Goal: Information Seeking & Learning: Find specific fact

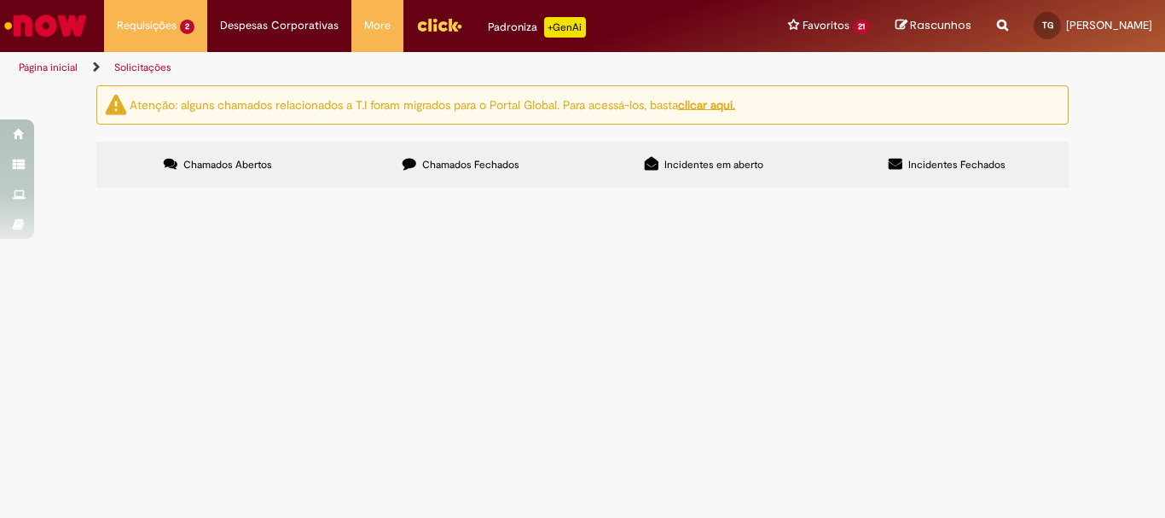
scroll to position [85, 0]
click at [0, 0] on span "Mesquita Agosto 2025 - R$ 1.236,49" at bounding box center [0, 0] width 0 height 0
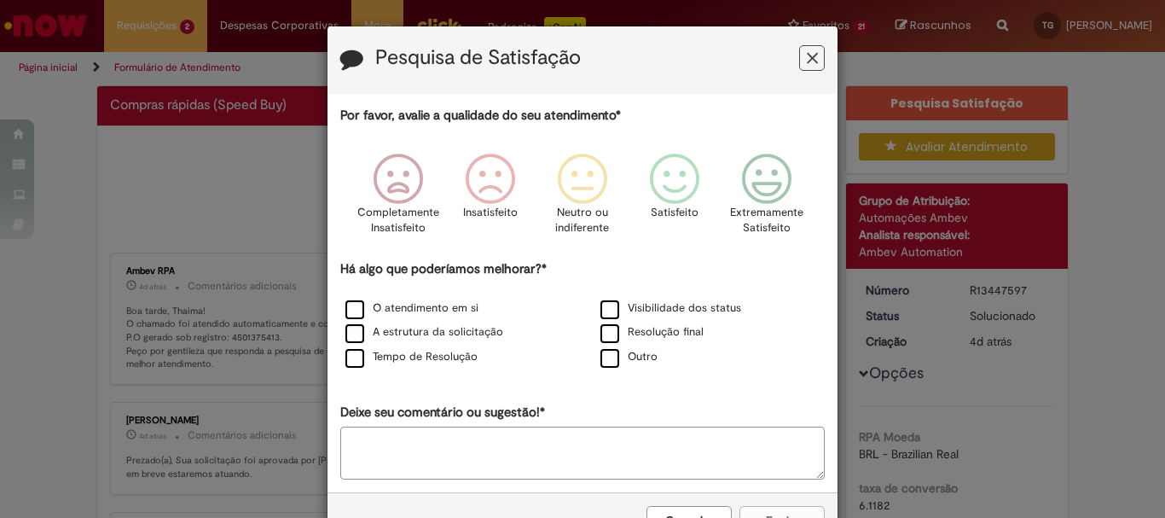
click at [807, 61] on icon "Feedback" at bounding box center [812, 58] width 11 height 18
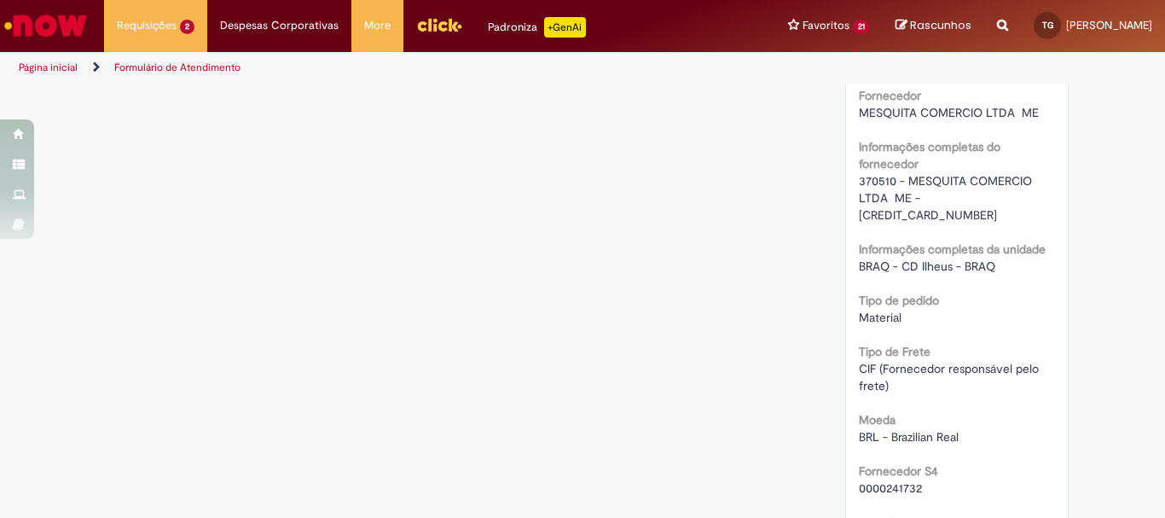
scroll to position [1535, 0]
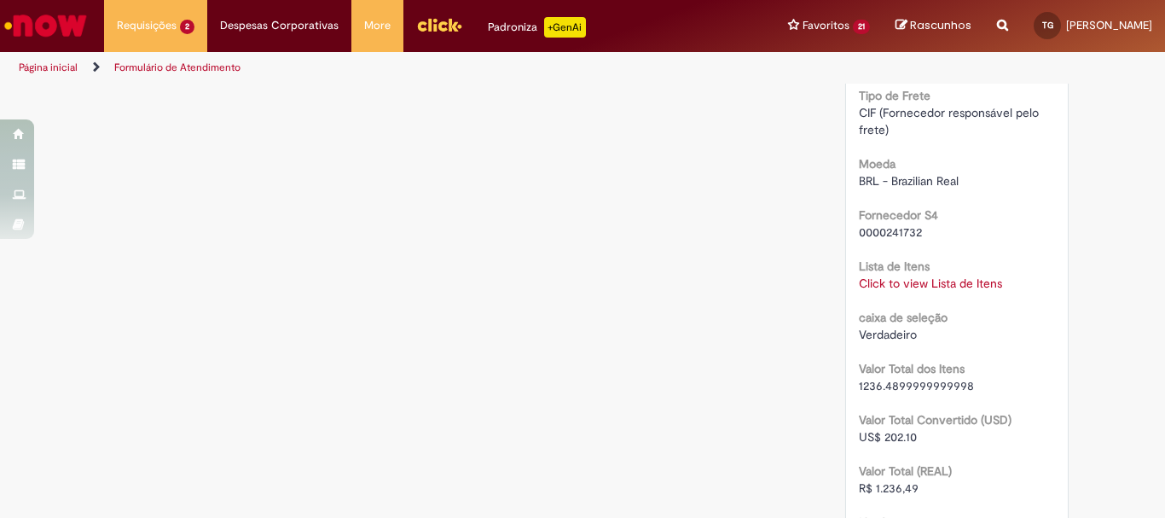
click at [945, 275] on link "Click to view Lista de Itens" at bounding box center [930, 282] width 143 height 15
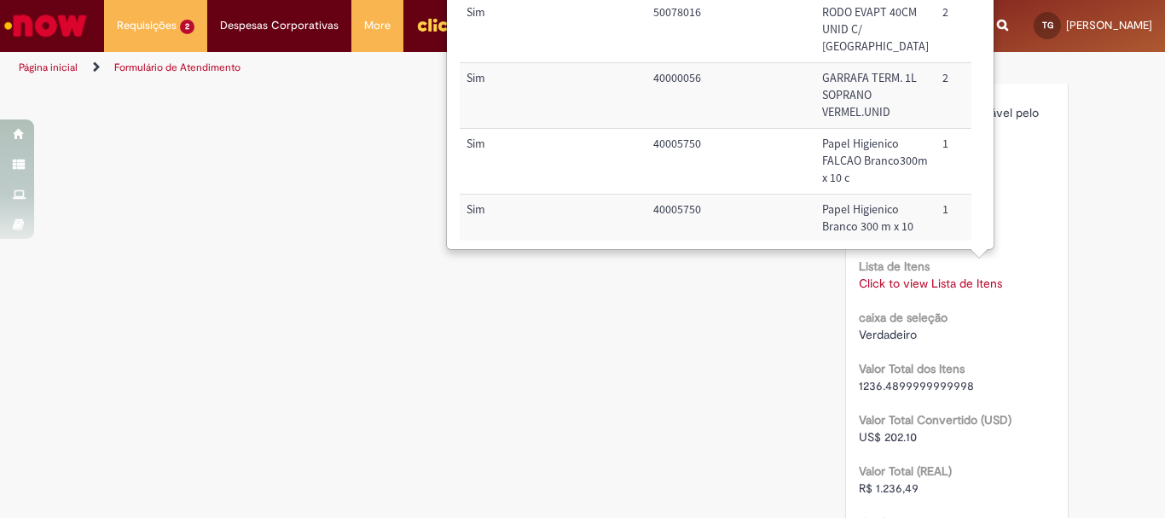
scroll to position [1279, 0]
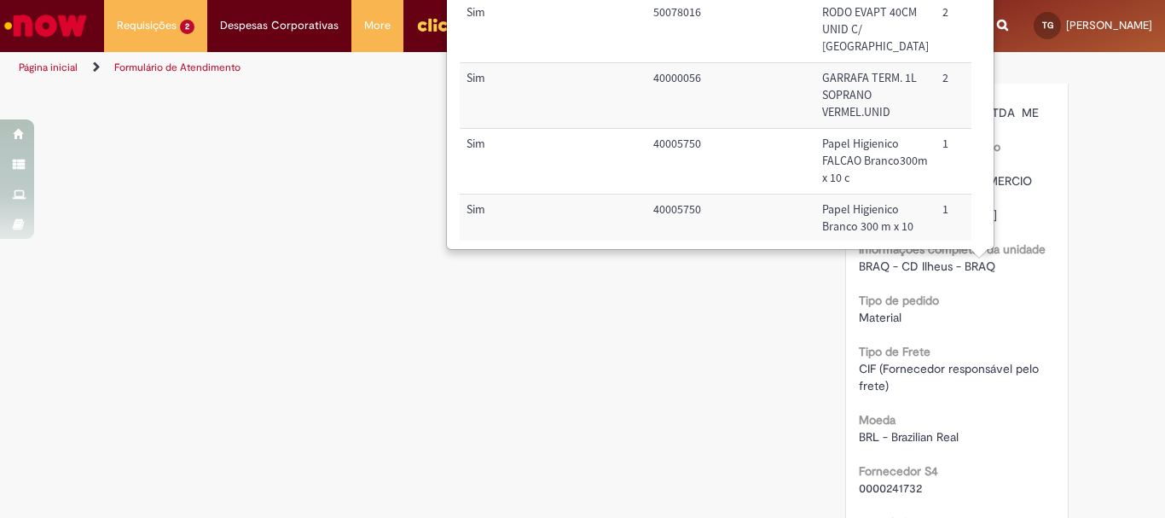
click at [736, 390] on div "Verificar Código de Barras Aguardando Aprovação Aguardando atendimento Em andam…" at bounding box center [583, 136] width 998 height 2661
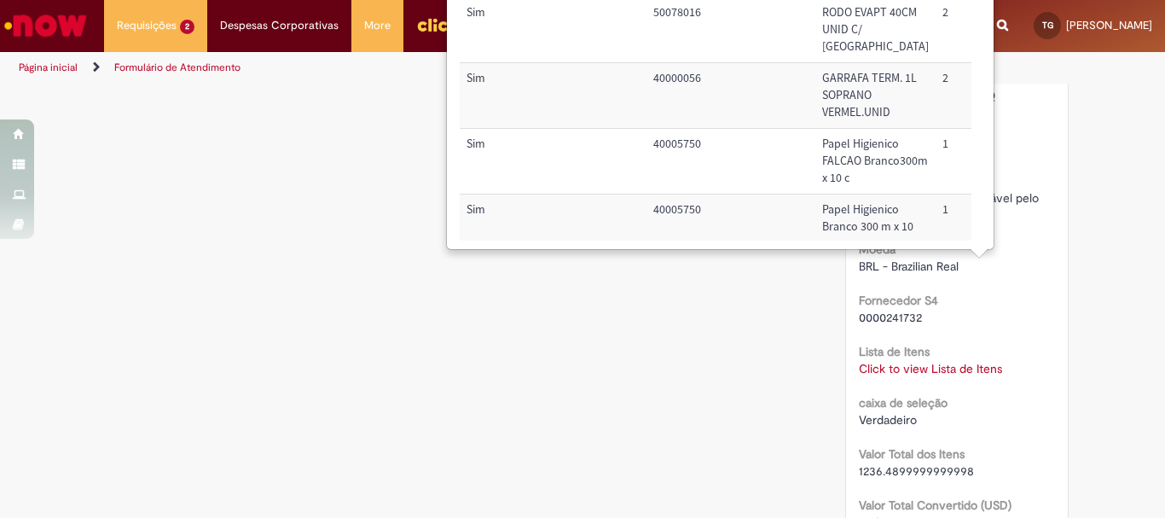
click at [999, 339] on div "Lista de Itens Click to view Lista de Itens Click to view Lista de Itens" at bounding box center [957, 358] width 197 height 38
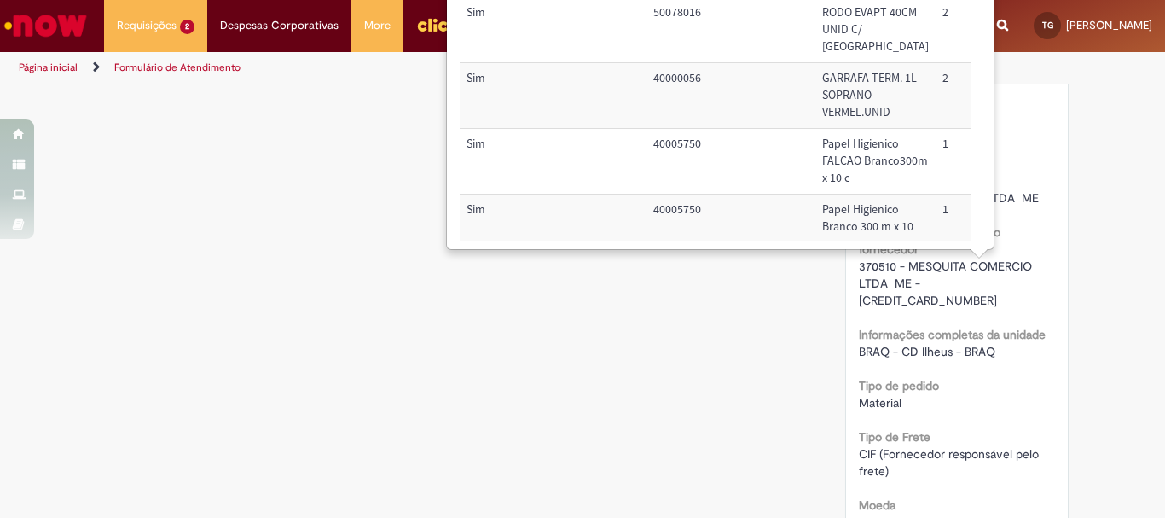
scroll to position [287, 0]
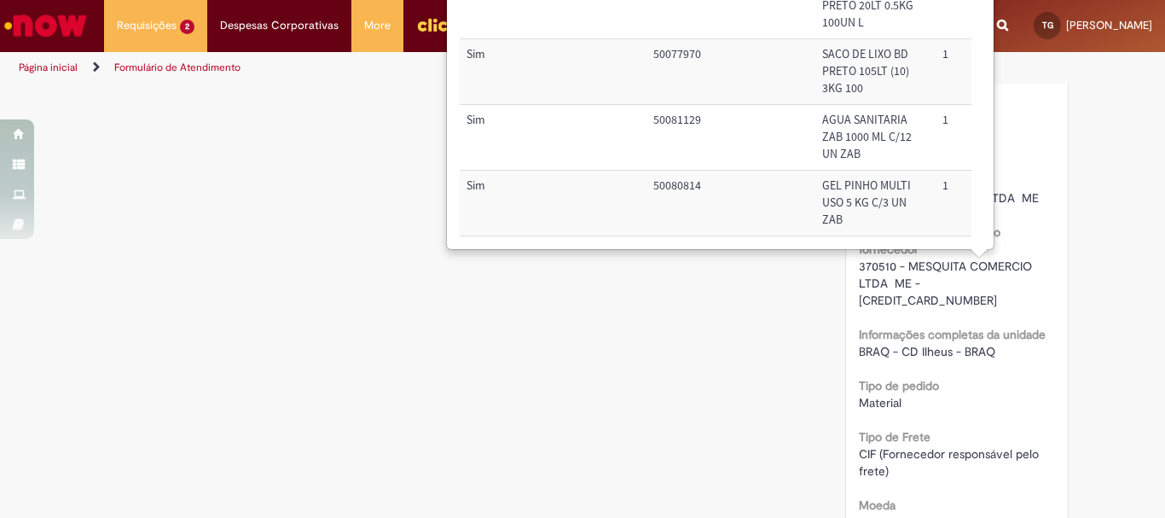
click at [860, 39] on td "SACO DE LIXO BD PRETO 20LT 0.5KG 100UN L" at bounding box center [875, 7] width 120 height 66
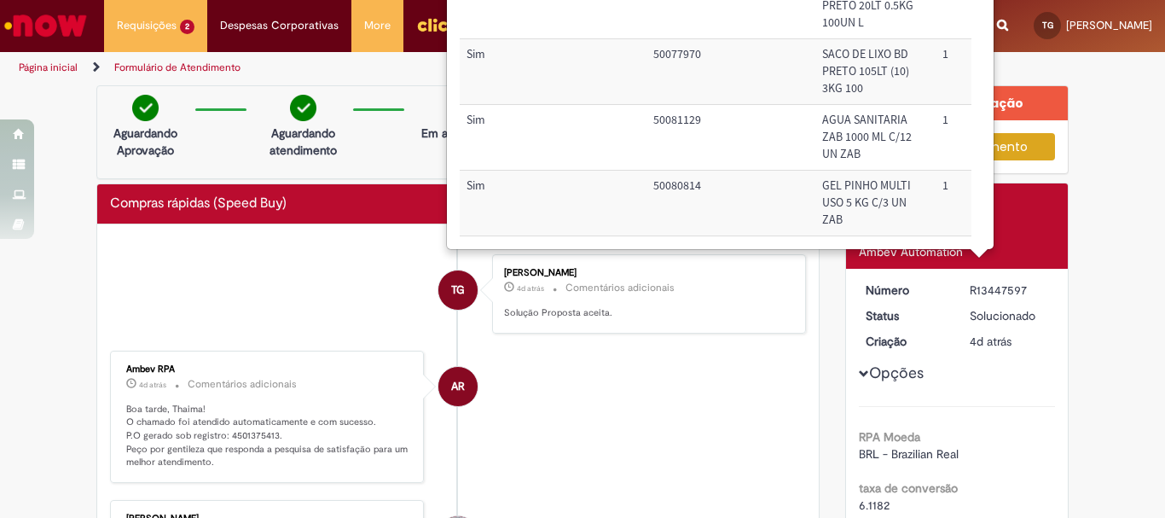
scroll to position [0, 0]
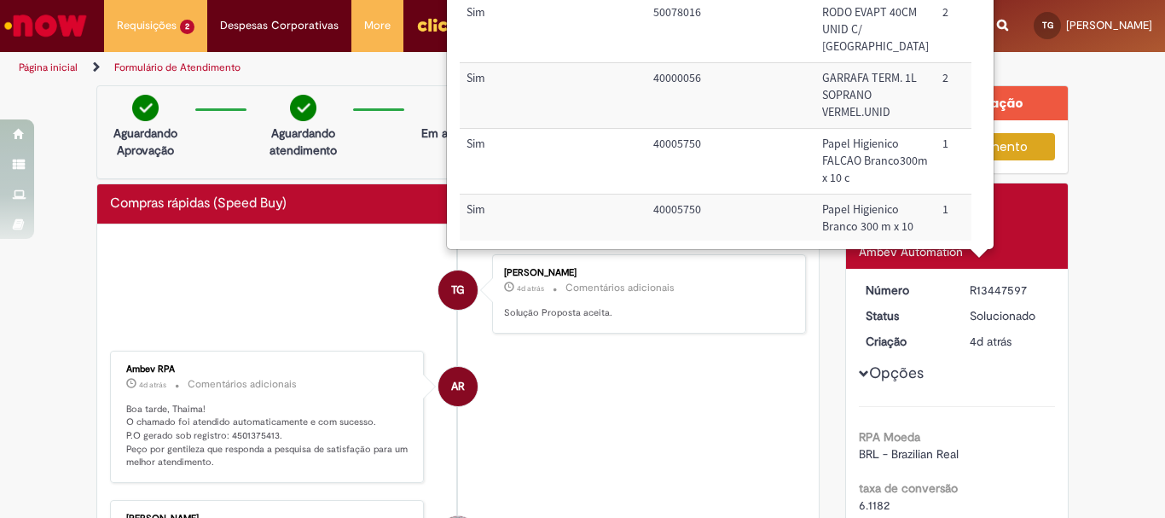
click at [485, 327] on li "TG Thaima Almeida Guimaraes 4d atrás 4 dias atrás Comentários adicionais Soluçã…" at bounding box center [458, 293] width 696 height 79
click at [492, 327] on div "Thaima Almeida Guimaraes 4d atrás 4 dias atrás Comentários adicionais Solução P…" at bounding box center [649, 293] width 314 height 79
click at [594, 455] on li "AR Ambev RPA 4d atrás 4 dias atrás Comentários adicionais Boa tarde, Thaima! O …" at bounding box center [458, 416] width 696 height 133
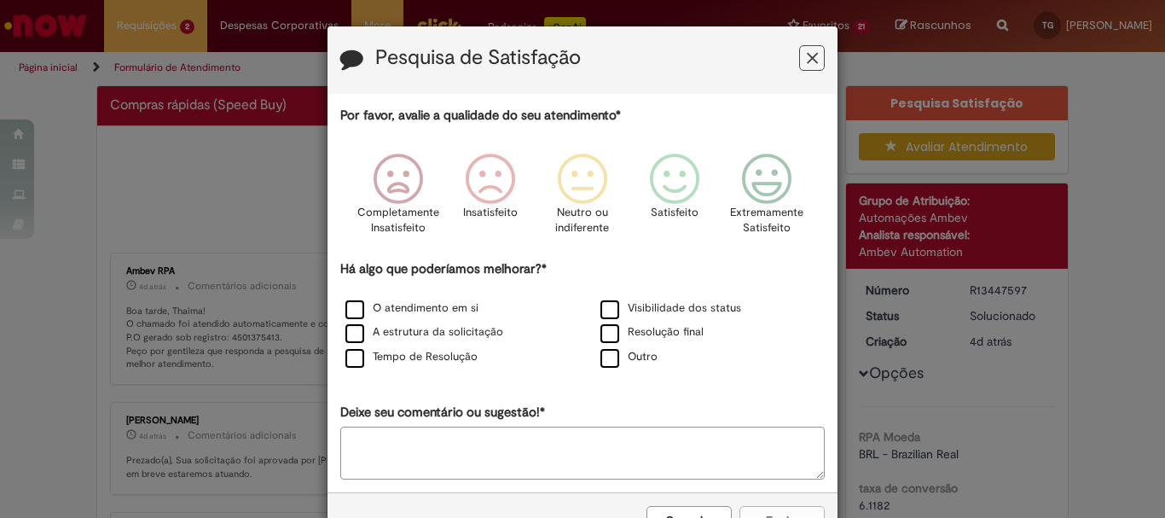
scroll to position [58, 0]
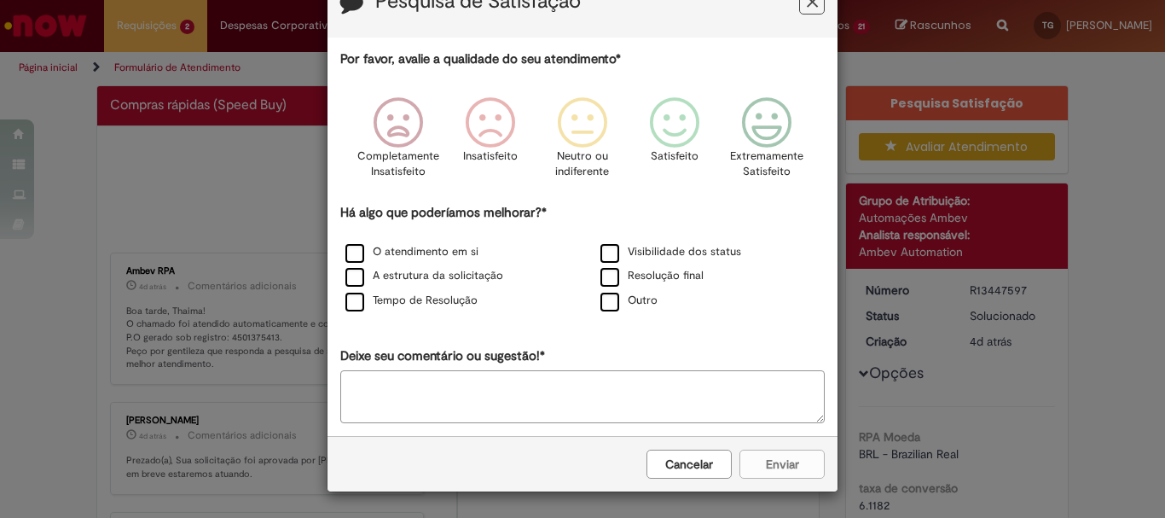
click at [813, 9] on button "Feedback" at bounding box center [812, 2] width 26 height 26
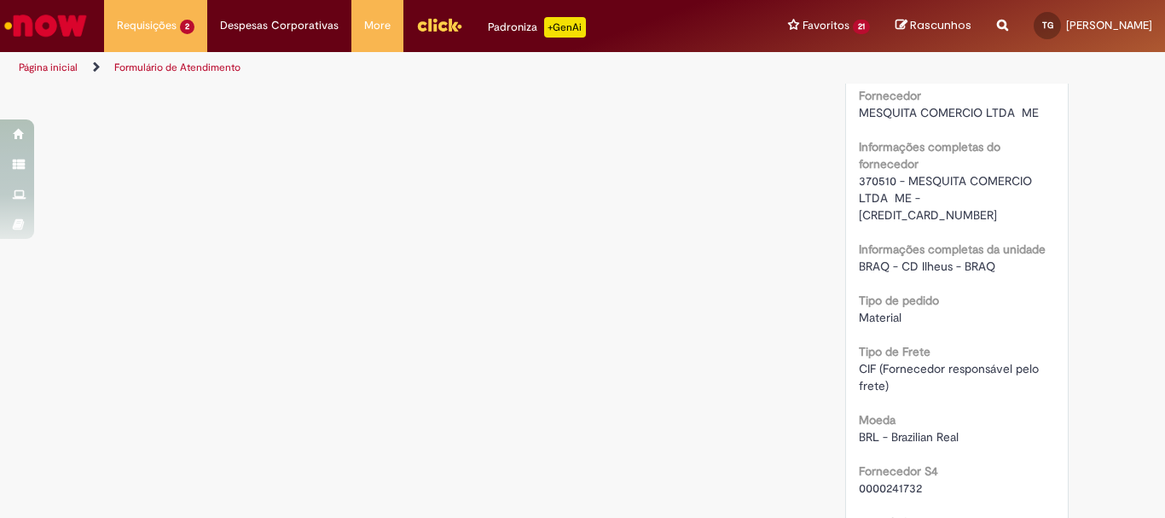
scroll to position [1364, 0]
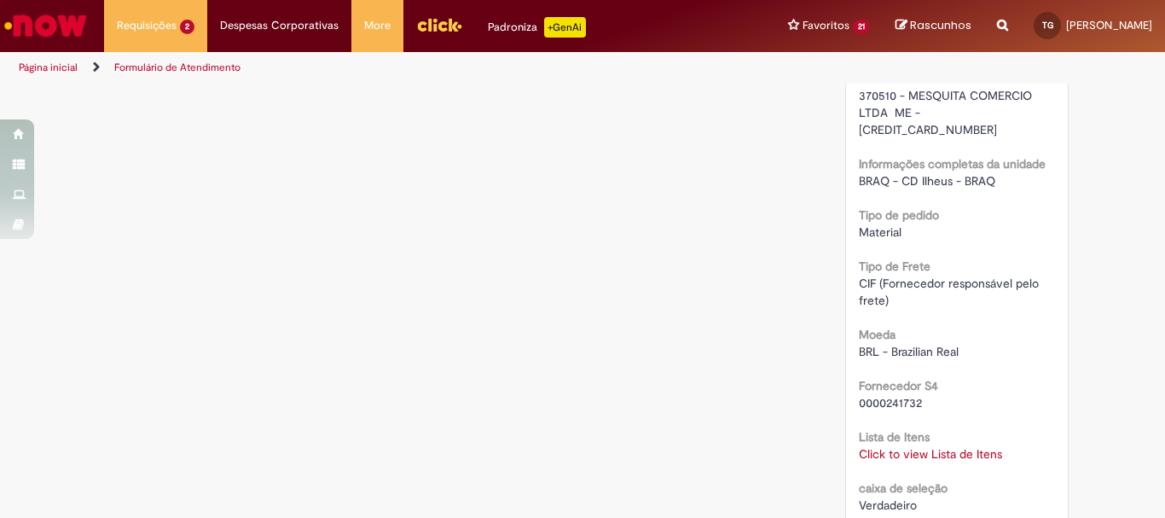
click at [941, 446] on link "Click to view Lista de Itens" at bounding box center [930, 453] width 143 height 15
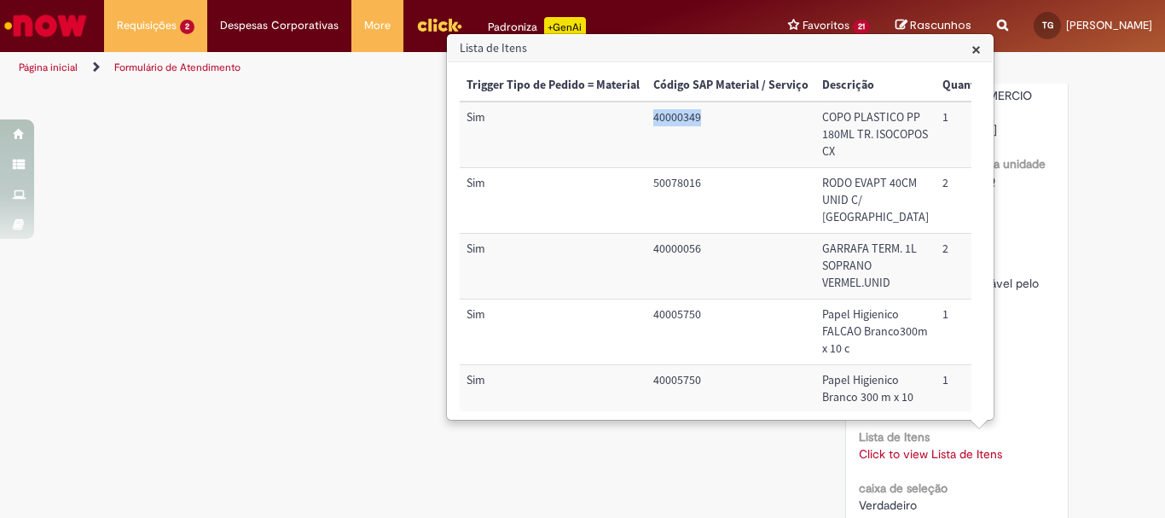
drag, startPoint x: 656, startPoint y: 116, endPoint x: 702, endPoint y: 116, distance: 46.0
click at [702, 116] on td "40000349" at bounding box center [730, 134] width 169 height 66
drag, startPoint x: 653, startPoint y: 196, endPoint x: 704, endPoint y: 198, distance: 51.2
click at [704, 198] on td "50078016" at bounding box center [730, 201] width 169 height 66
drag, startPoint x: 653, startPoint y: 284, endPoint x: 709, endPoint y: 283, distance: 55.4
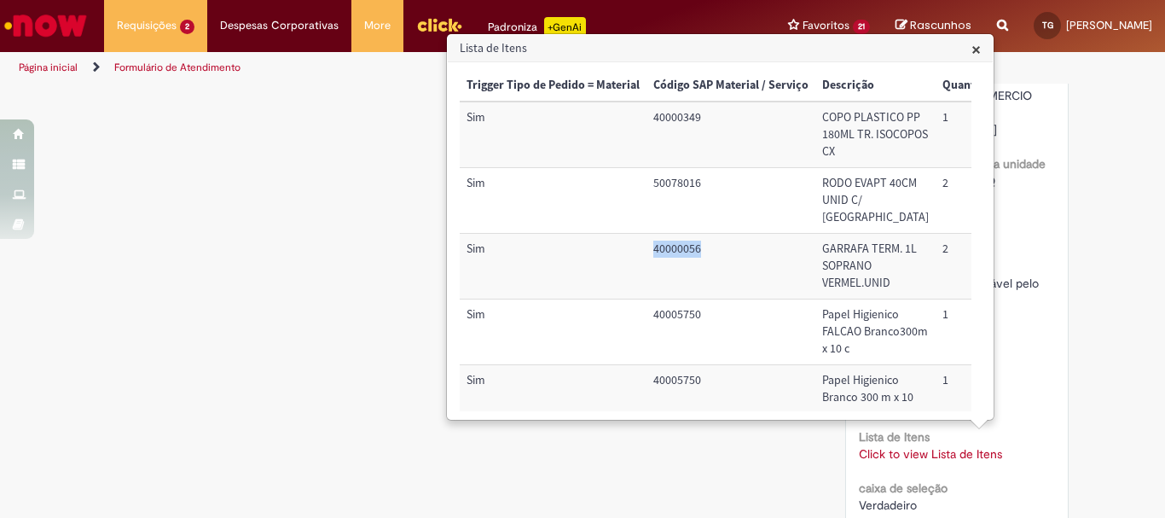
click at [709, 283] on td "40000056" at bounding box center [730, 267] width 169 height 66
drag, startPoint x: 649, startPoint y: 365, endPoint x: 713, endPoint y: 362, distance: 64.0
click at [713, 362] on td "40005750" at bounding box center [730, 332] width 169 height 66
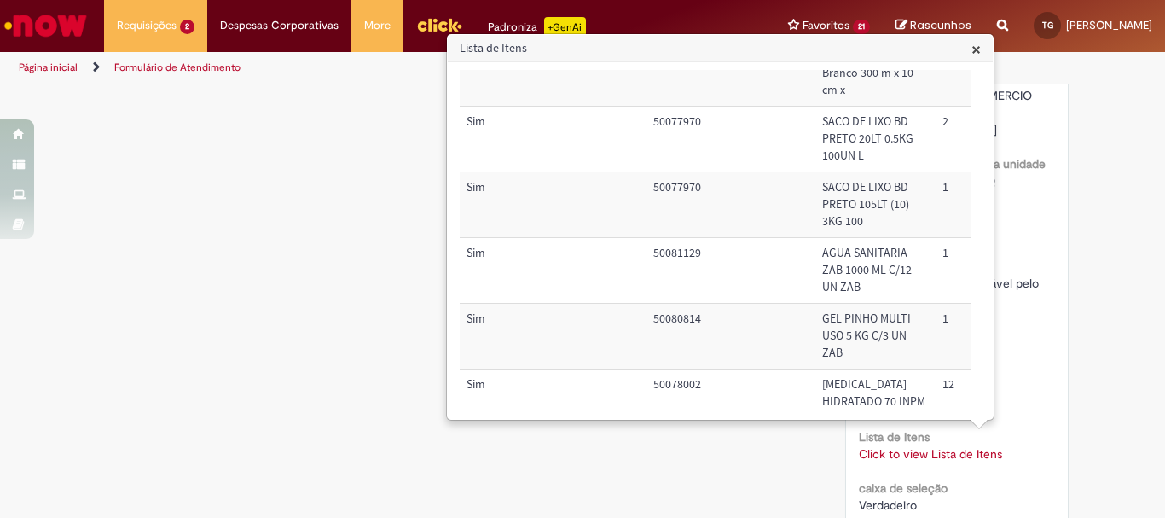
scroll to position [341, 0]
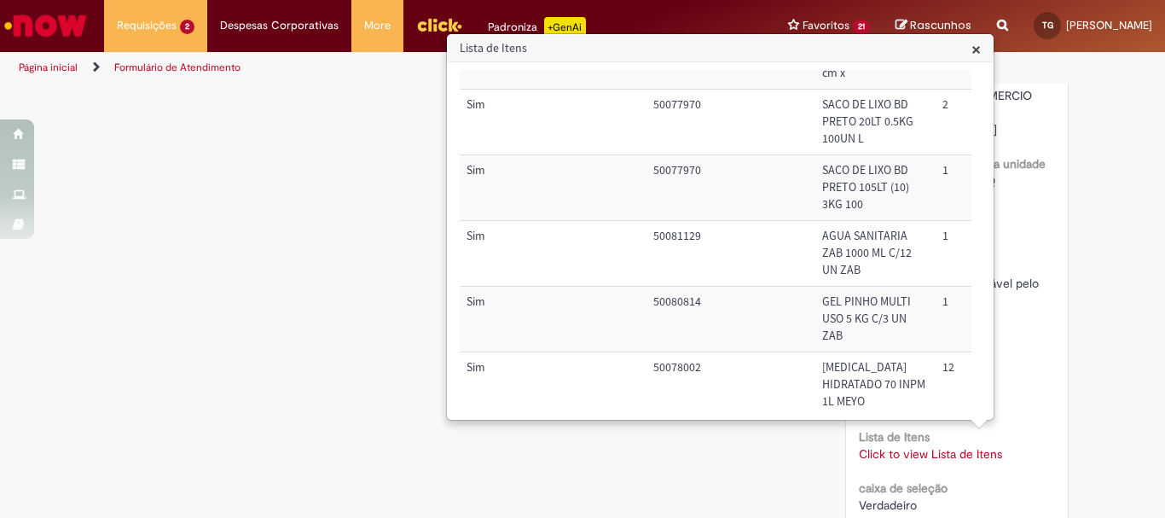
drag, startPoint x: 647, startPoint y: 122, endPoint x: 710, endPoint y: 123, distance: 62.3
click at [710, 90] on td "40005750" at bounding box center [730, 57] width 169 height 66
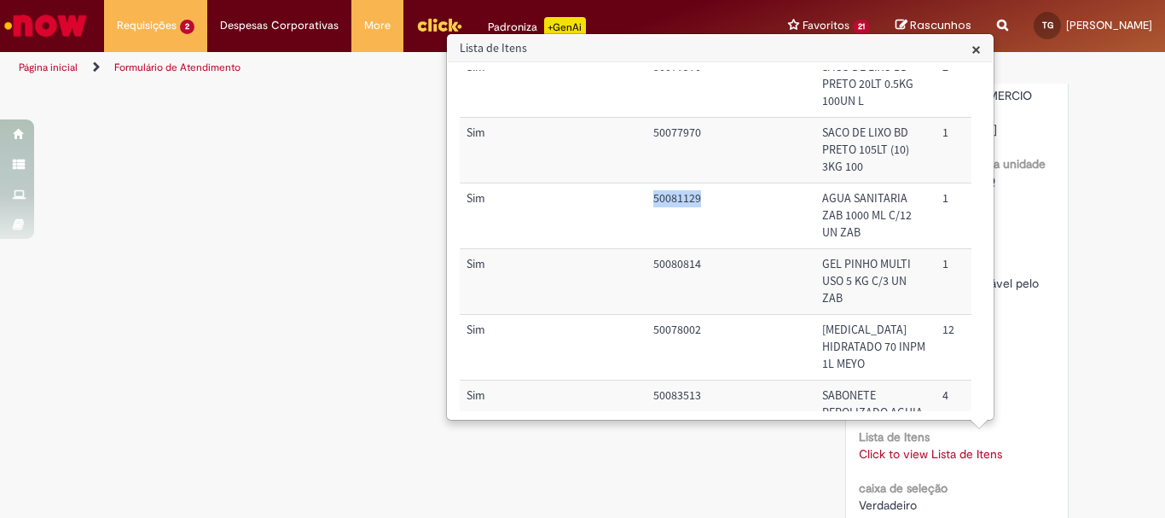
drag, startPoint x: 655, startPoint y: 321, endPoint x: 719, endPoint y: 321, distance: 64.0
click at [719, 249] on td "50081129" at bounding box center [730, 216] width 169 height 66
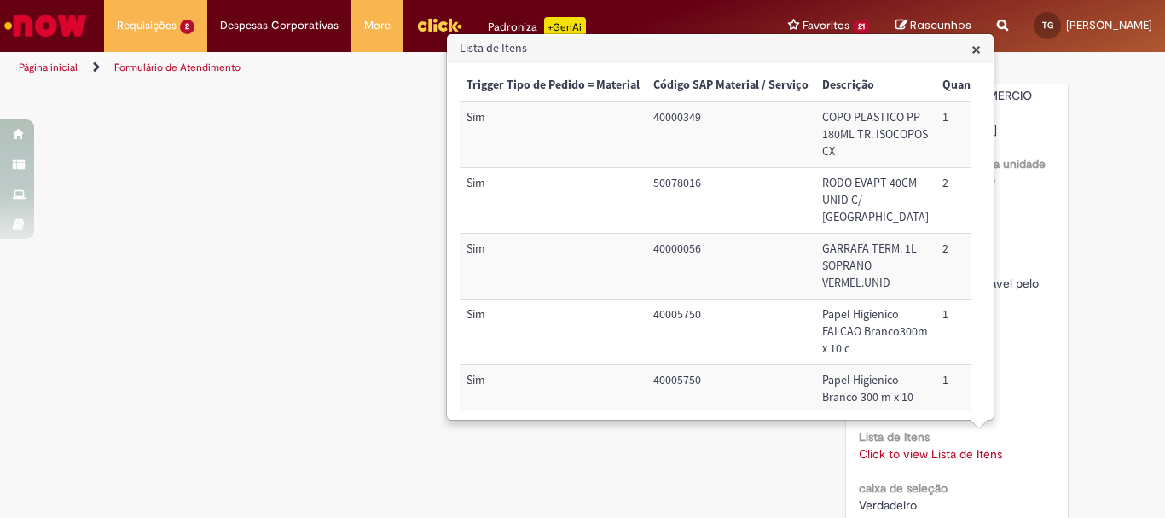
scroll to position [85, 0]
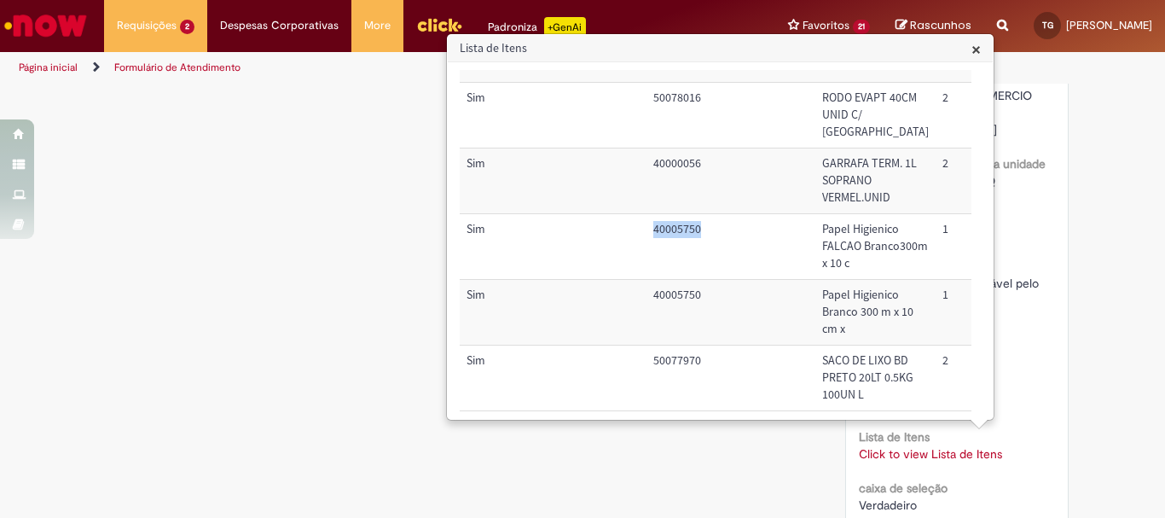
drag, startPoint x: 652, startPoint y: 275, endPoint x: 712, endPoint y: 280, distance: 59.8
click at [712, 280] on tr "Sim 40005750 Papel Higienico FALCAO Branco300m x 10 c 1 41,95 41,95 Nacional: A…" at bounding box center [1094, 247] width 1268 height 66
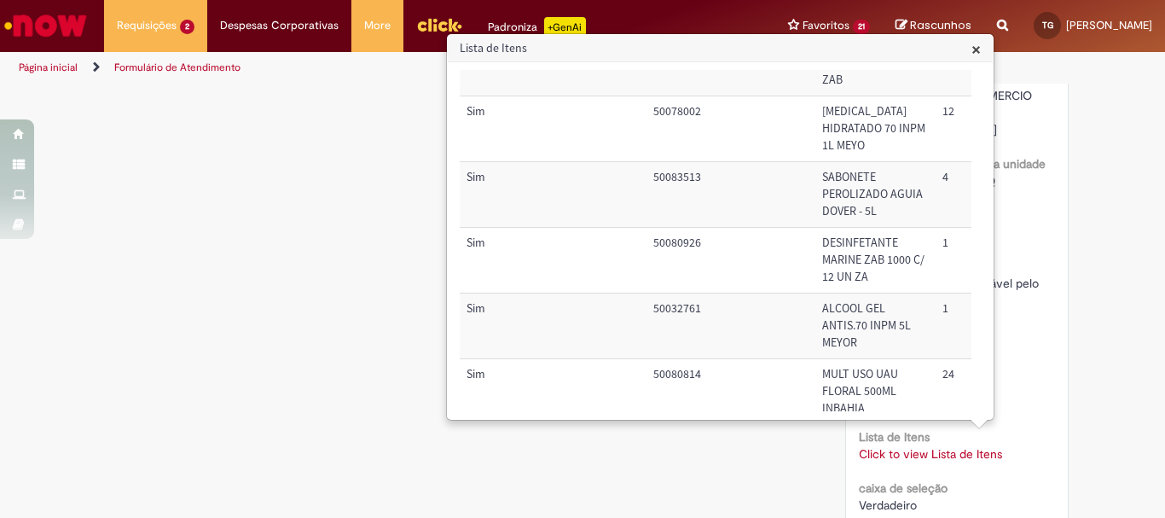
scroll to position [682, 0]
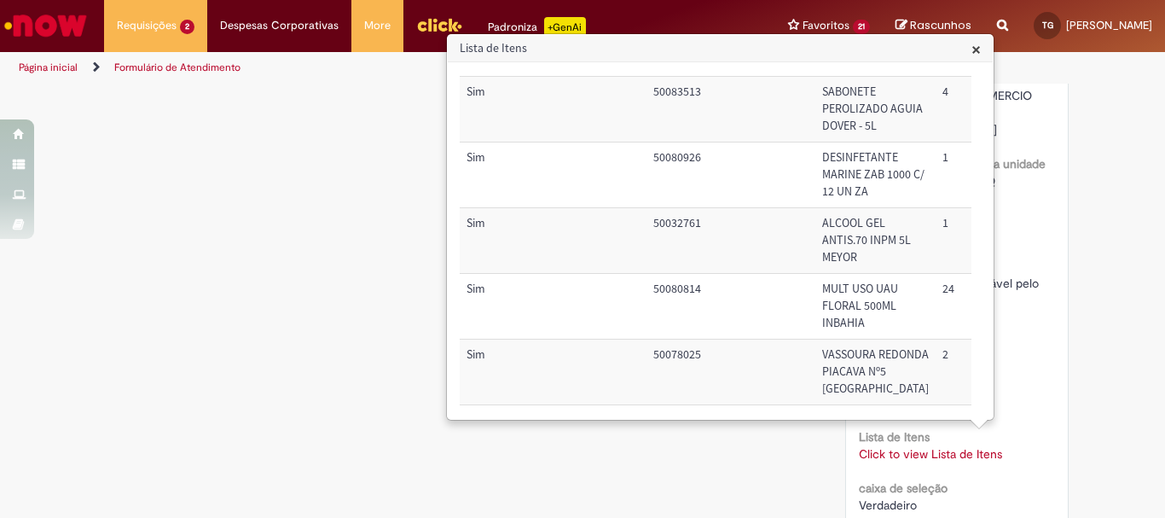
drag, startPoint x: 649, startPoint y: 160, endPoint x: 701, endPoint y: 165, distance: 52.2
click at [701, 76] on td "50078002" at bounding box center [730, 43] width 169 height 66
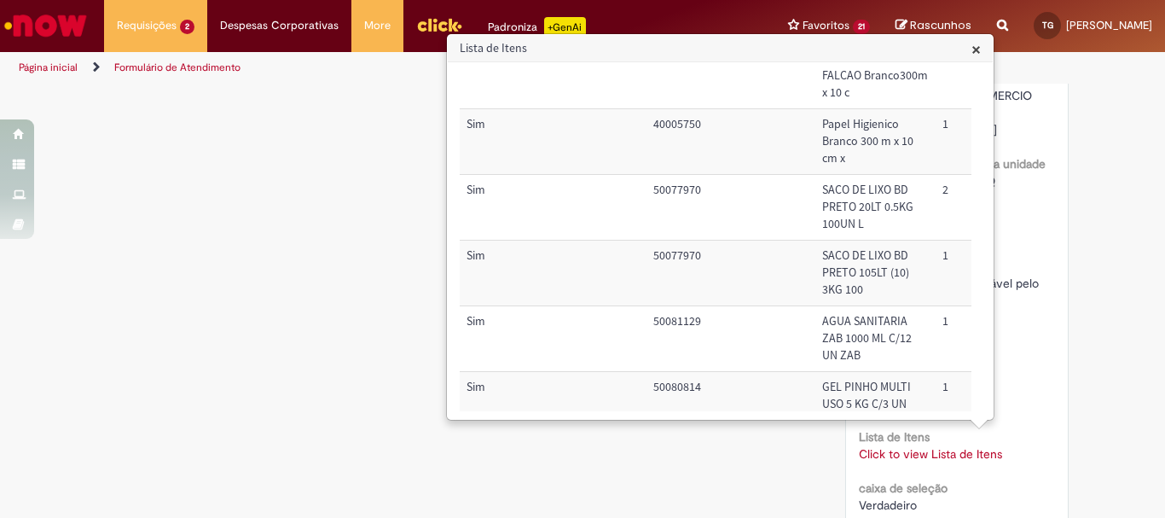
scroll to position [341, 0]
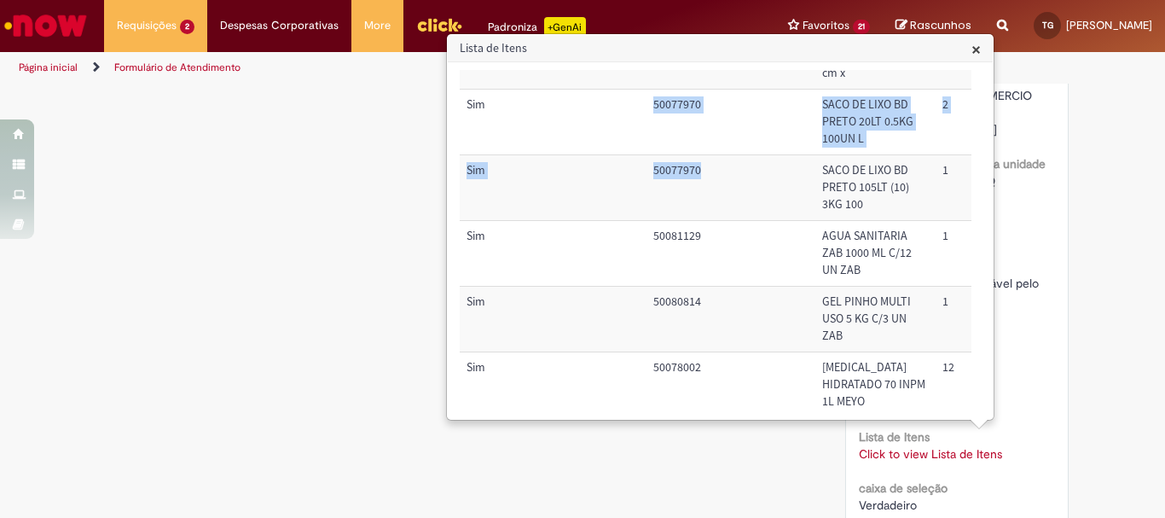
drag, startPoint x: 705, startPoint y: 272, endPoint x: 647, endPoint y: 209, distance: 85.7
click at [647, 209] on tbody "Sim 40000349 COPO PLASTICO PP 180ML TR. ISOCOPOS CX 1 143,30 143,30 Nacional: A…" at bounding box center [1094, 350] width 1268 height 1181
click at [727, 221] on td "50077970" at bounding box center [730, 188] width 169 height 66
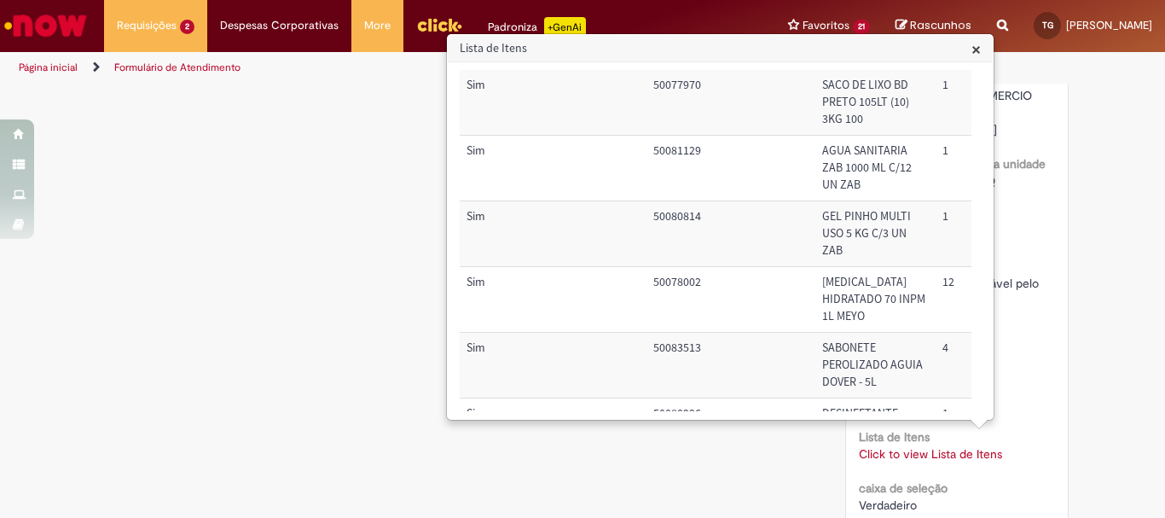
scroll to position [597, 0]
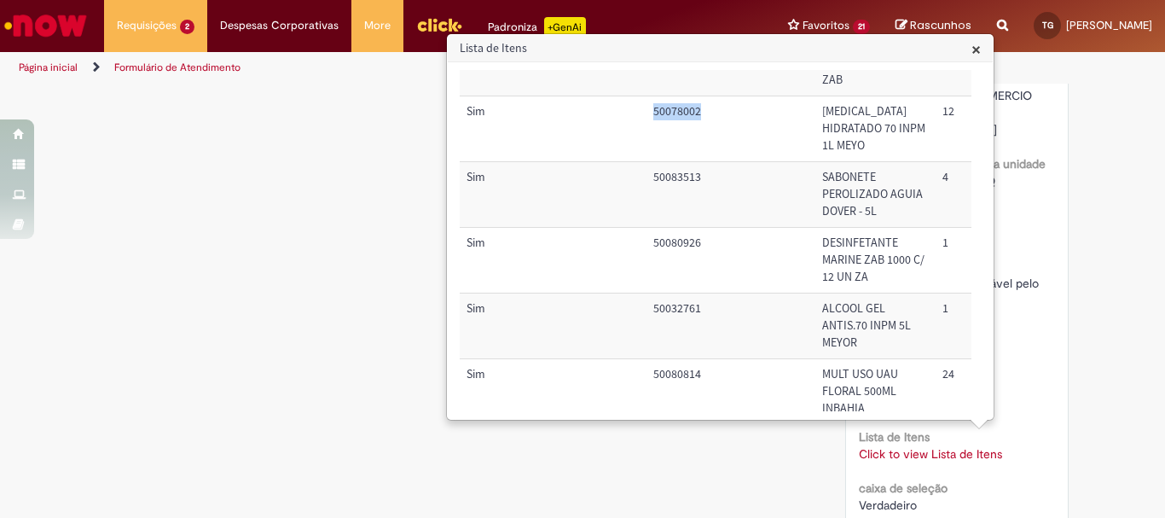
drag, startPoint x: 699, startPoint y: 244, endPoint x: 652, endPoint y: 249, distance: 47.2
click at [652, 161] on td "50078002" at bounding box center [730, 129] width 169 height 66
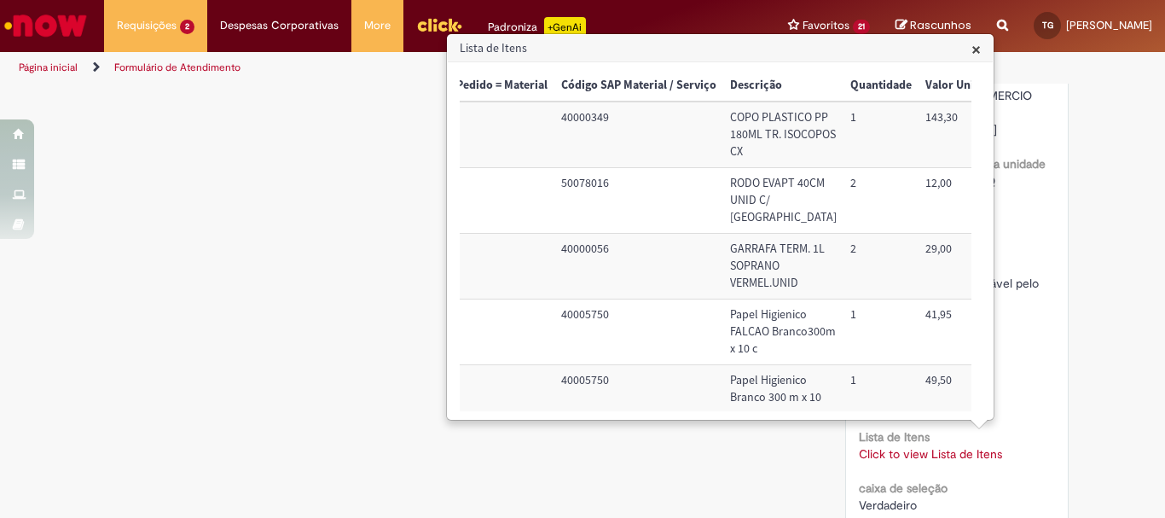
scroll to position [0, 0]
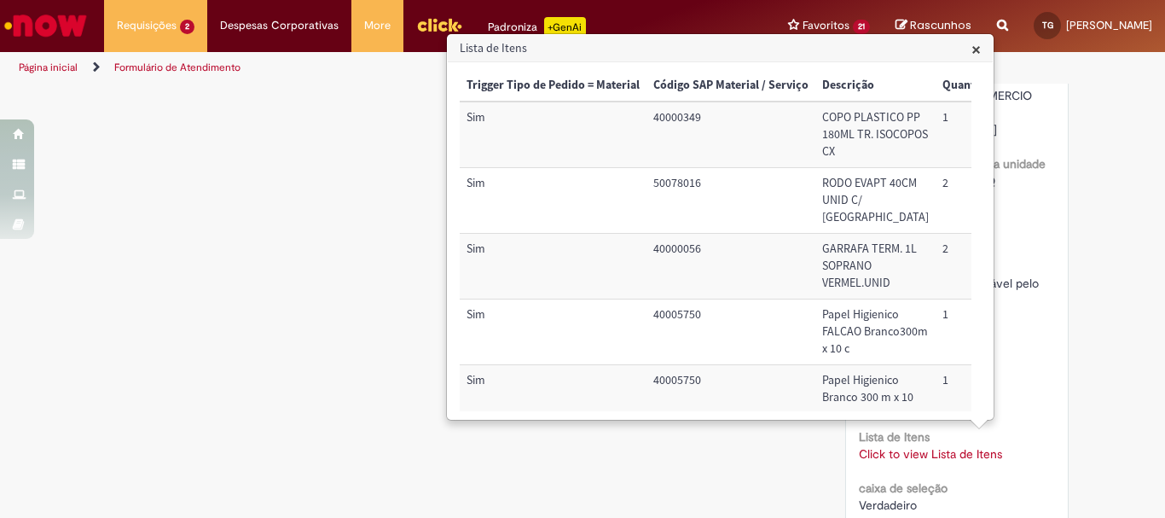
click at [194, 239] on div "Verificar Código de Barras Aguardando Aprovação Aguardando atendimento Em andam…" at bounding box center [583, 51] width 998 height 2661
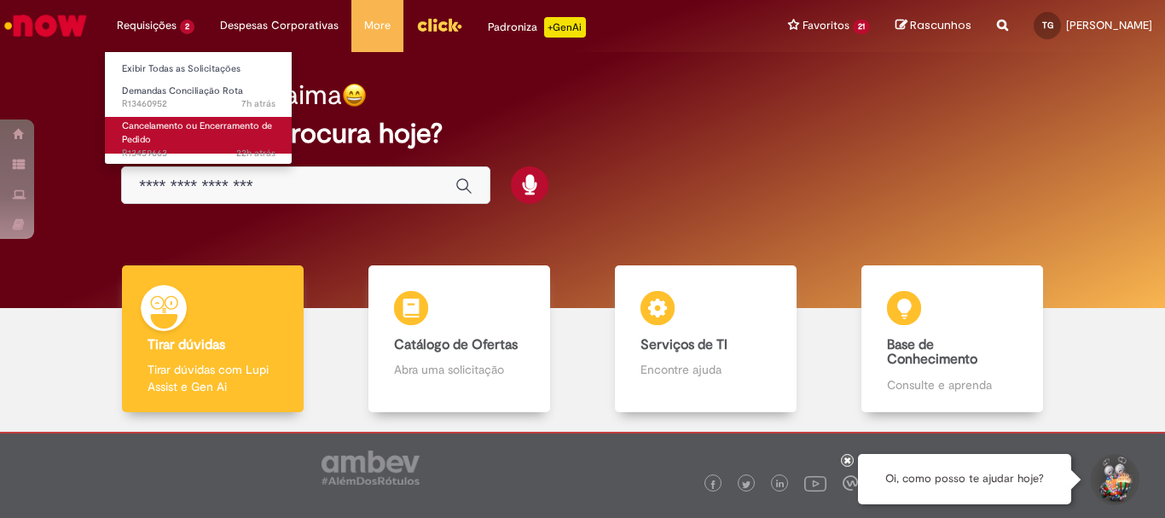
click at [177, 136] on link "Cancelamento ou Encerramento de Pedido 22h atrás 22 horas atrás R13459663" at bounding box center [199, 135] width 188 height 37
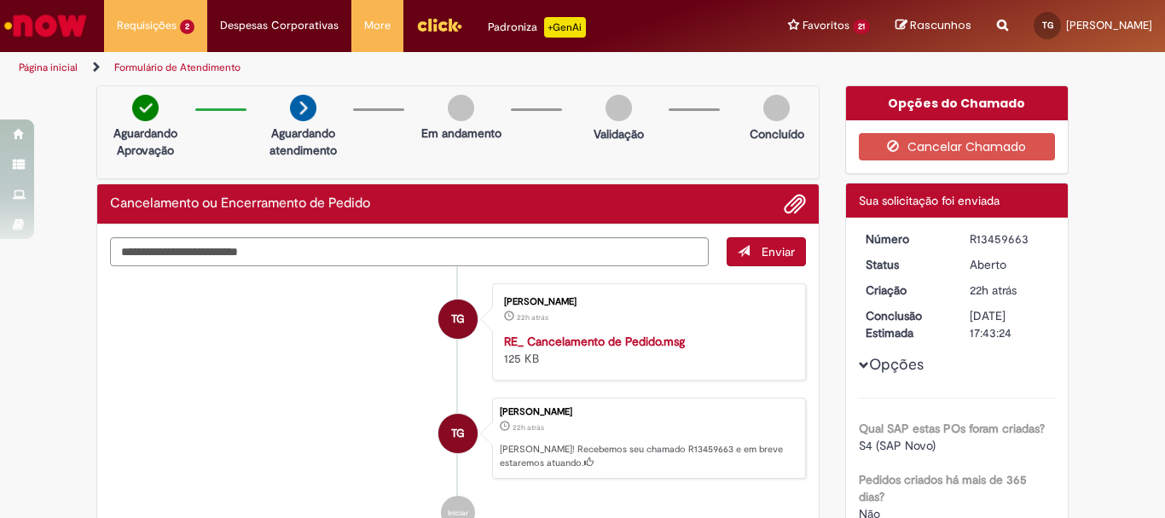
drag, startPoint x: 963, startPoint y: 239, endPoint x: 1017, endPoint y: 238, distance: 54.6
click at [1017, 238] on div "R13459663" at bounding box center [1009, 238] width 79 height 17
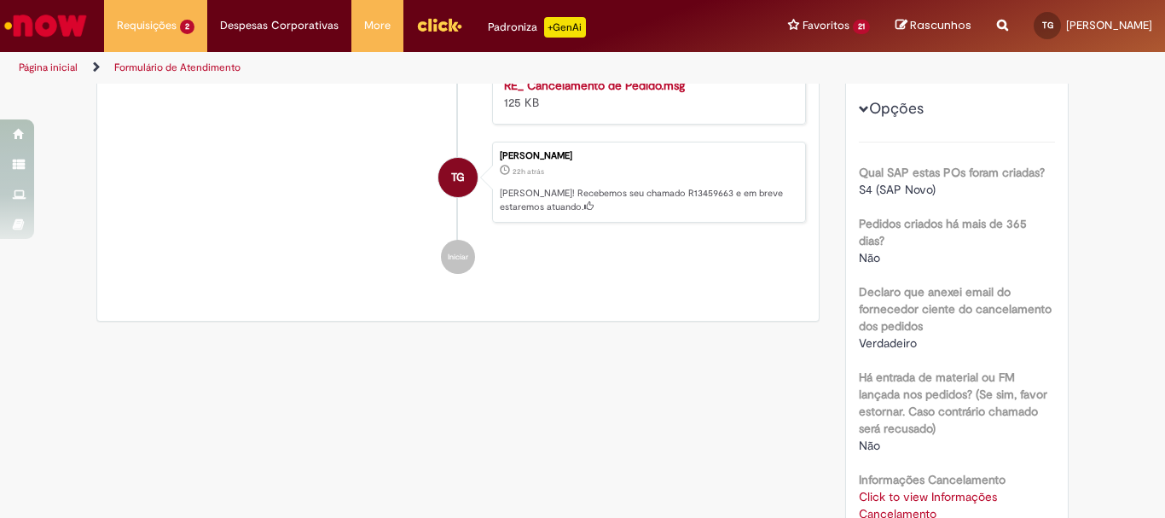
scroll to position [599, 0]
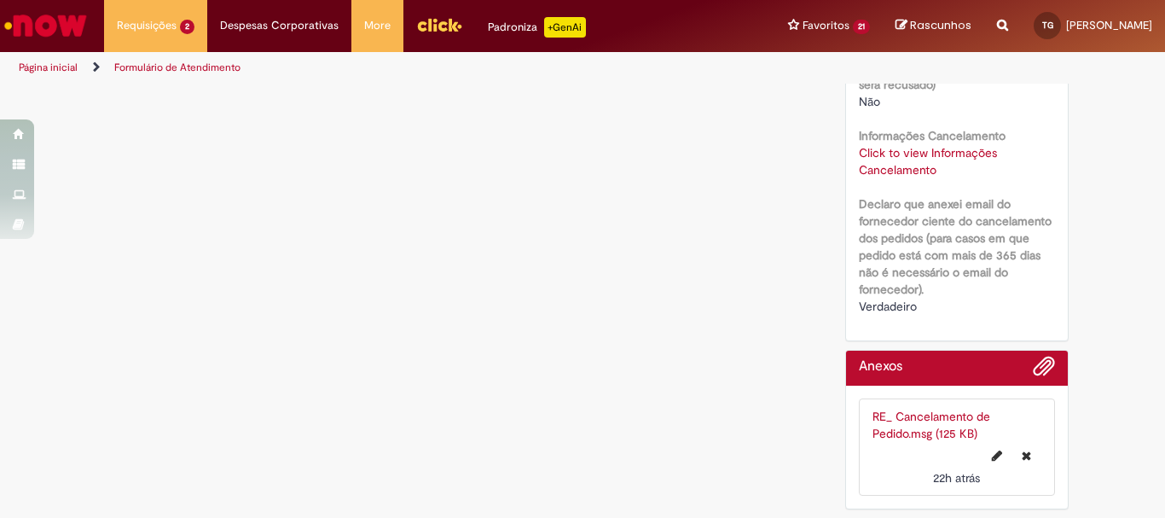
click at [905, 171] on link "Click to view Informações Cancelamento" at bounding box center [928, 161] width 138 height 32
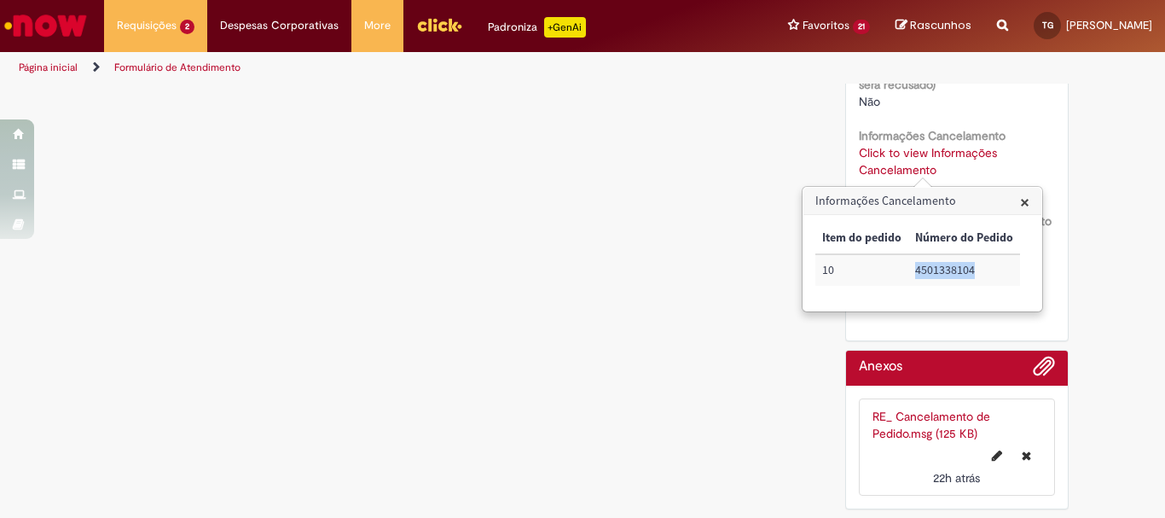
drag, startPoint x: 912, startPoint y: 272, endPoint x: 982, endPoint y: 276, distance: 70.1
click at [982, 276] on td "4501338104" at bounding box center [964, 270] width 112 height 32
copy td "4501338104"
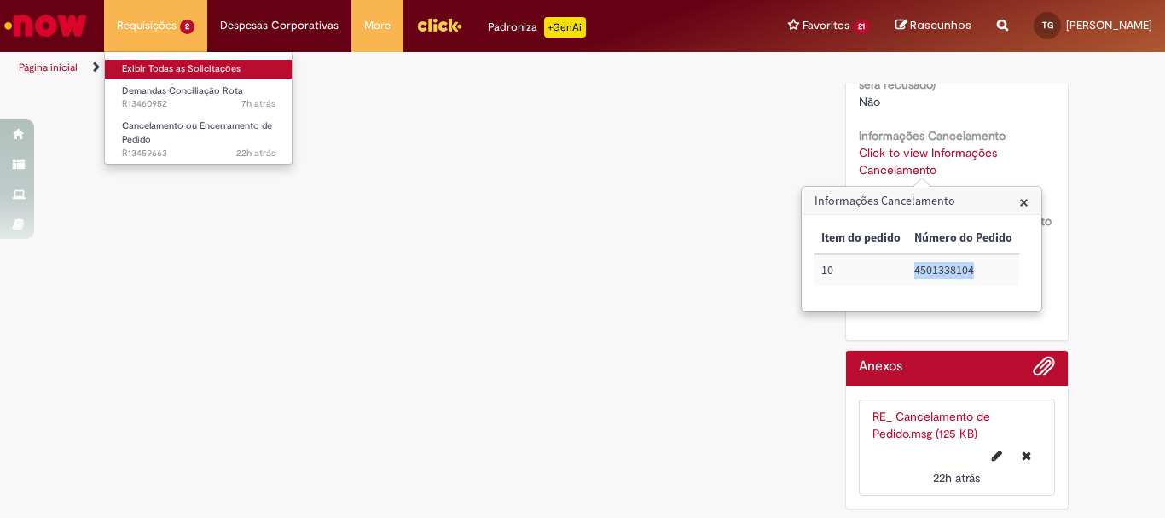
click at [158, 70] on link "Exibir Todas as Solicitações" at bounding box center [199, 69] width 188 height 19
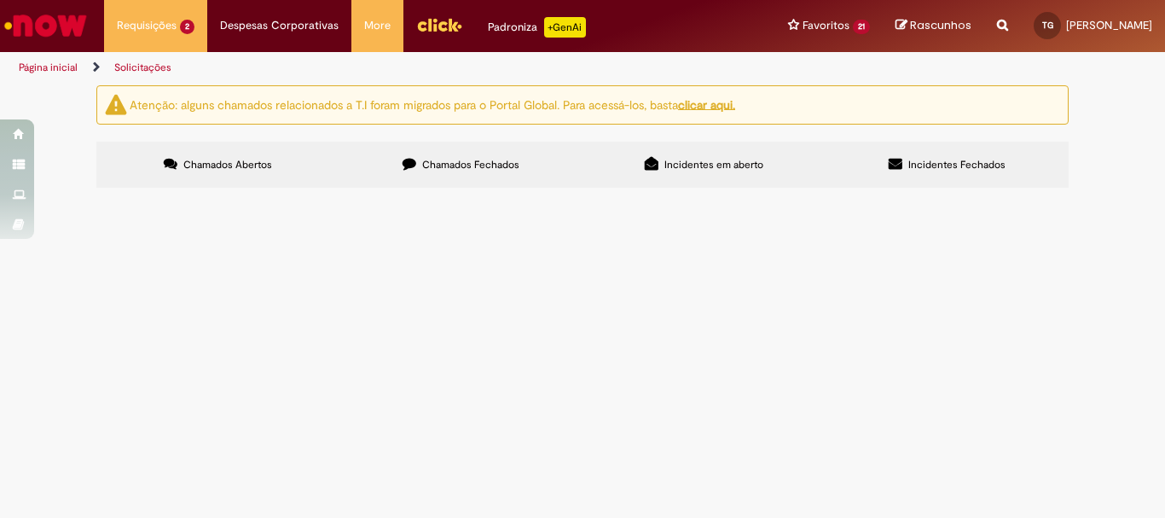
click at [462, 153] on label "Chamados Fechados" at bounding box center [460, 165] width 243 height 46
click at [0, 0] on span "Mesquita Agosto 2025 - R$ 1.236,49" at bounding box center [0, 0] width 0 height 0
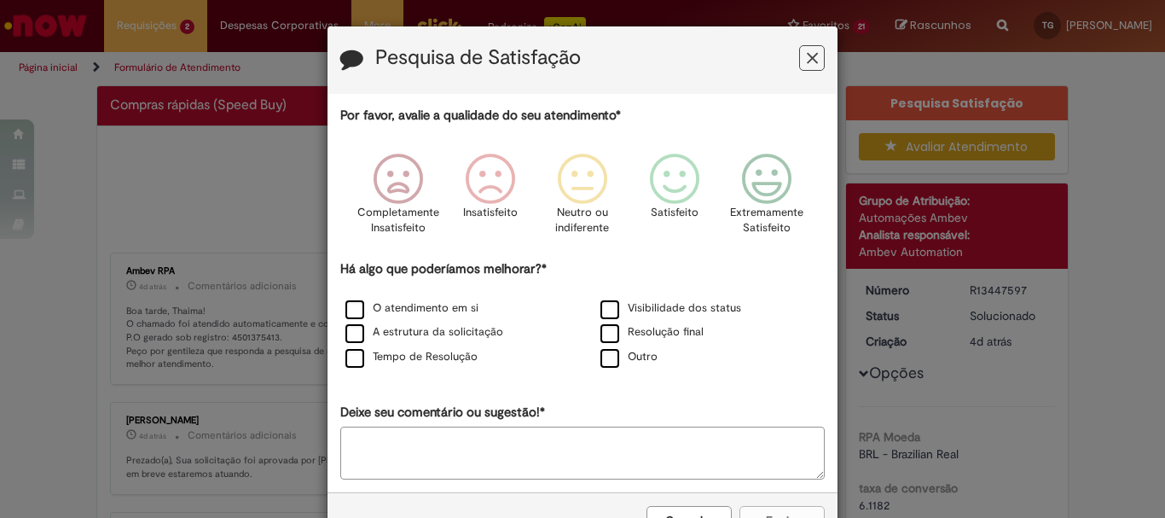
click at [807, 55] on icon "Feedback" at bounding box center [812, 58] width 11 height 18
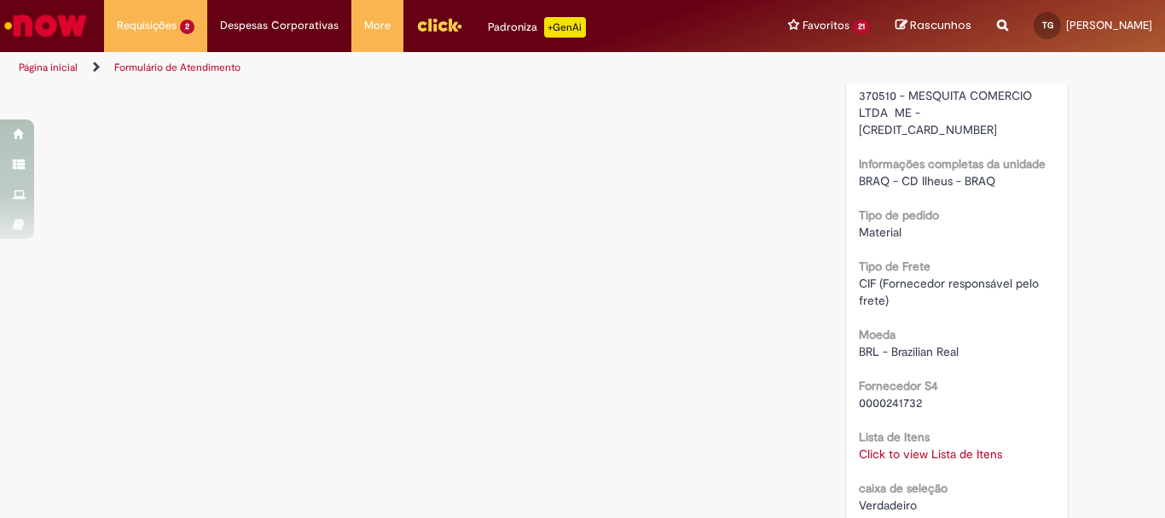
scroll to position [1620, 0]
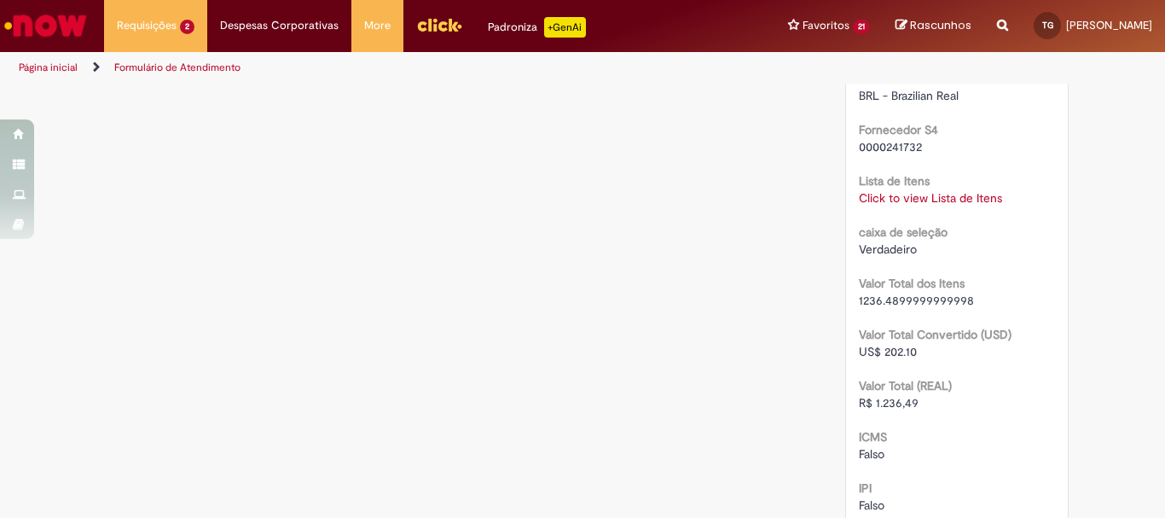
click at [918, 190] on link "Click to view Lista de Itens" at bounding box center [930, 197] width 143 height 15
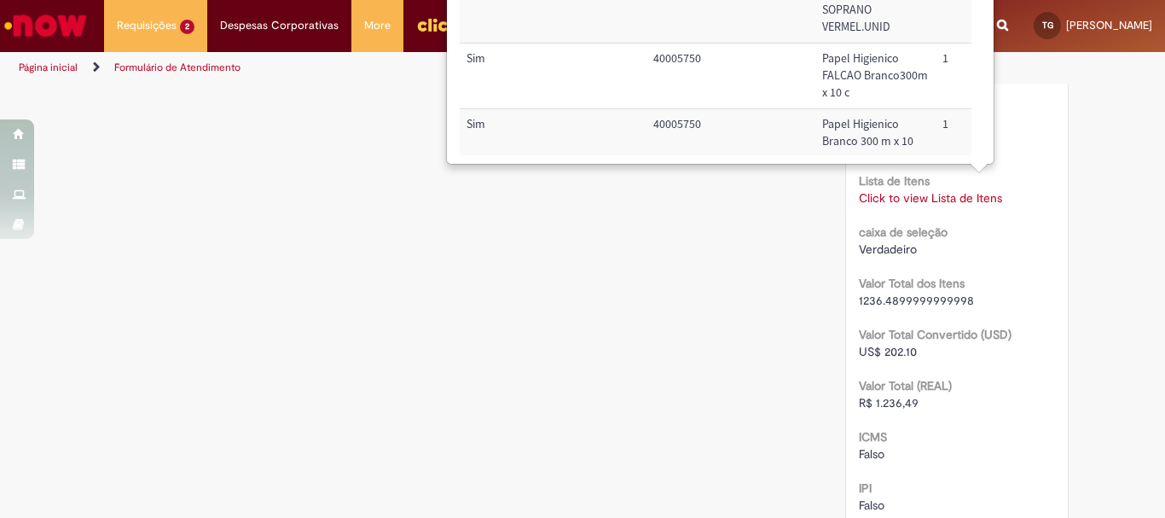
scroll to position [1279, 0]
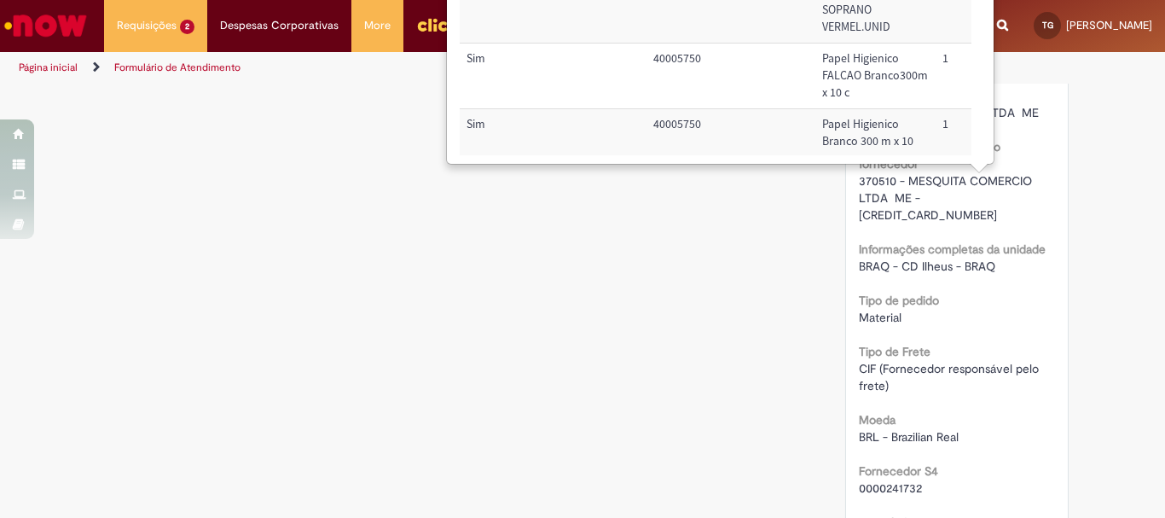
click at [965, 386] on div "RPA Moeda BRL - Brazilian Real taxa de conversão 6.1182 [GEOGRAPHIC_DATA] 10527…" at bounding box center [957, 195] width 197 height 2137
click at [935, 21] on td "2" at bounding box center [972, 11] width 75 height 66
click at [522, 109] on td "Sim" at bounding box center [553, 76] width 187 height 66
click at [523, 109] on td "Sim" at bounding box center [553, 76] width 187 height 66
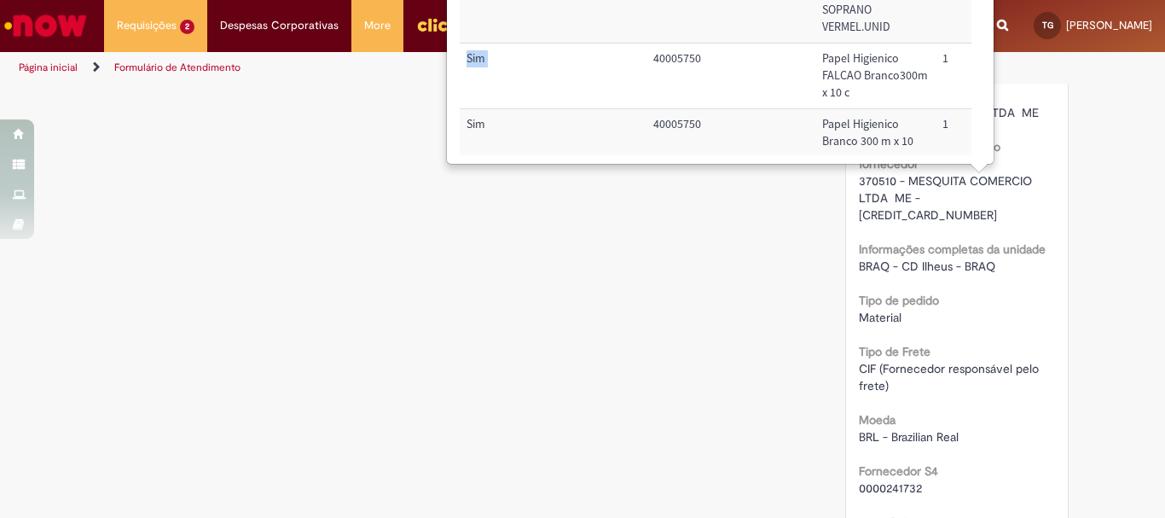
click at [489, 109] on td "Sim" at bounding box center [553, 76] width 187 height 66
click at [1038, 165] on label "Informações completas do fornecedor" at bounding box center [957, 155] width 197 height 34
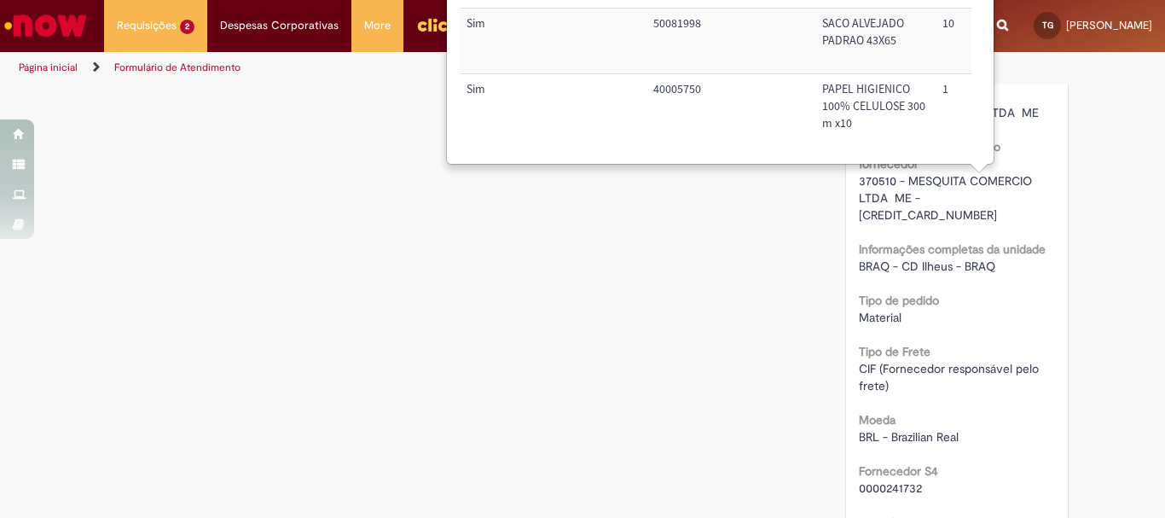
scroll to position [1140, 0]
click at [924, 373] on div "CIF (Fornecedor responsável pelo frete)" at bounding box center [957, 377] width 197 height 34
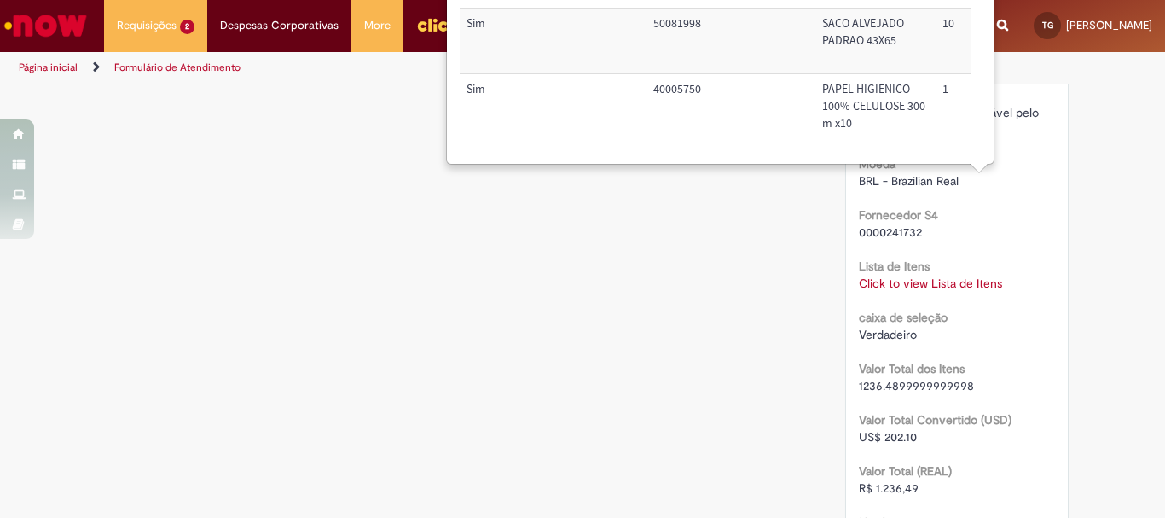
scroll to position [1364, 0]
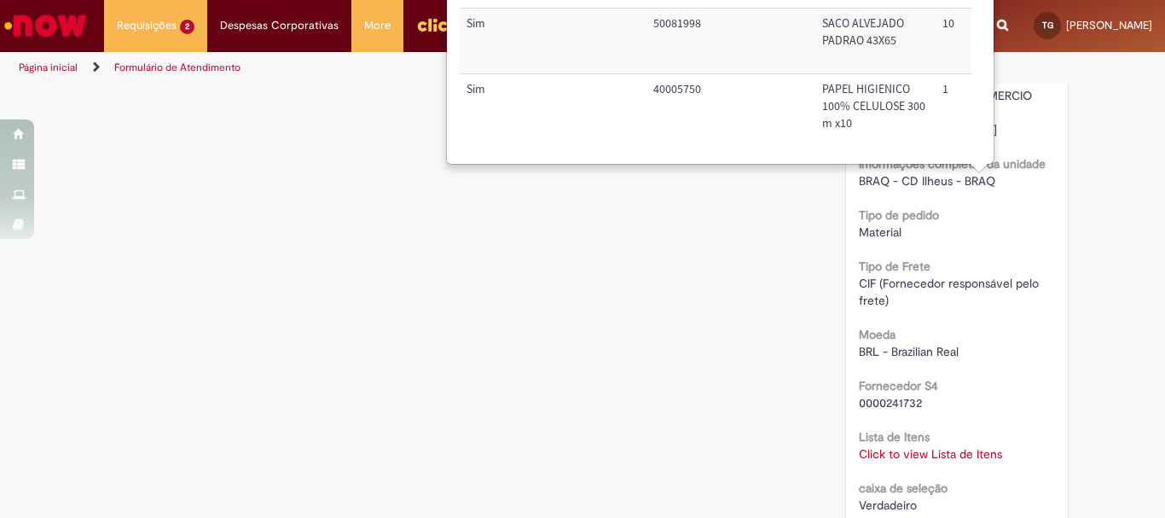
click at [958, 446] on link "Click to view Lista de Itens" at bounding box center [930, 453] width 143 height 15
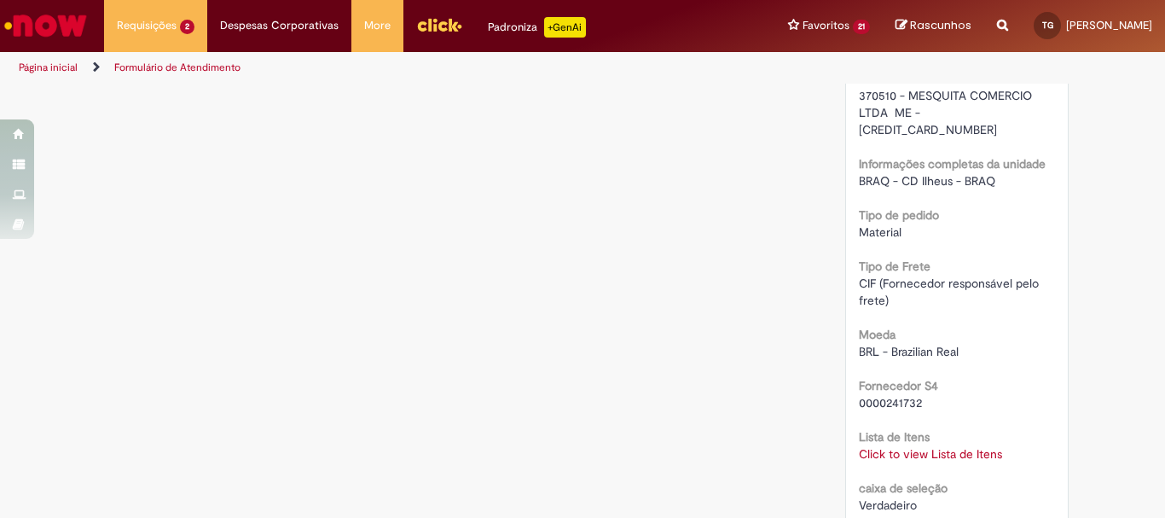
click at [959, 446] on link "Click to view Lista de Itens" at bounding box center [930, 453] width 143 height 15
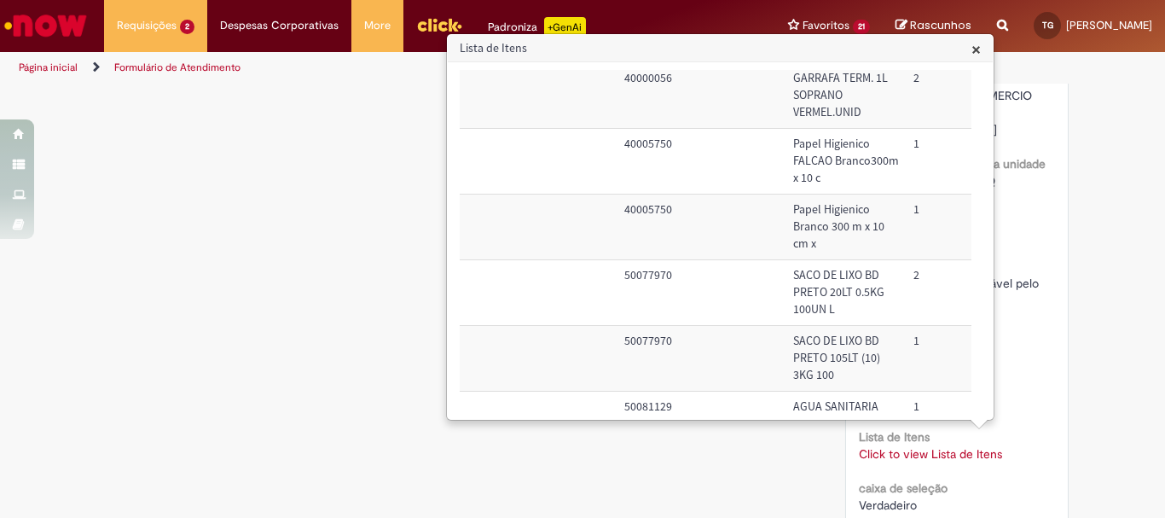
scroll to position [171, 3]
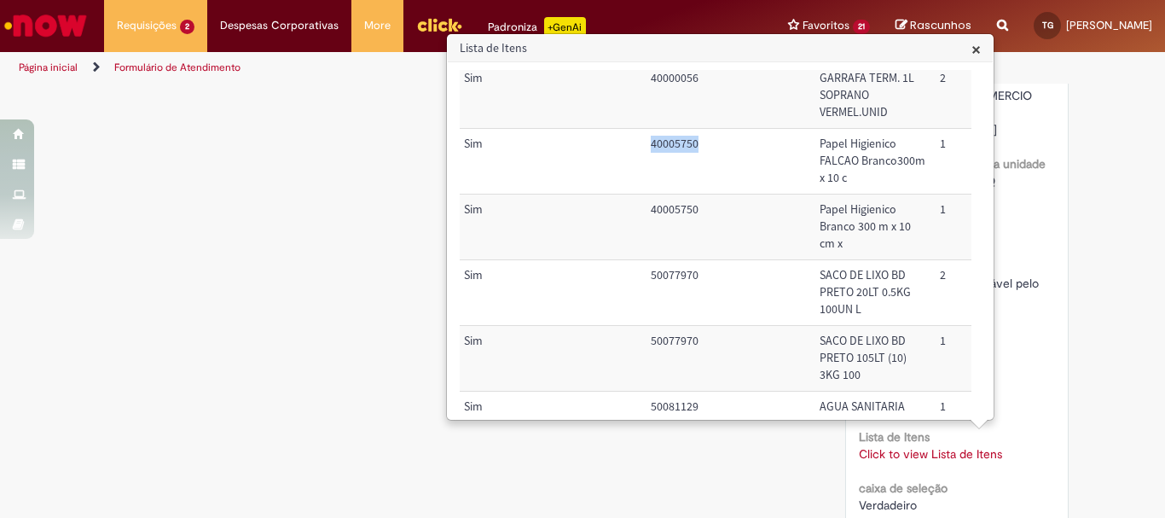
drag, startPoint x: 703, startPoint y: 194, endPoint x: 649, endPoint y: 195, distance: 53.8
click at [649, 194] on td "40005750" at bounding box center [728, 162] width 169 height 66
copy td "40005750"
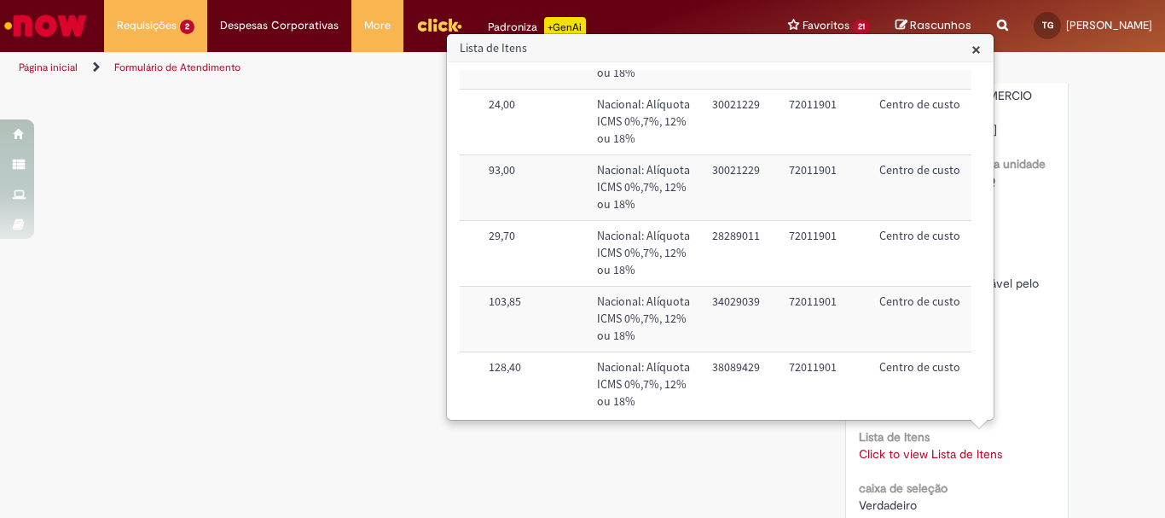
scroll to position [328, 617]
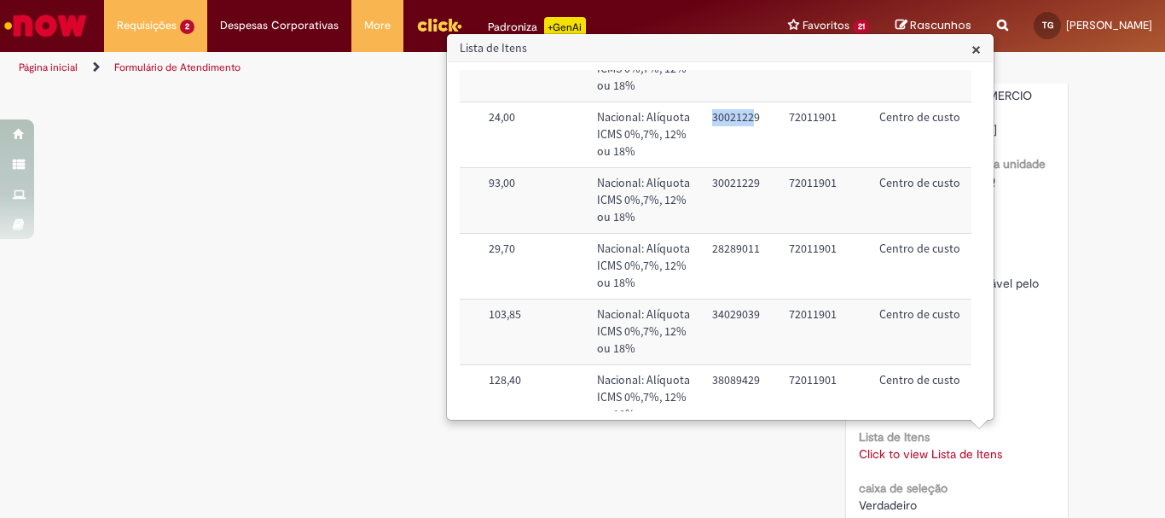
drag, startPoint x: 721, startPoint y: 222, endPoint x: 671, endPoint y: 227, distance: 49.7
click at [705, 168] on td "30021229" at bounding box center [743, 135] width 77 height 66
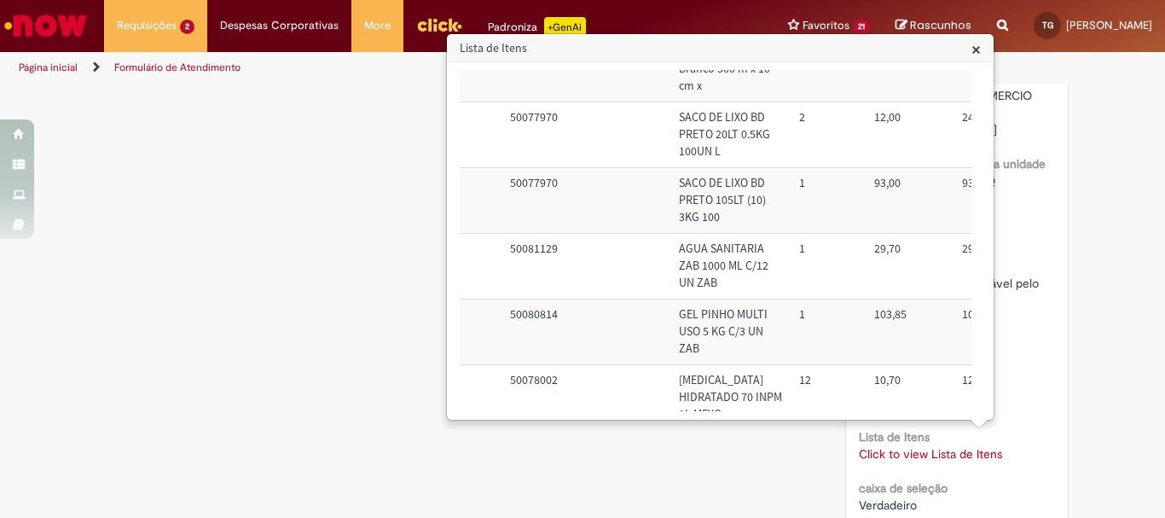
scroll to position [328, 49]
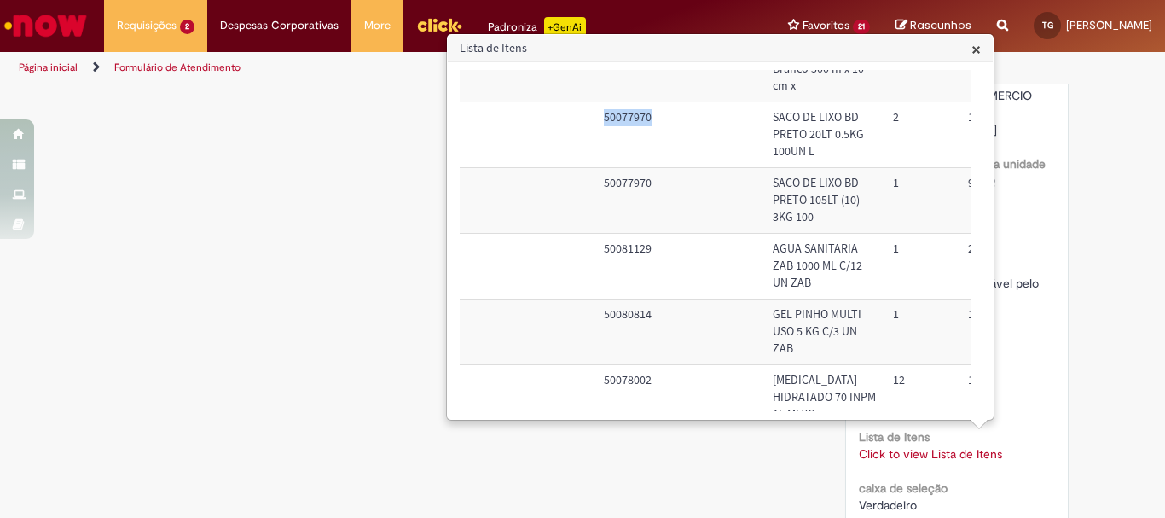
drag, startPoint x: 656, startPoint y: 221, endPoint x: 602, endPoint y: 222, distance: 53.7
click at [602, 168] on td "50077970" at bounding box center [681, 135] width 169 height 66
copy td "50077970"
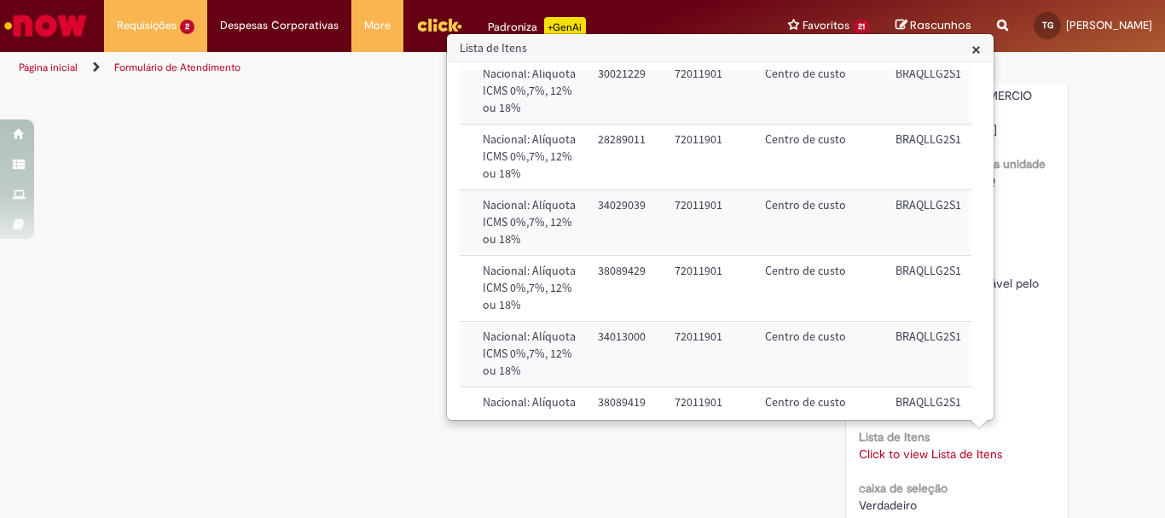
scroll to position [463, 731]
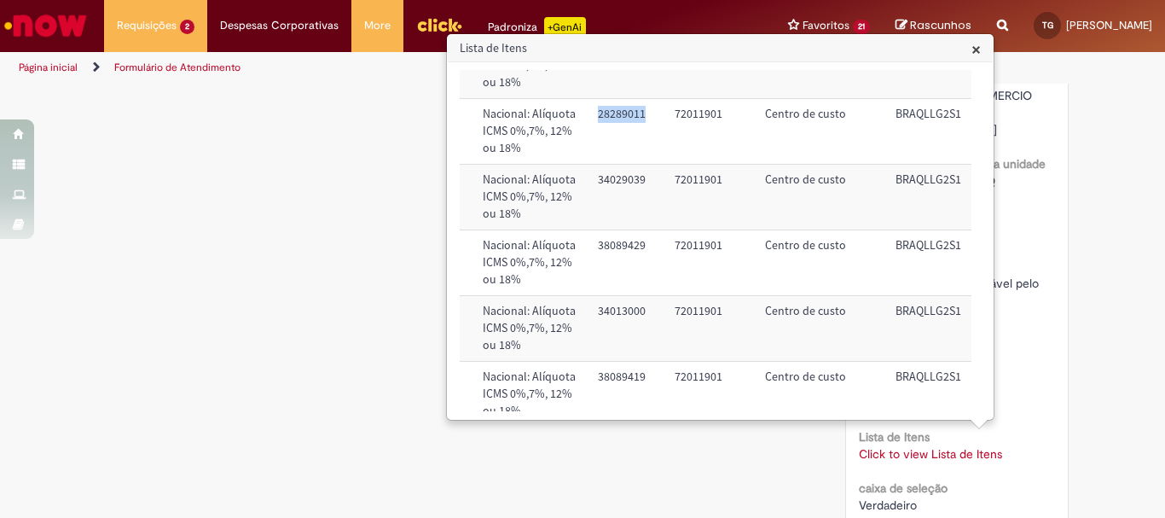
drag, startPoint x: 555, startPoint y: 236, endPoint x: 611, endPoint y: 229, distance: 56.7
click at [611, 165] on td "28289011" at bounding box center [629, 132] width 77 height 66
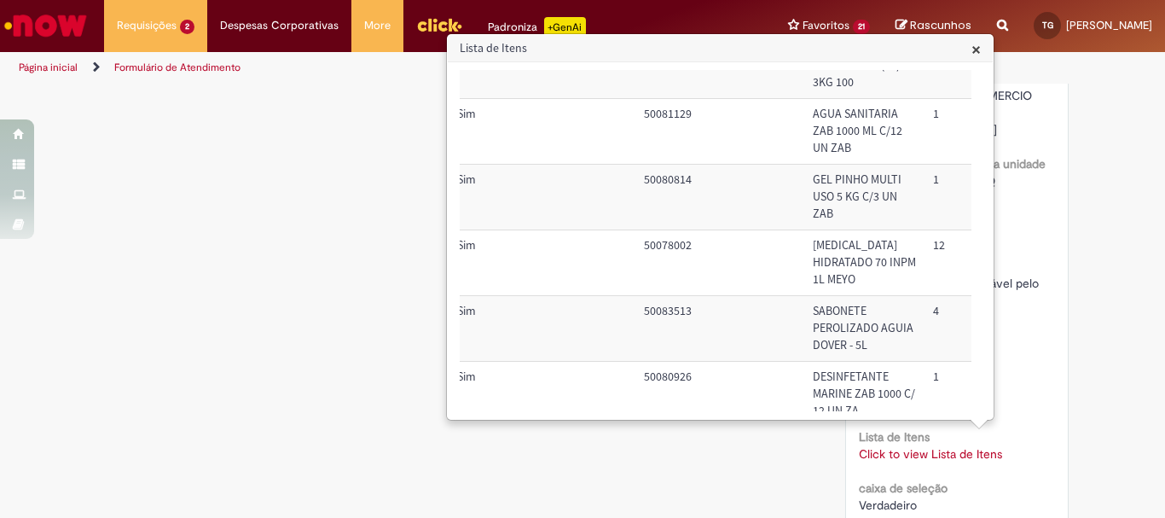
scroll to position [463, 0]
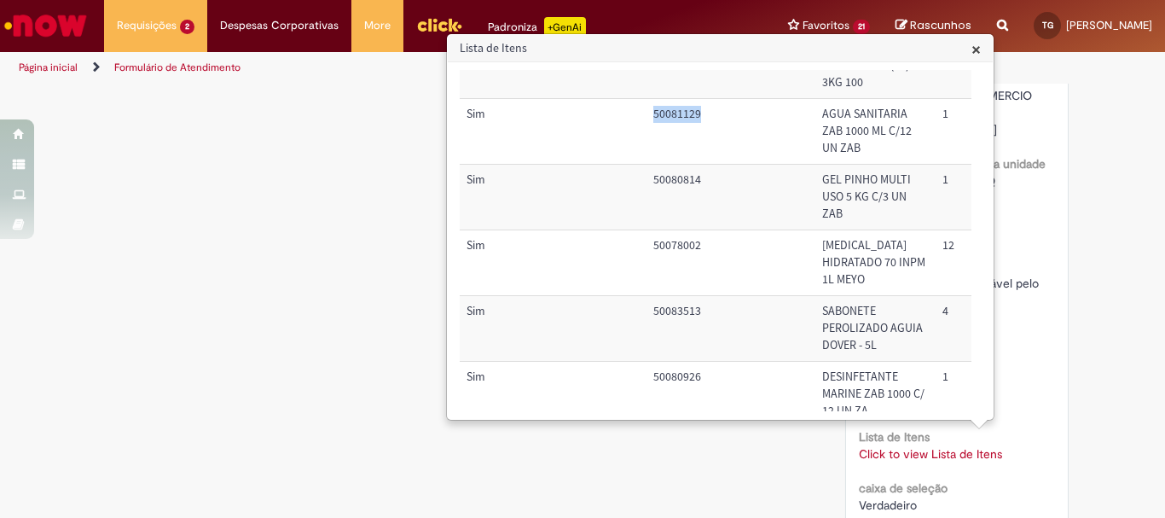
drag, startPoint x: 708, startPoint y: 235, endPoint x: 609, endPoint y: 226, distance: 99.4
click at [609, 165] on tr "Sim 50081129 AGUA SANITARIA ZAB 1000 ML C/12 UN ZAB 1 29,70 29,70 Nacional: Alí…" at bounding box center [1094, 132] width 1268 height 66
copy tr "50081129"
click at [678, 165] on td "50081129" at bounding box center [730, 132] width 169 height 66
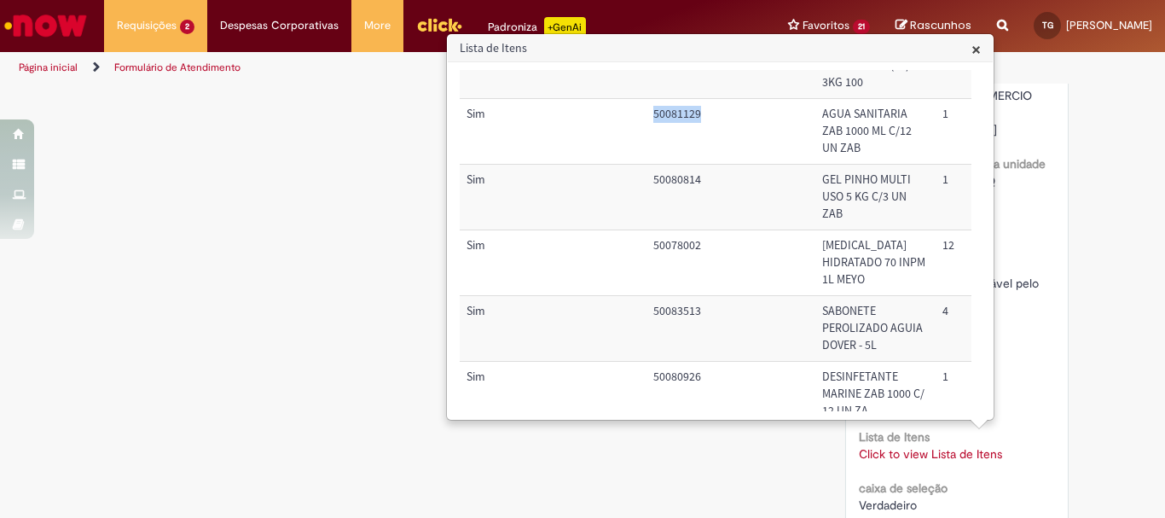
drag, startPoint x: 652, startPoint y: 235, endPoint x: 699, endPoint y: 235, distance: 46.9
click at [699, 165] on td "50081129" at bounding box center [730, 132] width 169 height 66
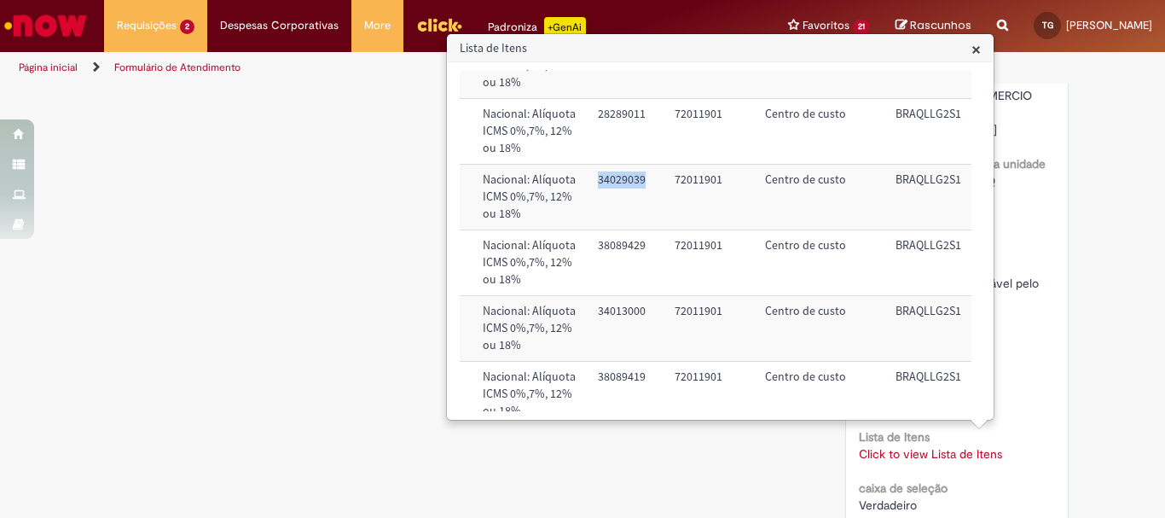
drag, startPoint x: 561, startPoint y: 312, endPoint x: 655, endPoint y: 350, distance: 101.3
click at [624, 230] on td "34029039" at bounding box center [629, 198] width 77 height 66
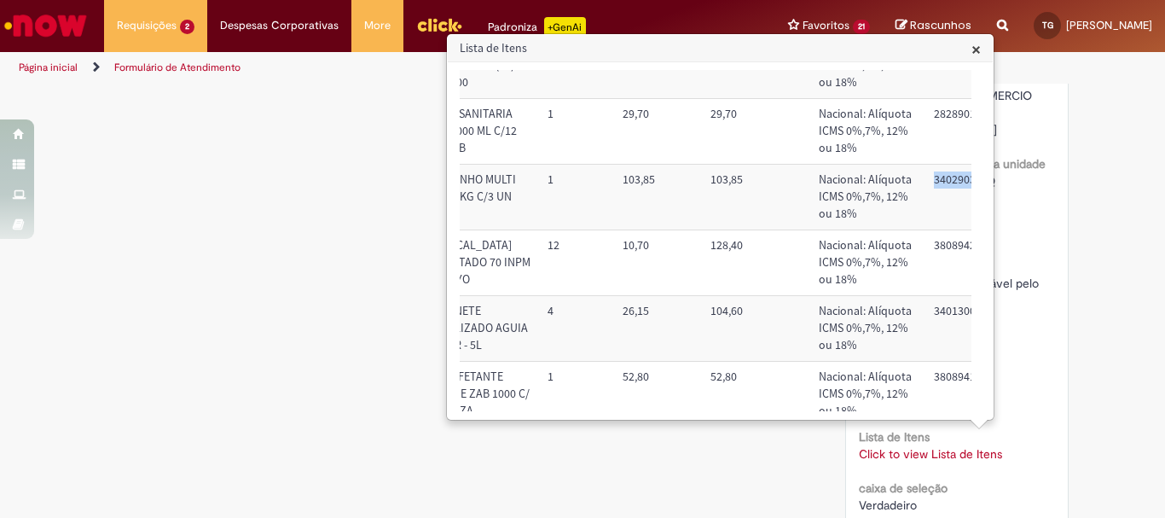
scroll to position [463, 0]
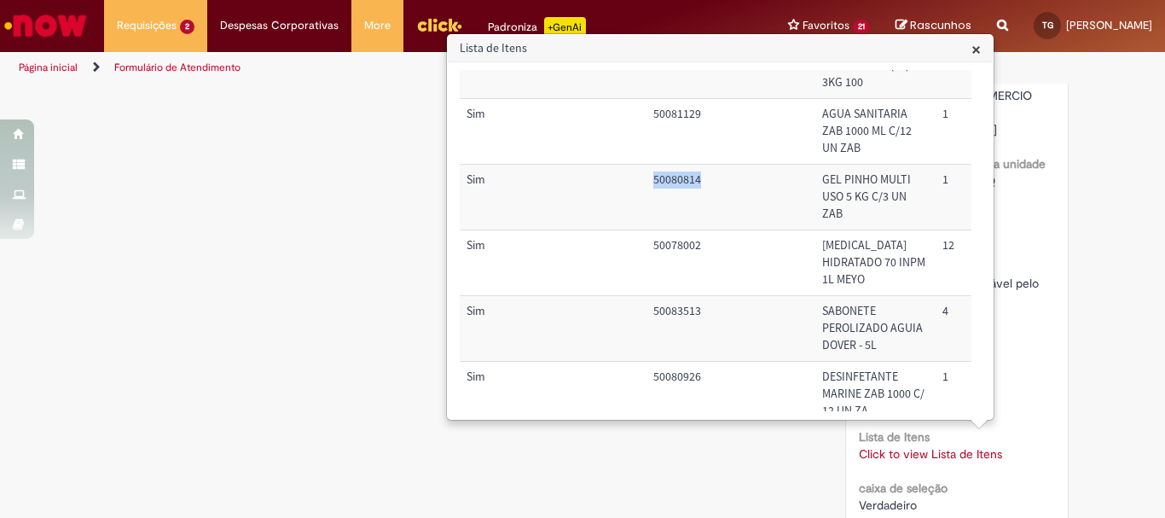
drag, startPoint x: 701, startPoint y: 314, endPoint x: 645, endPoint y: 320, distance: 56.6
click at [645, 230] on tr "Sim 50080814 GEL PINHO MULTI USO 5 KG C/3 UN ZAB 1 103,85 103,85 Nacional: Alíq…" at bounding box center [1094, 198] width 1268 height 66
copy tr "50080814"
click at [660, 230] on td "50080814" at bounding box center [730, 198] width 169 height 66
drag, startPoint x: 654, startPoint y: 316, endPoint x: 712, endPoint y: 313, distance: 58.0
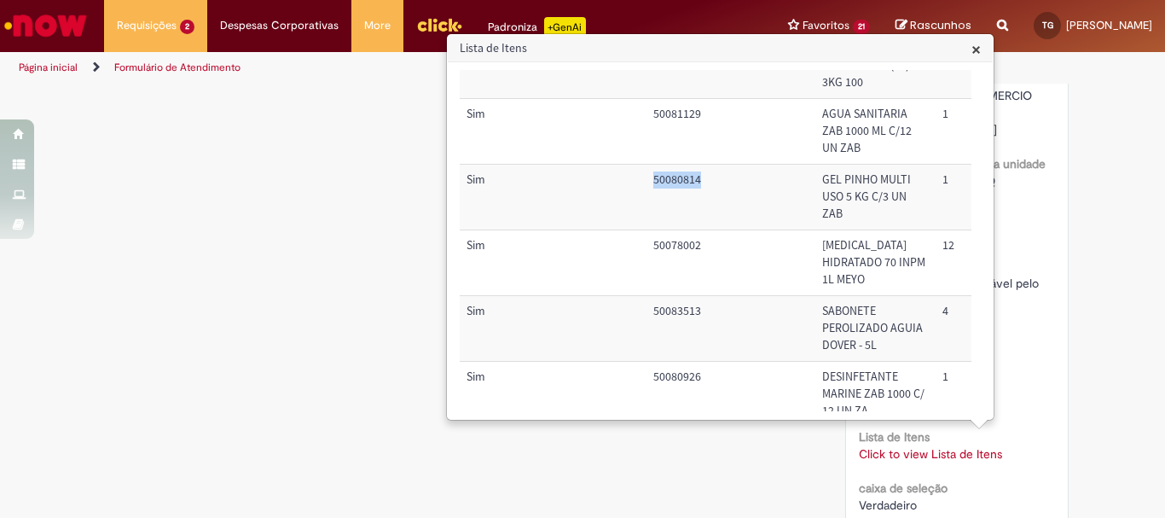
click at [712, 230] on td "50080814" at bounding box center [730, 198] width 169 height 66
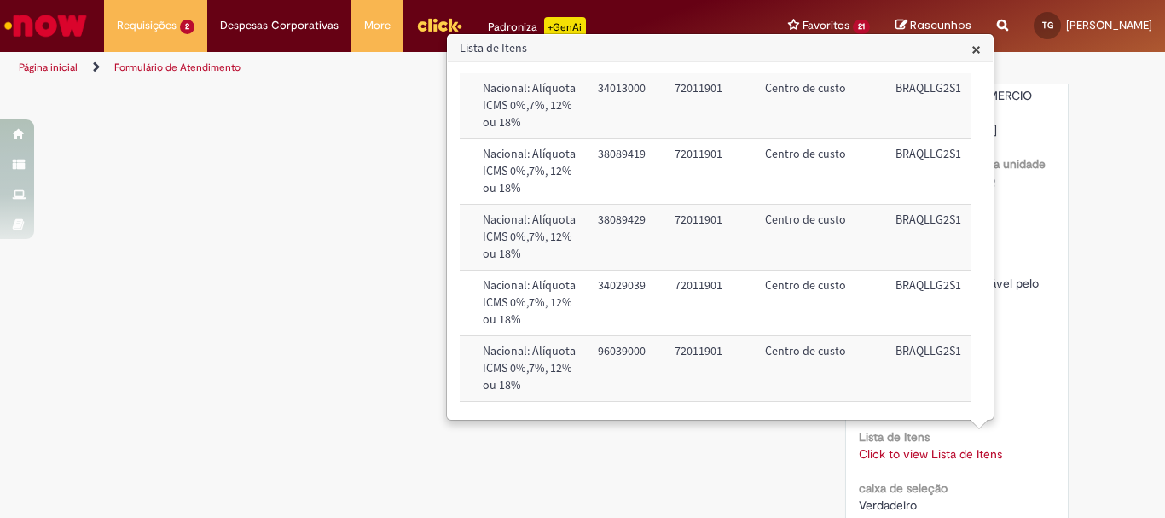
scroll to position [720, 731]
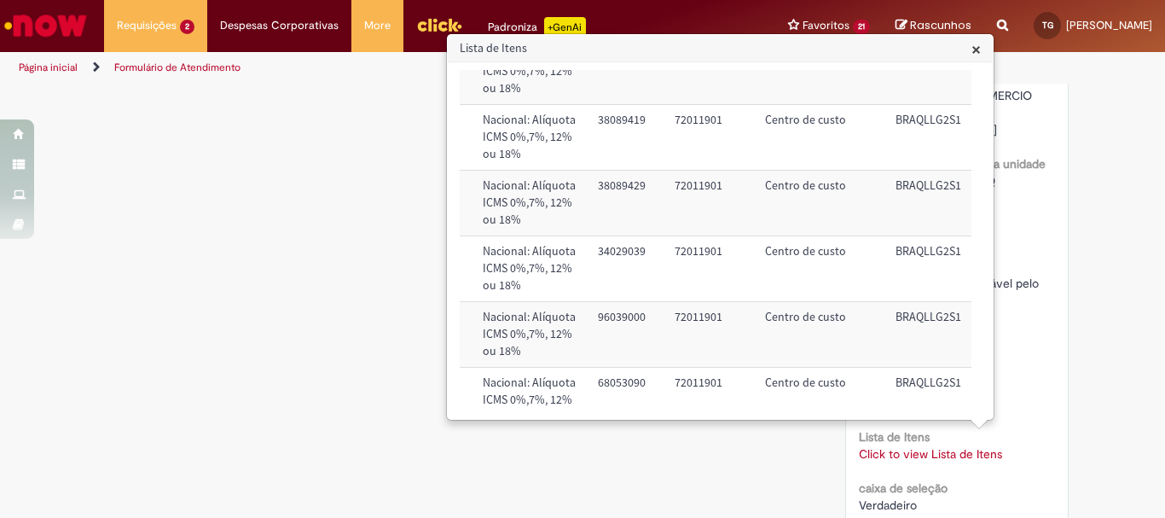
drag, startPoint x: 611, startPoint y: 125, endPoint x: 557, endPoint y: 122, distance: 53.8
click at [591, 38] on td "38089429" at bounding box center [629, 6] width 77 height 66
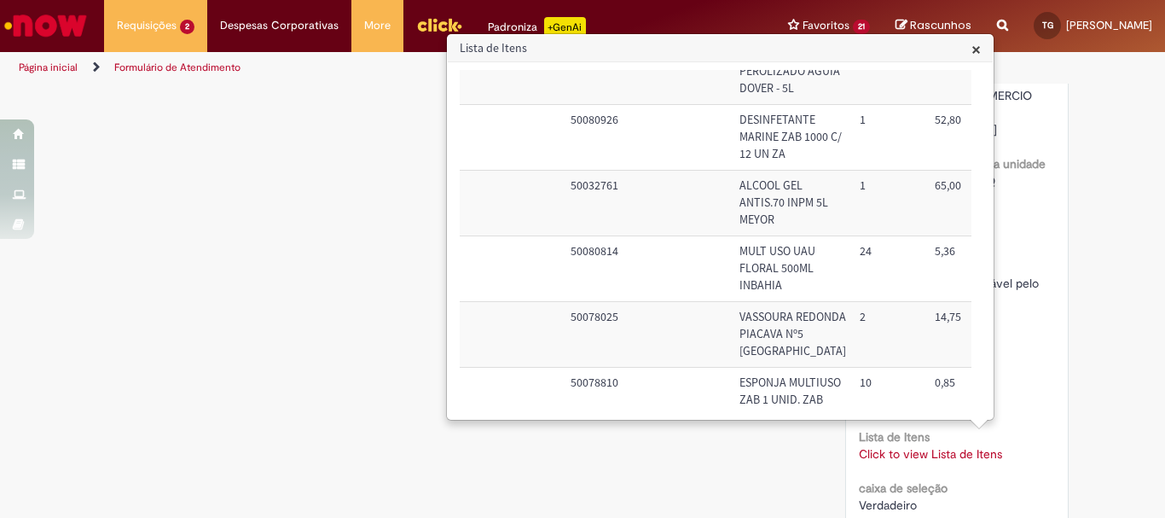
scroll to position [720, 0]
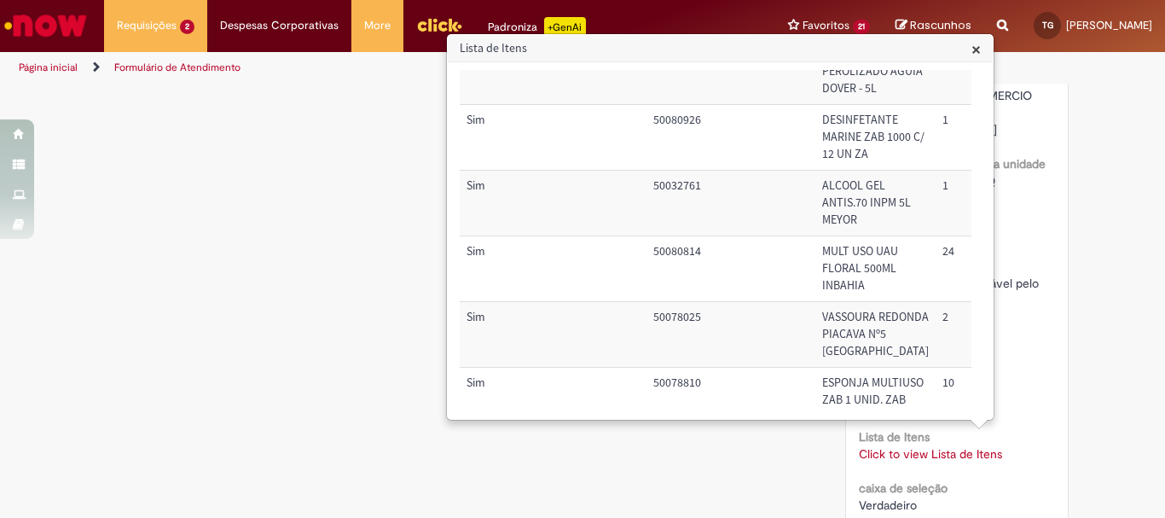
drag, startPoint x: 707, startPoint y: 130, endPoint x: 655, endPoint y: 127, distance: 52.1
click at [655, 38] on td "50078002" at bounding box center [730, 6] width 169 height 66
copy td "50078002"
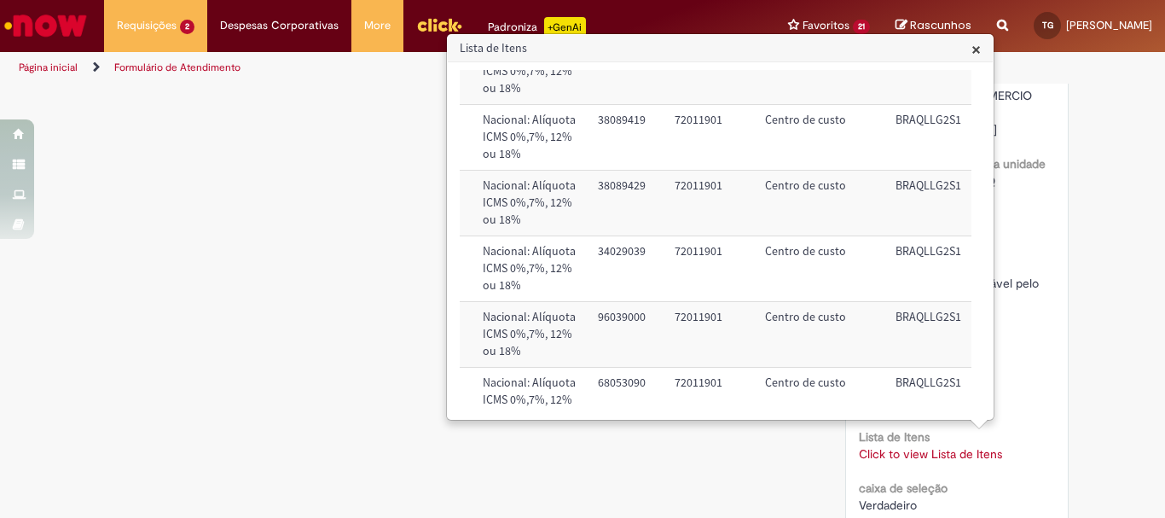
drag, startPoint x: 611, startPoint y: 206, endPoint x: 555, endPoint y: 209, distance: 55.5
click at [591, 104] on td "34013000" at bounding box center [629, 71] width 77 height 66
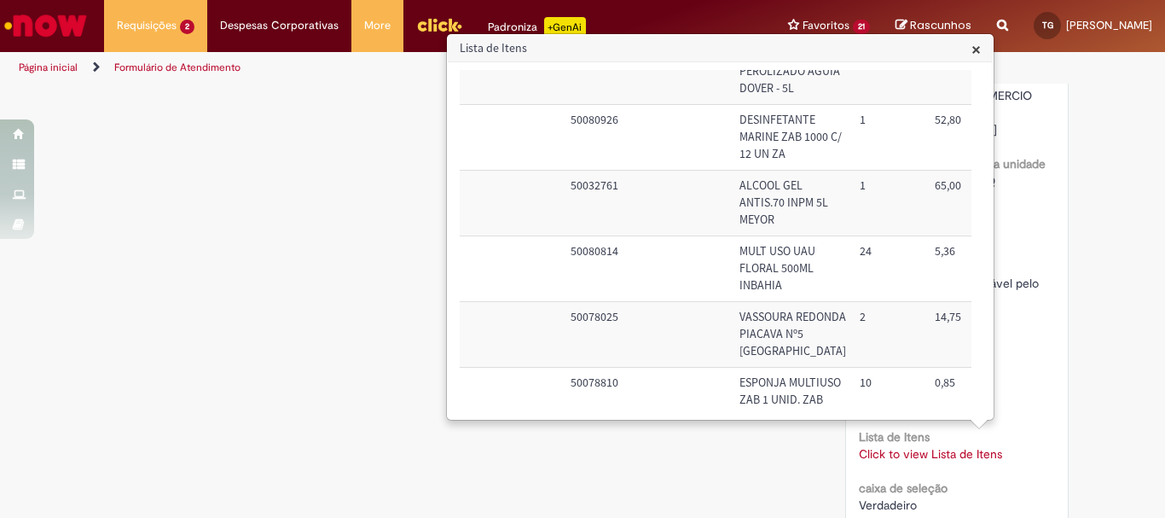
scroll to position [720, 0]
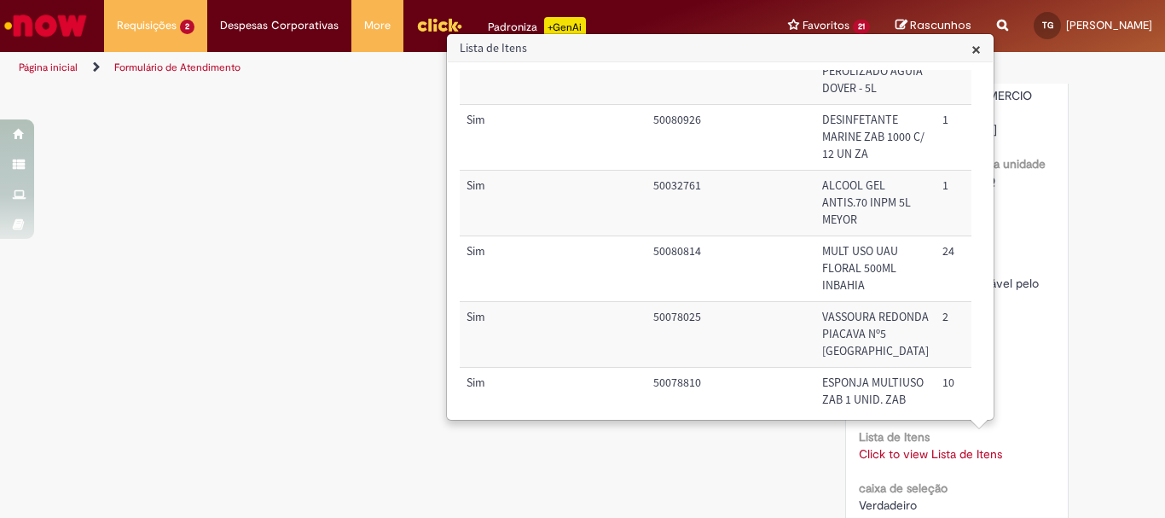
drag, startPoint x: 702, startPoint y: 207, endPoint x: 655, endPoint y: 207, distance: 46.9
click at [655, 104] on td "50083513" at bounding box center [730, 71] width 169 height 66
copy td "50083513"
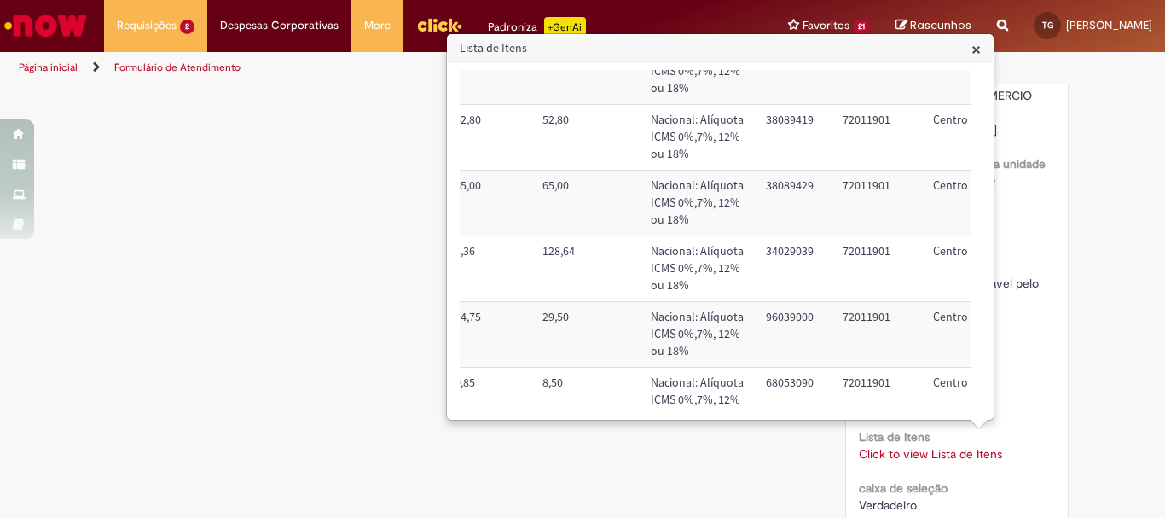
scroll to position [720, 731]
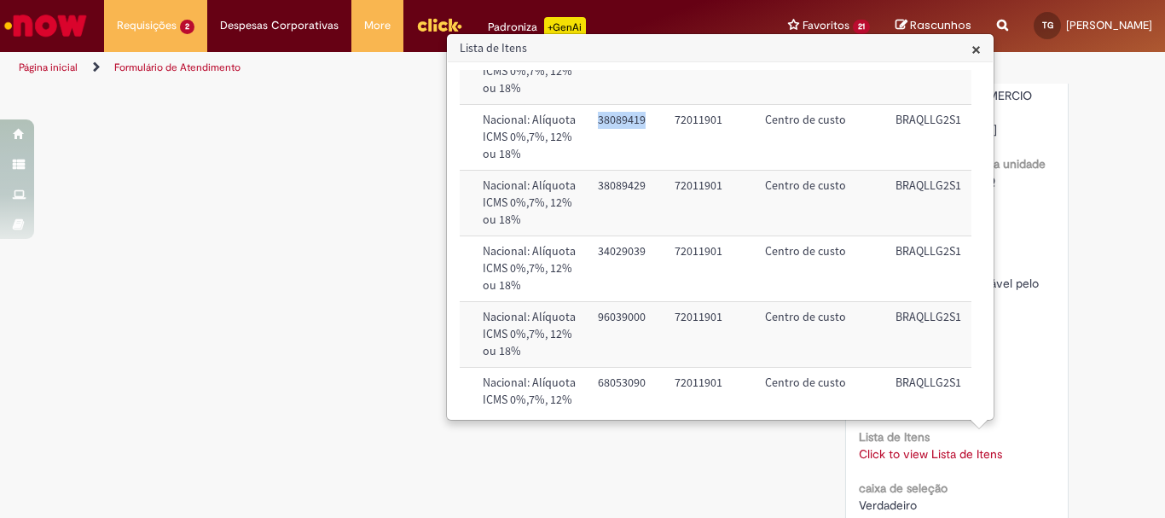
drag, startPoint x: 617, startPoint y: 290, endPoint x: 563, endPoint y: 291, distance: 54.6
click at [591, 170] on td "38089419" at bounding box center [629, 137] width 77 height 66
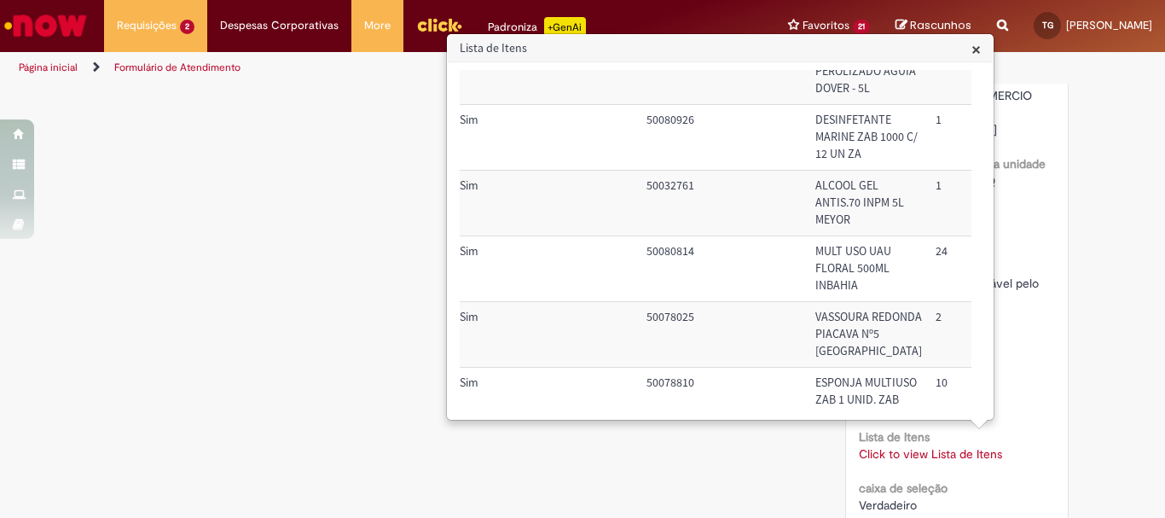
scroll to position [720, 0]
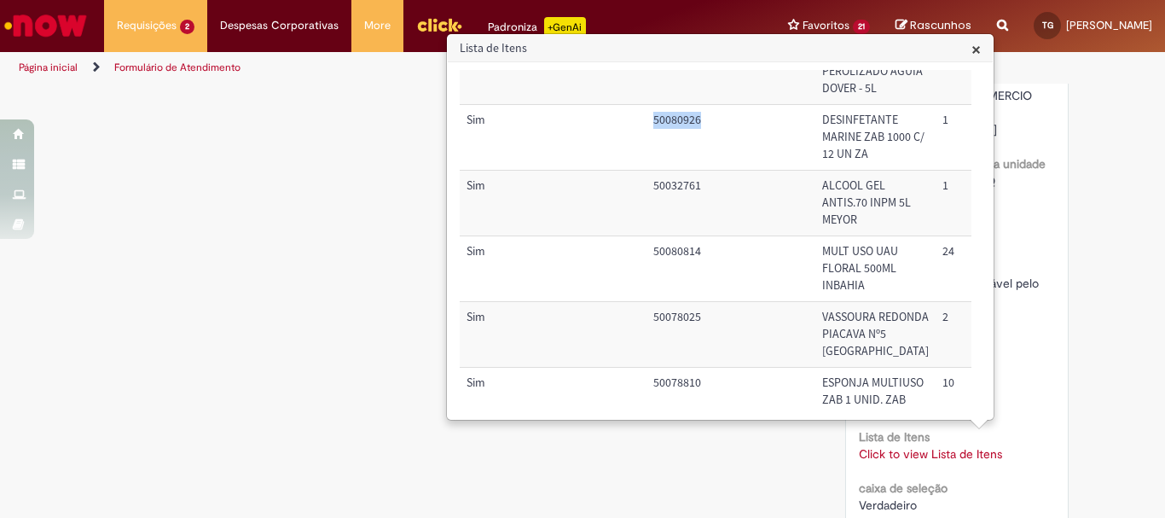
drag, startPoint x: 703, startPoint y: 290, endPoint x: 653, endPoint y: 288, distance: 49.5
click at [653, 170] on td "50080926" at bounding box center [730, 137] width 169 height 66
copy td "50080926"
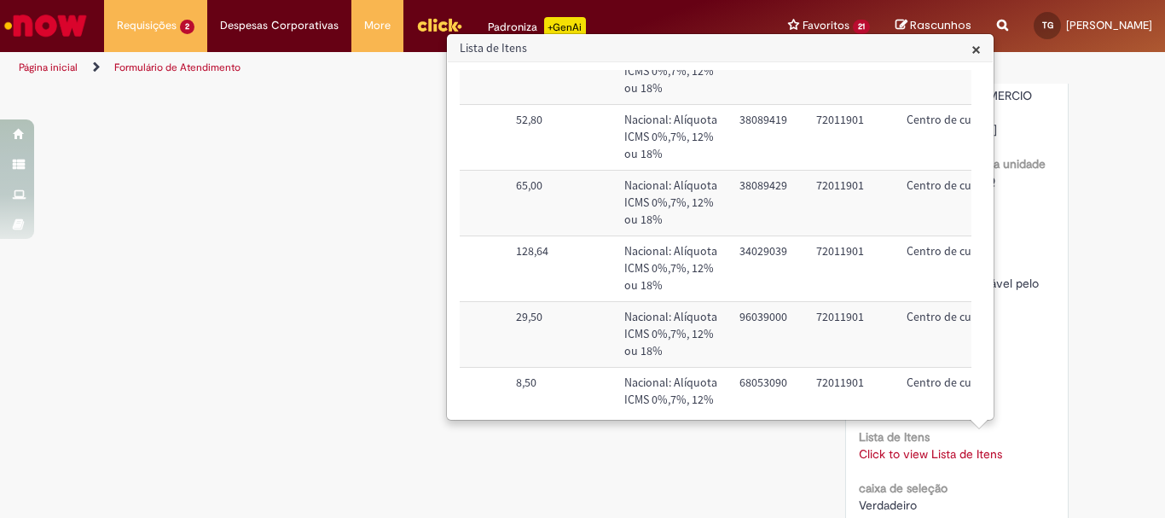
scroll to position [720, 731]
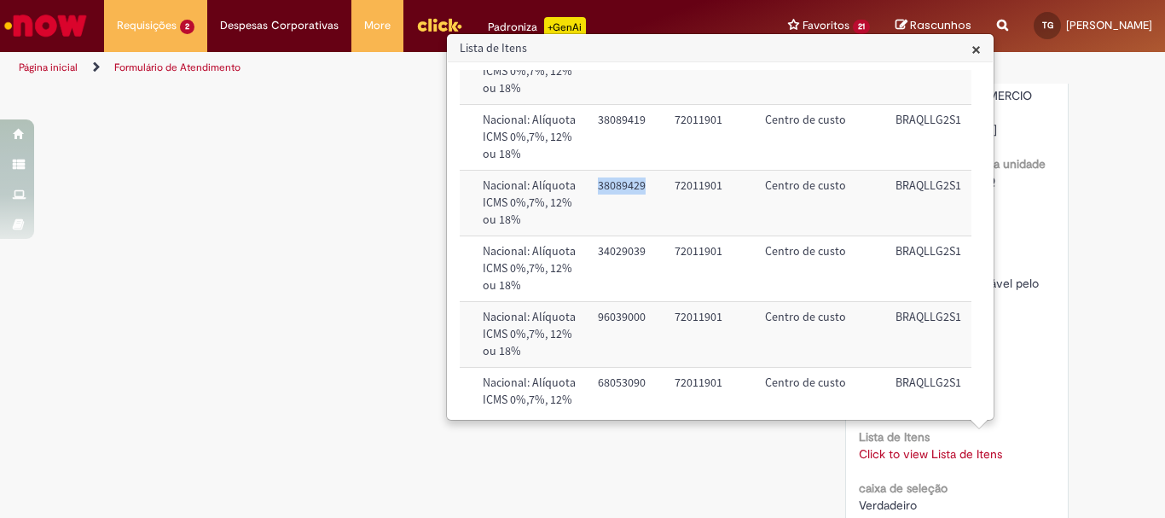
drag, startPoint x: 609, startPoint y: 377, endPoint x: 573, endPoint y: 376, distance: 35.8
click at [591, 235] on td "38089429" at bounding box center [629, 203] width 77 height 66
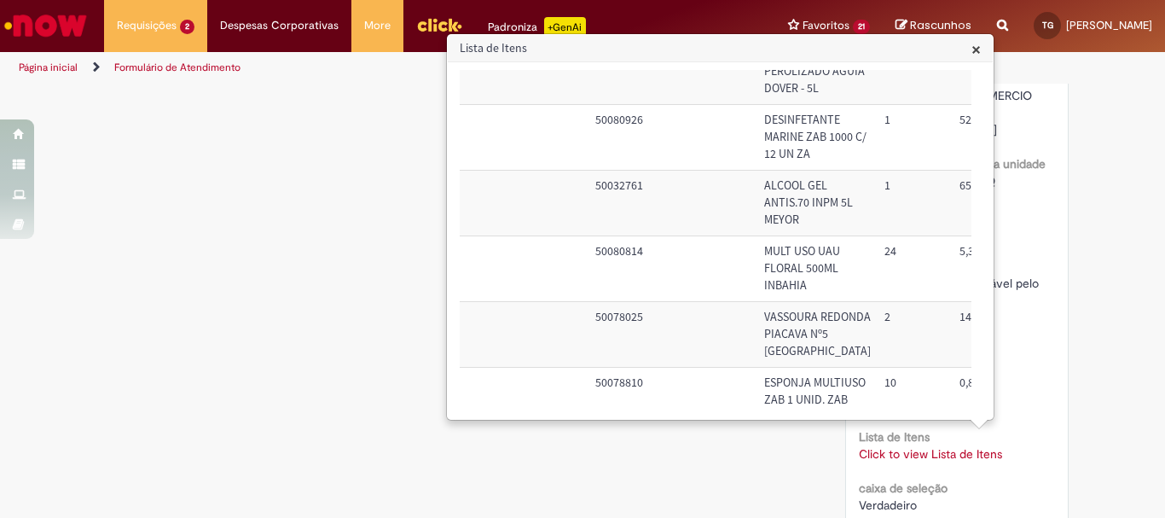
scroll to position [720, 0]
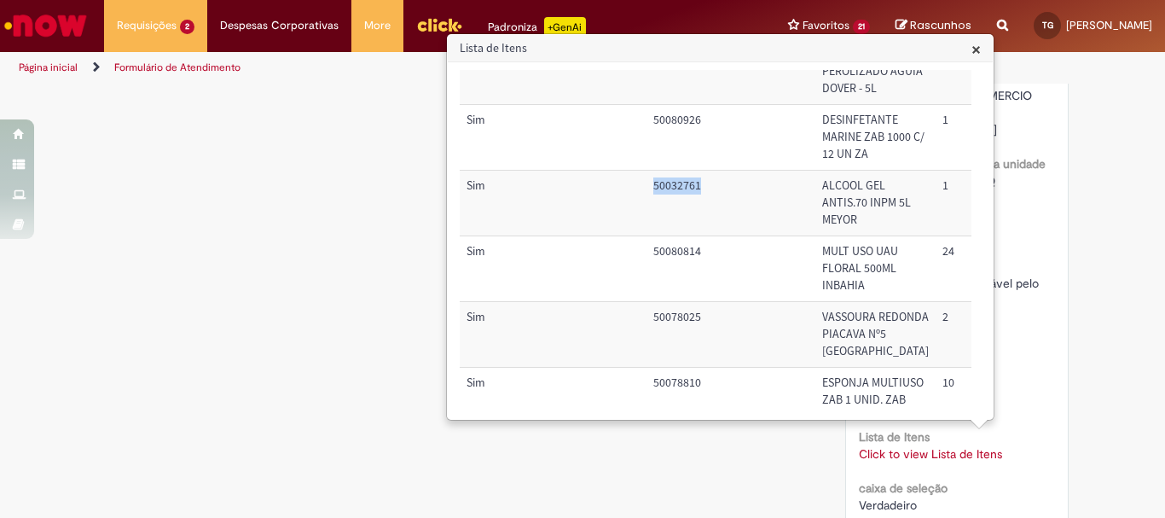
drag, startPoint x: 708, startPoint y: 367, endPoint x: 652, endPoint y: 377, distance: 57.2
click at [652, 235] on td "50032761" at bounding box center [730, 203] width 169 height 66
copy td "50032761"
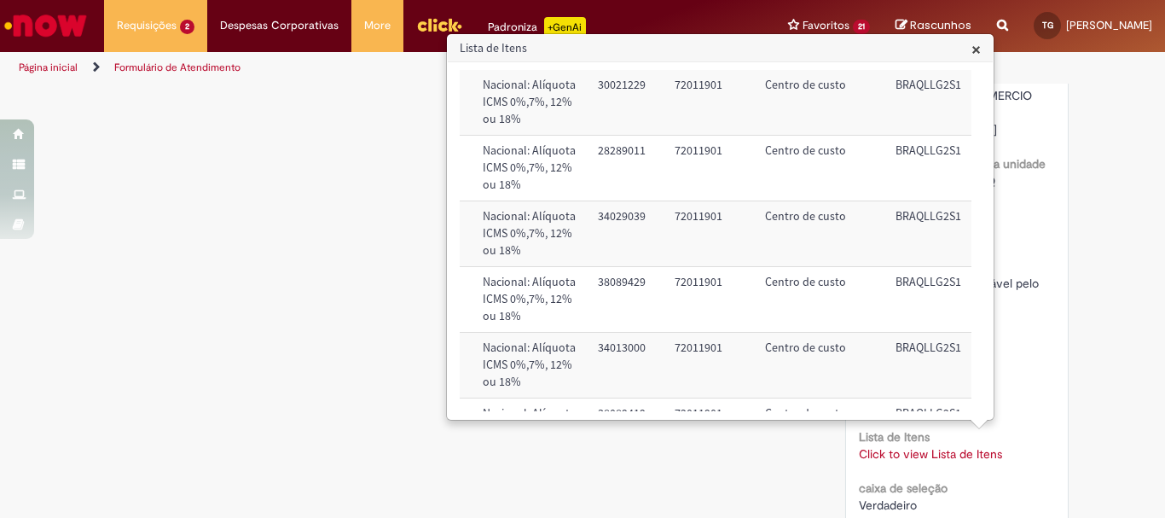
scroll to position [597, 731]
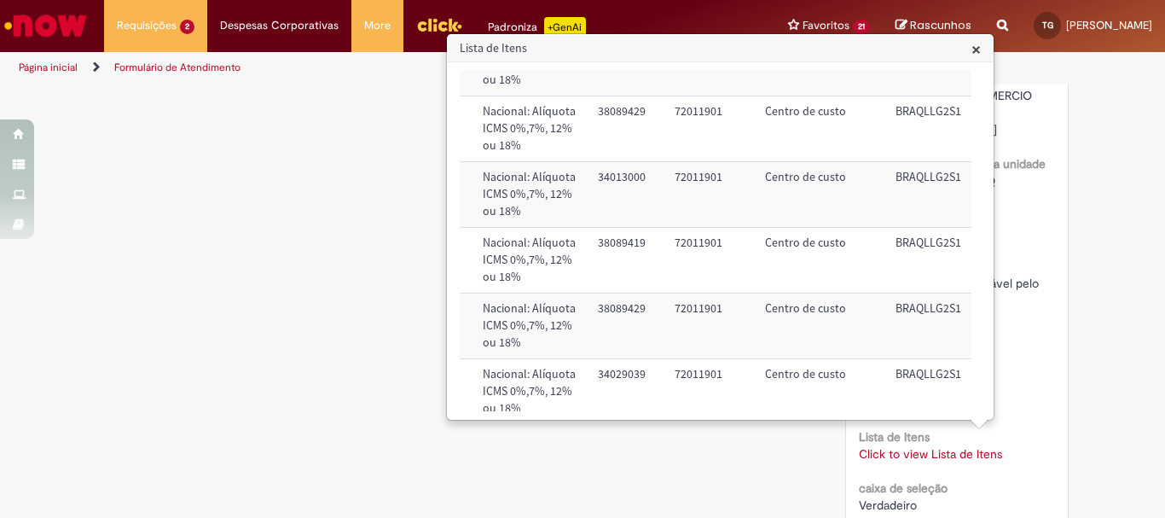
drag, startPoint x: 613, startPoint y: 183, endPoint x: 565, endPoint y: 186, distance: 47.8
click at [591, 96] on td "34029039" at bounding box center [629, 64] width 77 height 66
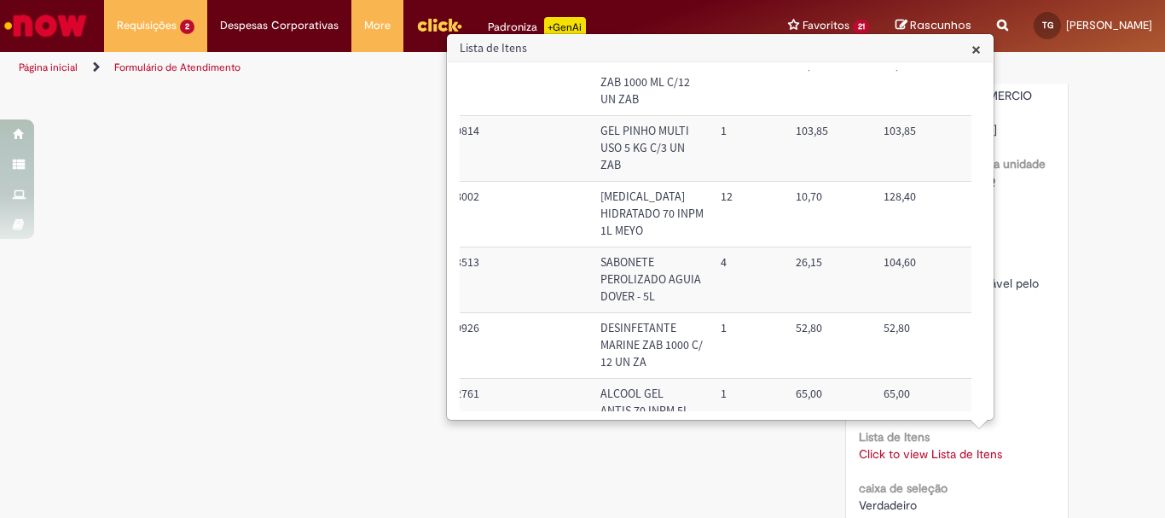
scroll to position [682, 222]
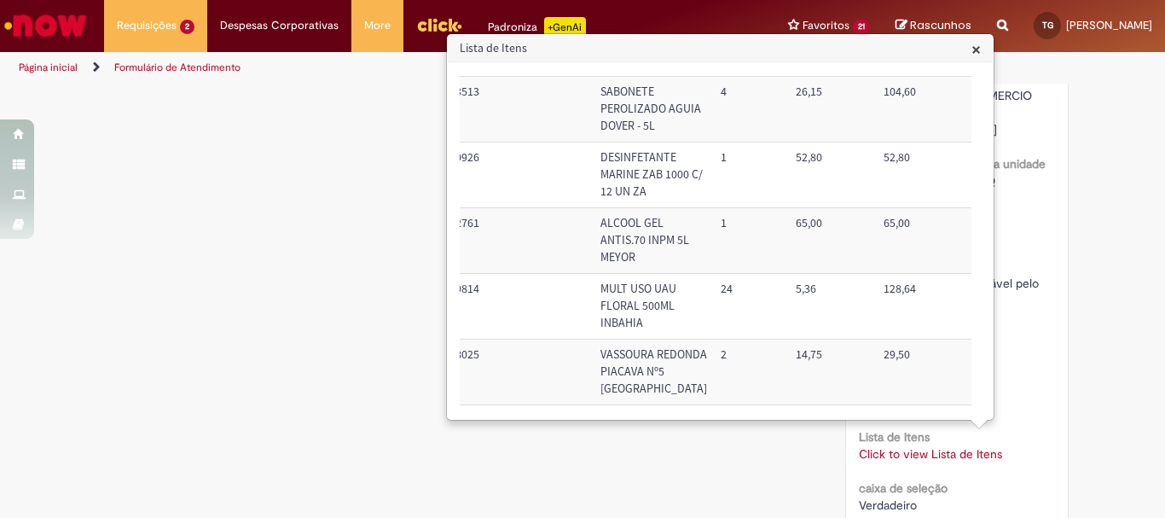
drag, startPoint x: 854, startPoint y: 159, endPoint x: 873, endPoint y: 155, distance: 19.9
click at [877, 76] on td "128,40" at bounding box center [931, 43] width 108 height 66
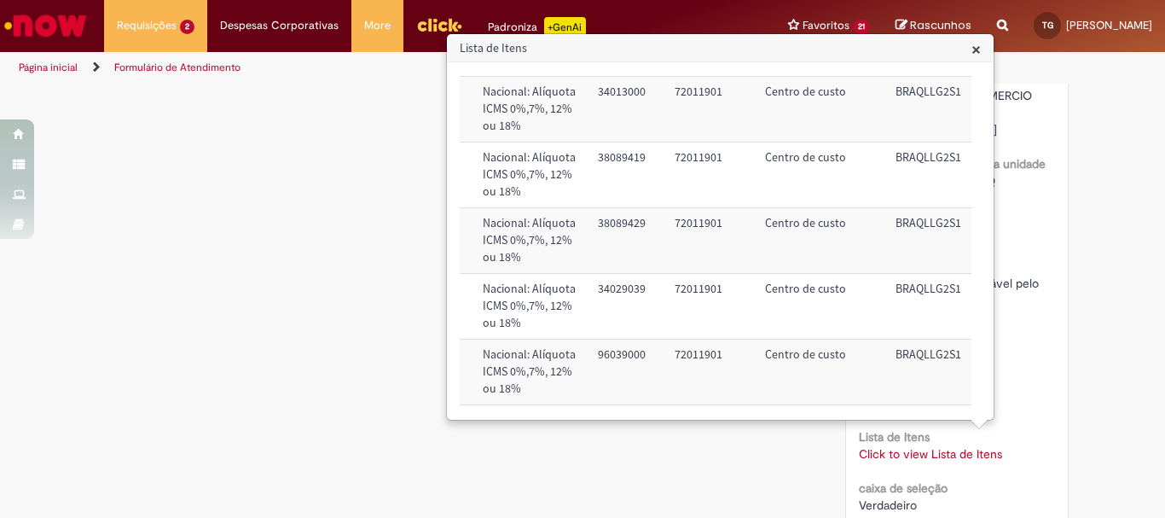
scroll to position [426, 731]
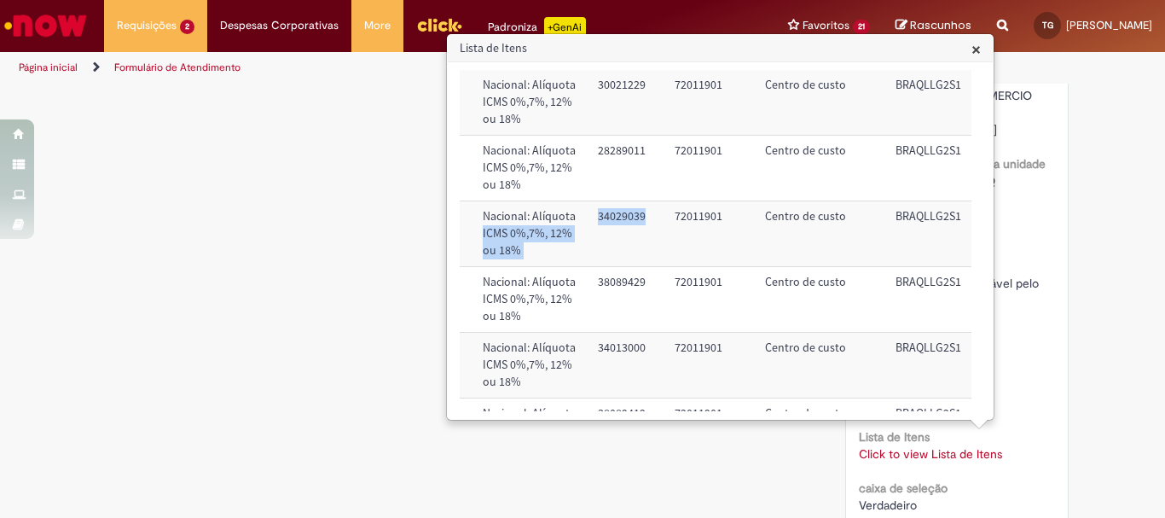
drag, startPoint x: 602, startPoint y: 358, endPoint x: 628, endPoint y: 368, distance: 27.2
click at [541, 267] on tr "Sim 50080814 GEL PINHO MULTI USO 5 KG C/3 UN ZAB 1 103,85 103,85 Nacional: Alíq…" at bounding box center [363, 234] width 1268 height 66
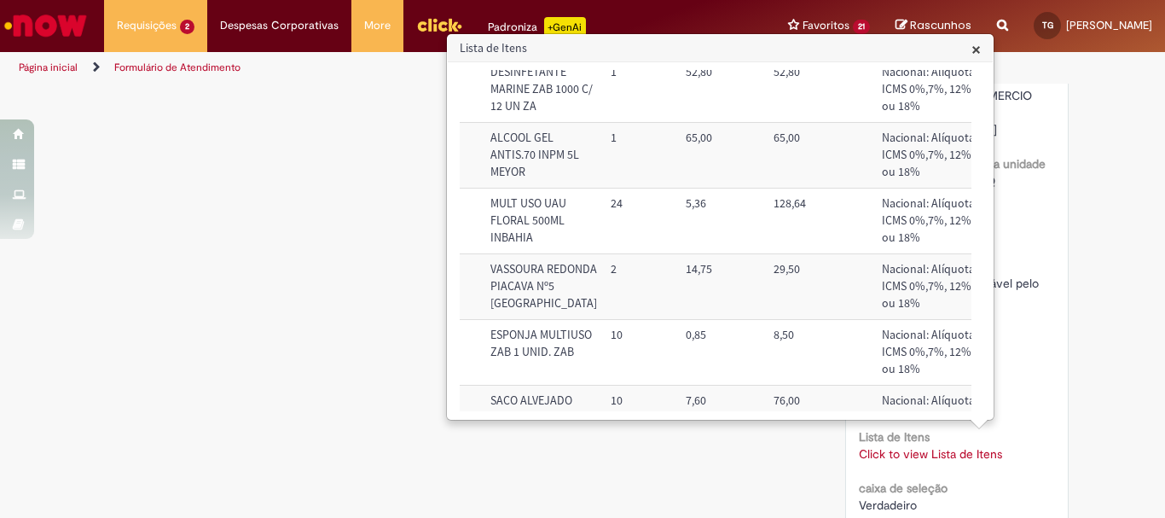
scroll to position [853, 332]
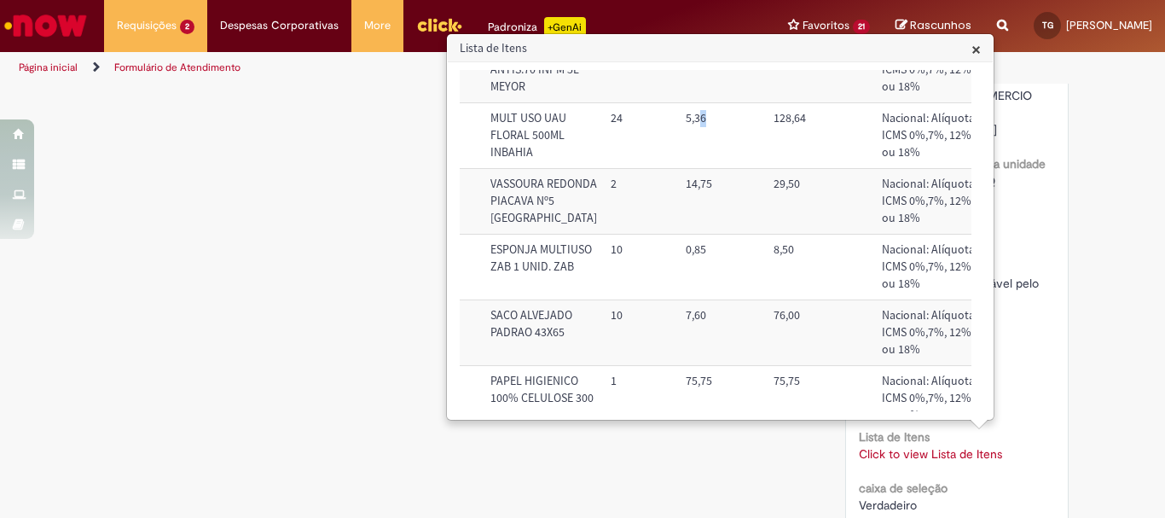
drag, startPoint x: 668, startPoint y: 312, endPoint x: 710, endPoint y: 309, distance: 41.9
click at [710, 168] on td "5,36" at bounding box center [723, 135] width 88 height 66
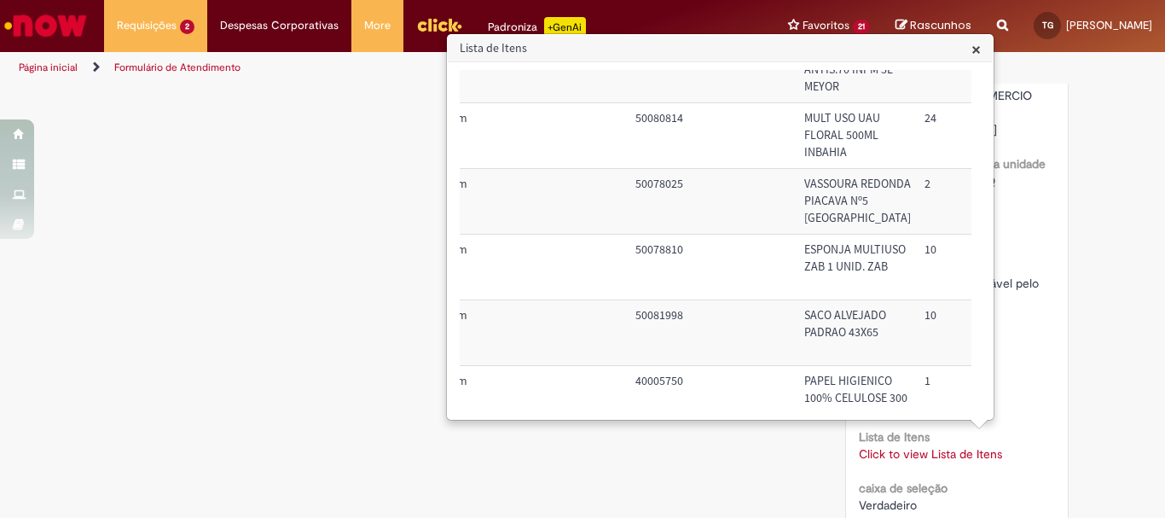
scroll to position [853, 3]
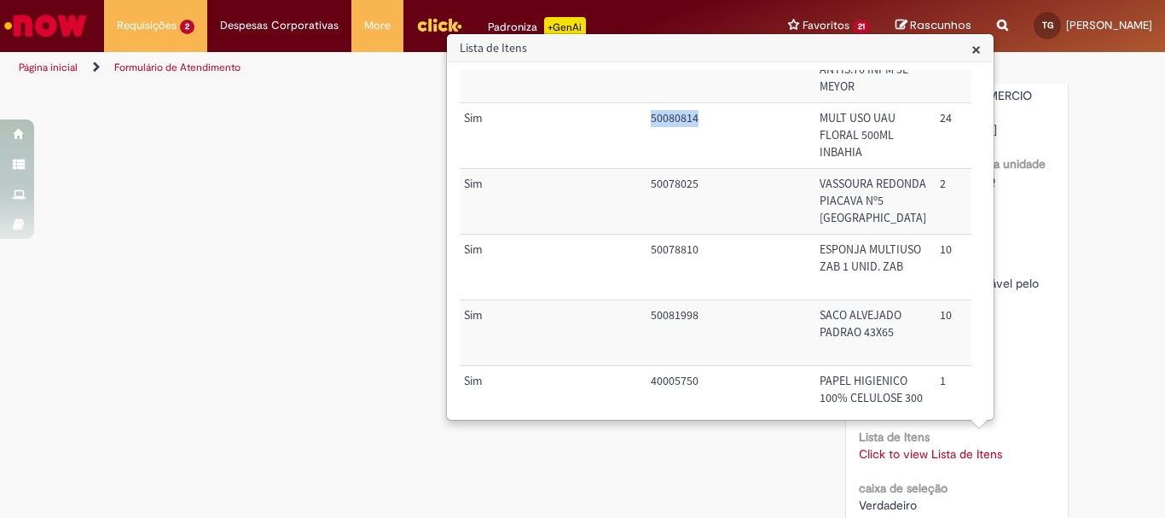
drag, startPoint x: 705, startPoint y: 311, endPoint x: 650, endPoint y: 310, distance: 55.4
click at [650, 168] on td "50080814" at bounding box center [728, 135] width 169 height 66
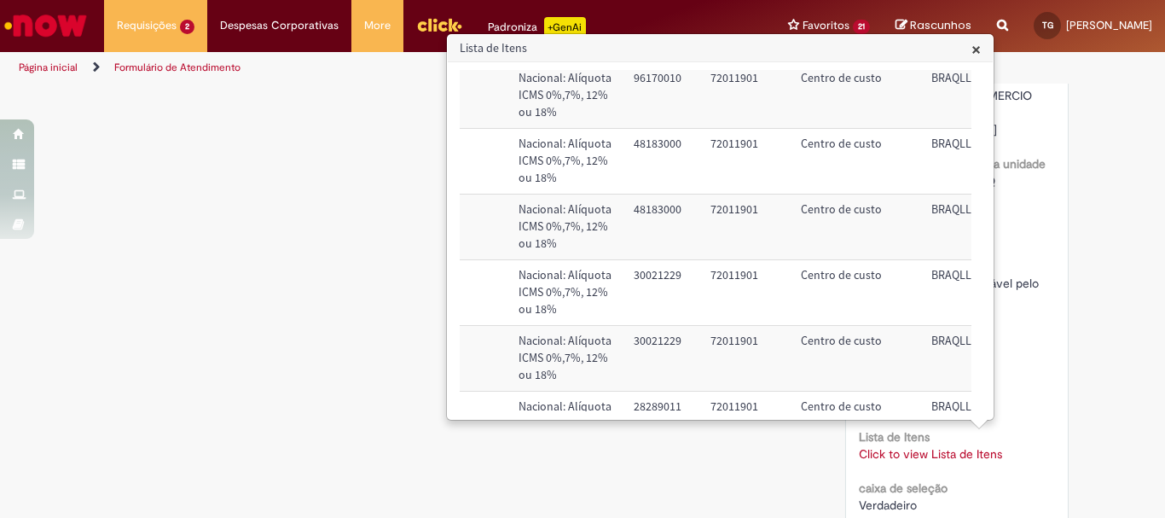
scroll to position [0, 695]
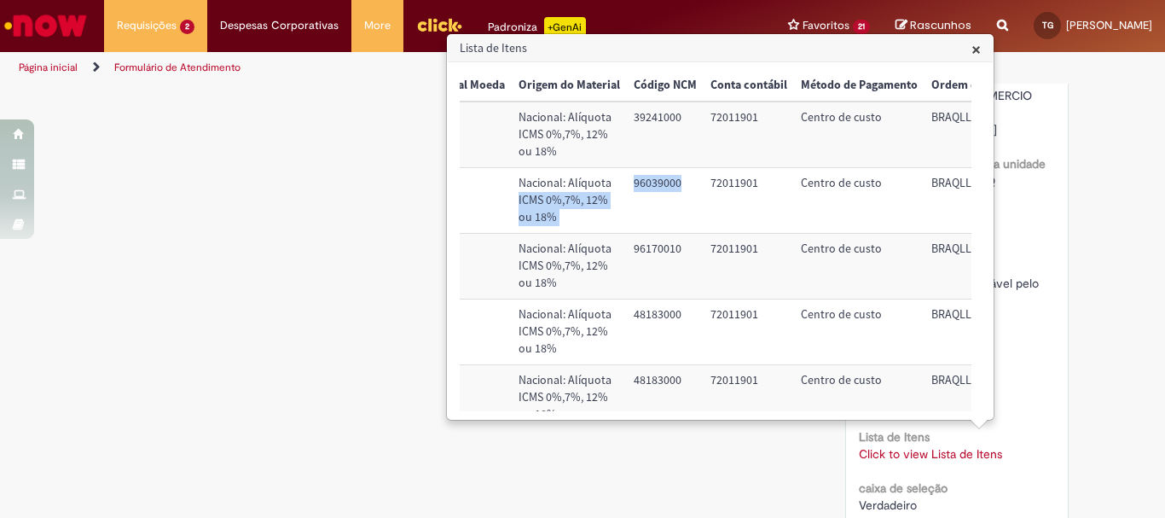
drag, startPoint x: 641, startPoint y: 203, endPoint x: 588, endPoint y: 204, distance: 53.7
click at [588, 204] on tr "Sim 50078016 RODO EVAPT 40CM UNID C/ [GEOGRAPHIC_DATA] 2 12,00 24,00 Nacional: …" at bounding box center [399, 201] width 1268 height 66
click at [722, 198] on td "72011901" at bounding box center [749, 201] width 90 height 66
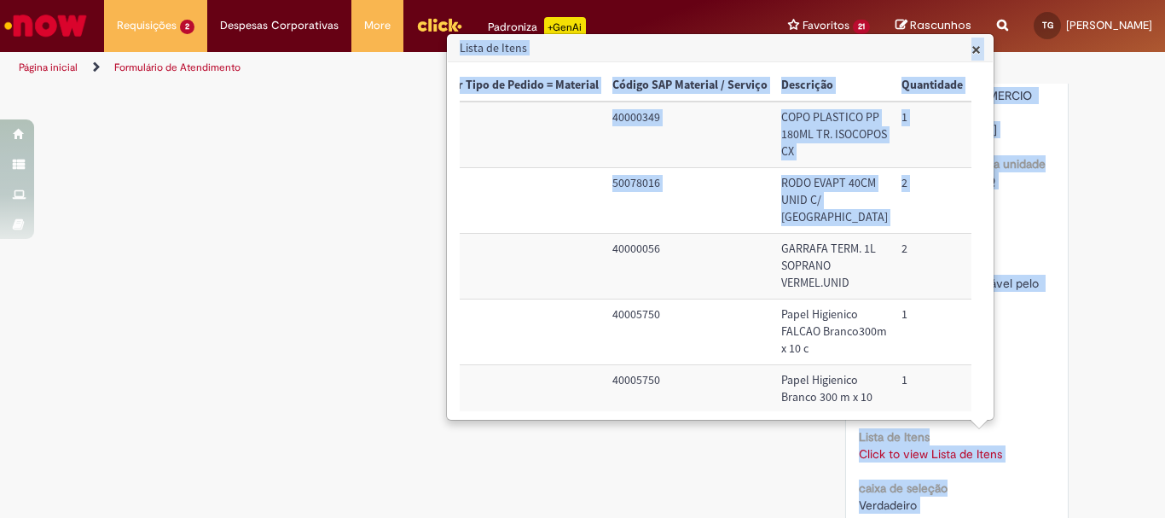
scroll to position [0, 0]
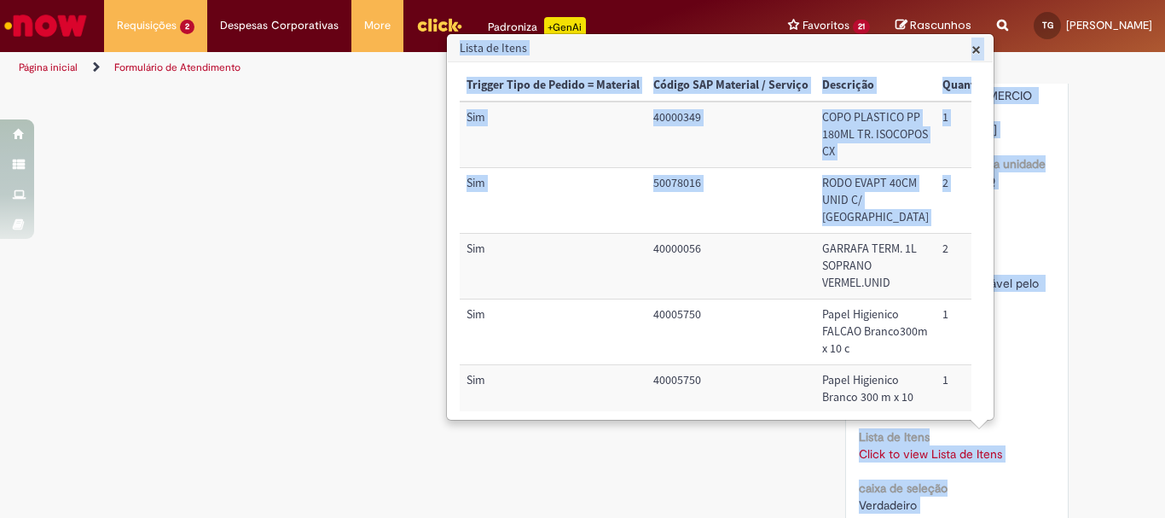
drag, startPoint x: 619, startPoint y: 195, endPoint x: 444, endPoint y: 196, distance: 174.8
click at [444, 196] on body "Pular para o conteúdo da página Requisições 2 Exibir Todas as Solicitações Dema…" at bounding box center [582, 259] width 1165 height 518
click at [751, 211] on td "50078016" at bounding box center [730, 201] width 169 height 66
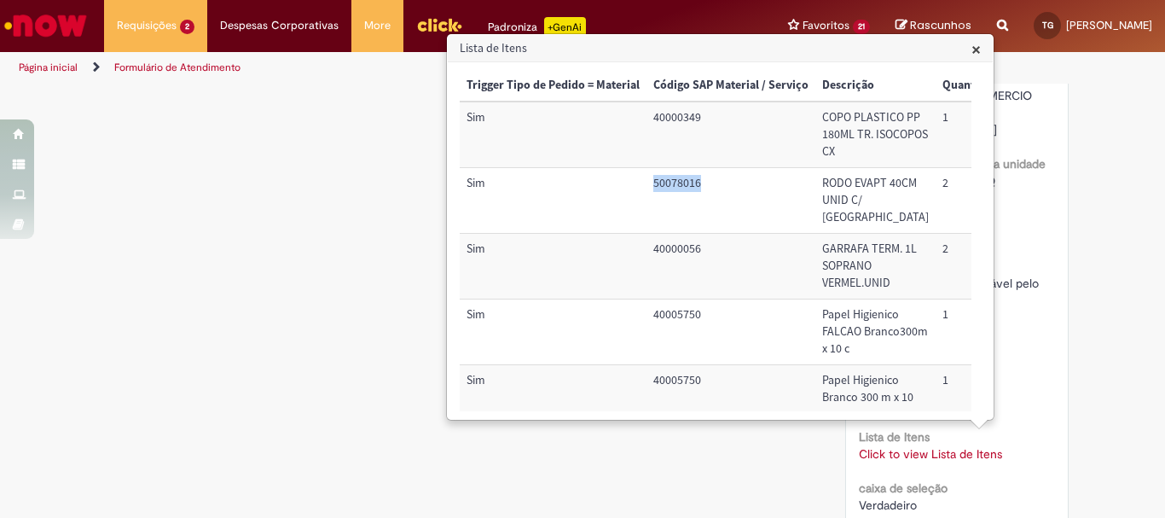
drag, startPoint x: 704, startPoint y: 201, endPoint x: 654, endPoint y: 202, distance: 49.5
click at [654, 202] on td "50078016" at bounding box center [730, 201] width 169 height 66
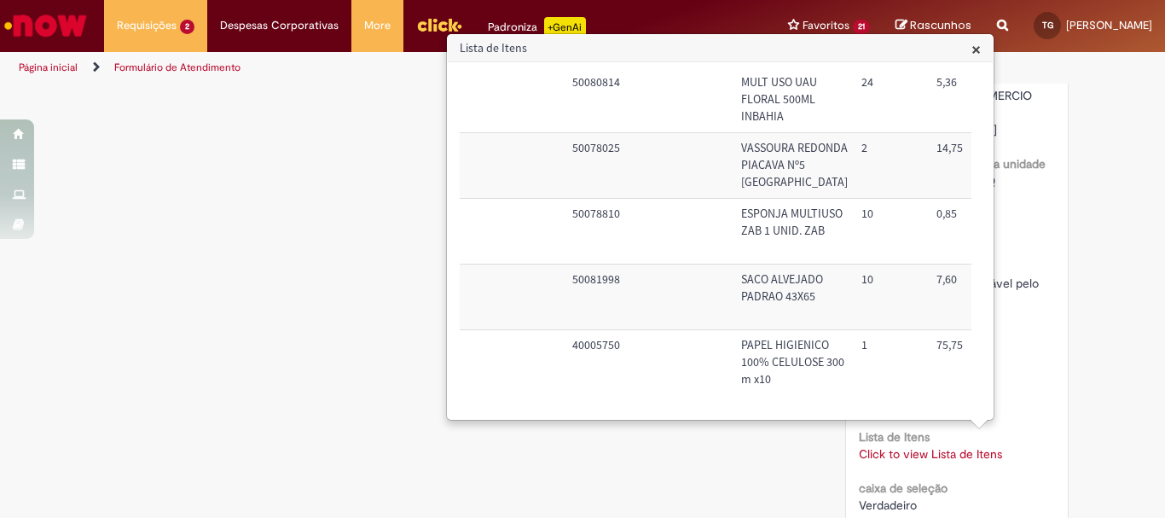
scroll to position [1140, 22]
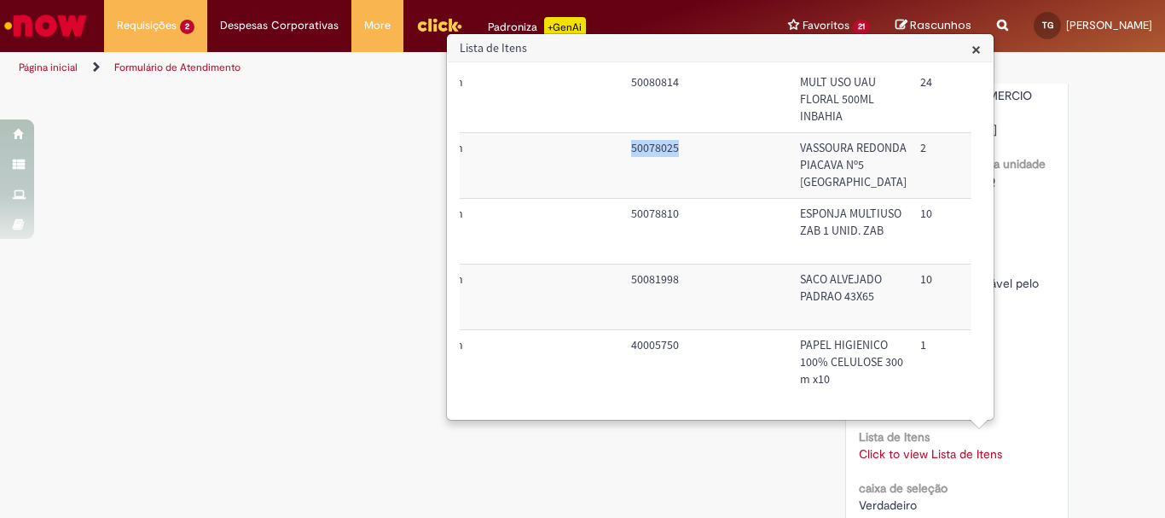
drag, startPoint x: 680, startPoint y: 90, endPoint x: 633, endPoint y: 91, distance: 46.9
click at [633, 132] on td "50078025" at bounding box center [708, 165] width 169 height 66
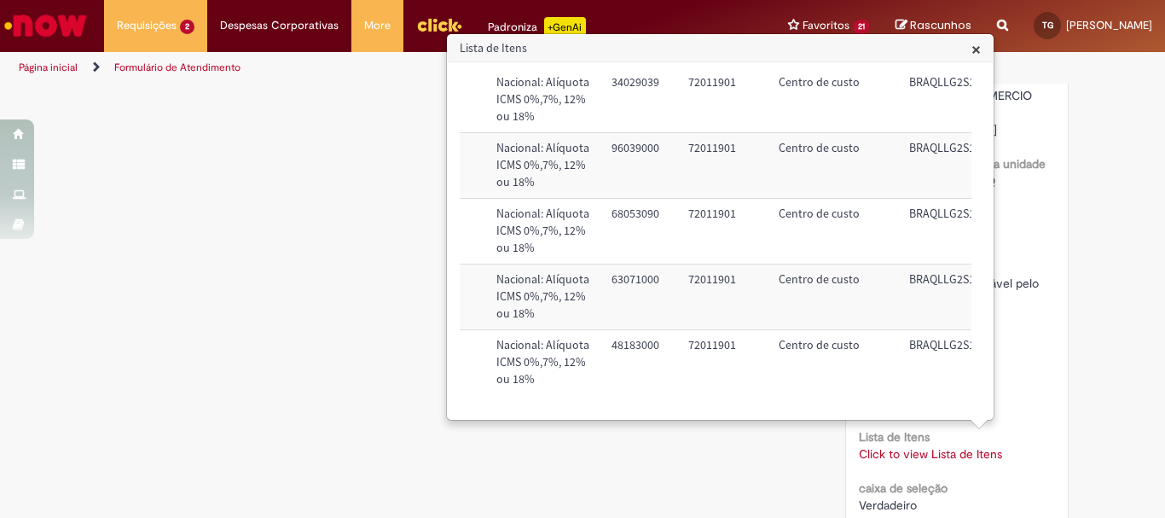
scroll to position [1140, 731]
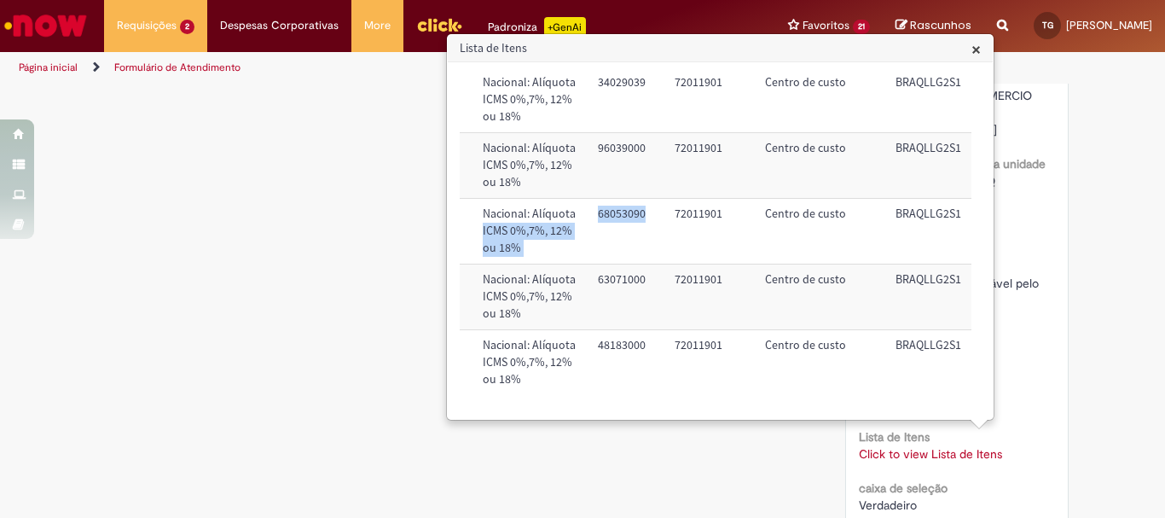
drag, startPoint x: 607, startPoint y: 158, endPoint x: 553, endPoint y: 167, distance: 54.5
click at [553, 198] on tr "Sim 50078810 ESPONJA MULTIUSO ZAB 1 UNID. ZAB 10 0,85 8,50 Nacional: Alíquota I…" at bounding box center [363, 231] width 1268 height 66
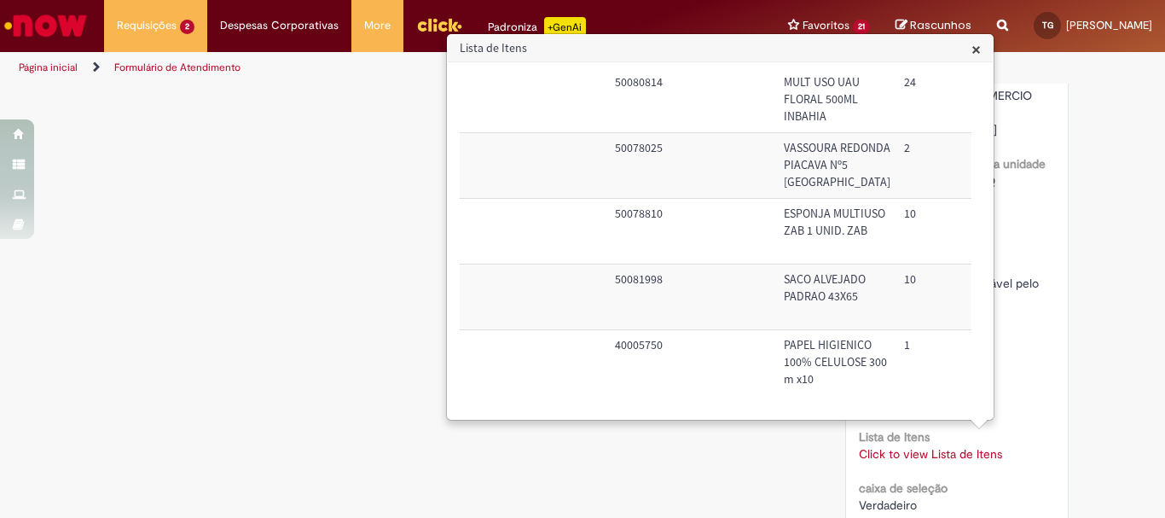
scroll to position [1140, 0]
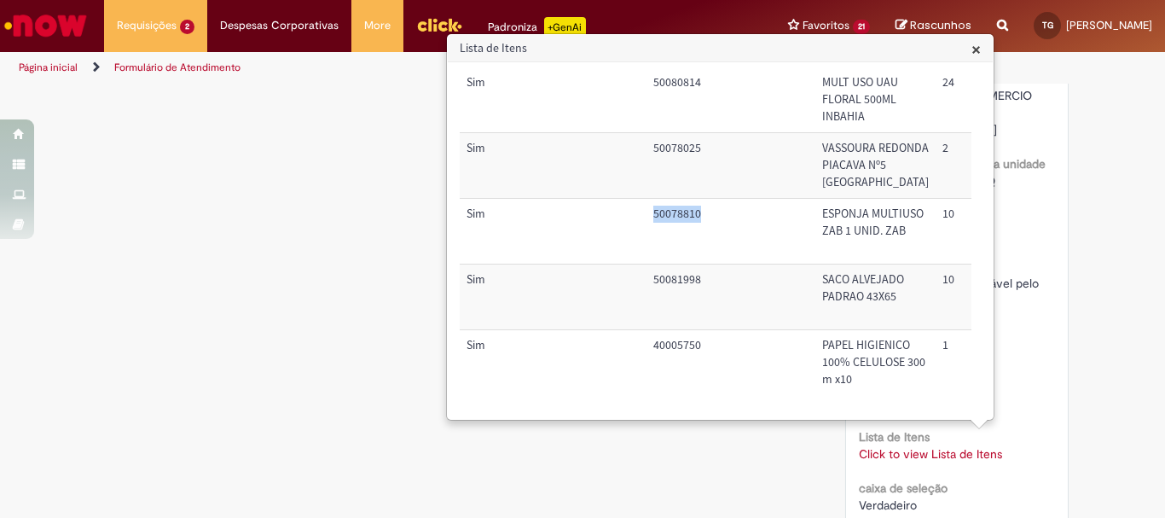
drag, startPoint x: 701, startPoint y: 168, endPoint x: 651, endPoint y: 167, distance: 50.3
click at [651, 198] on td "50078810" at bounding box center [730, 231] width 169 height 66
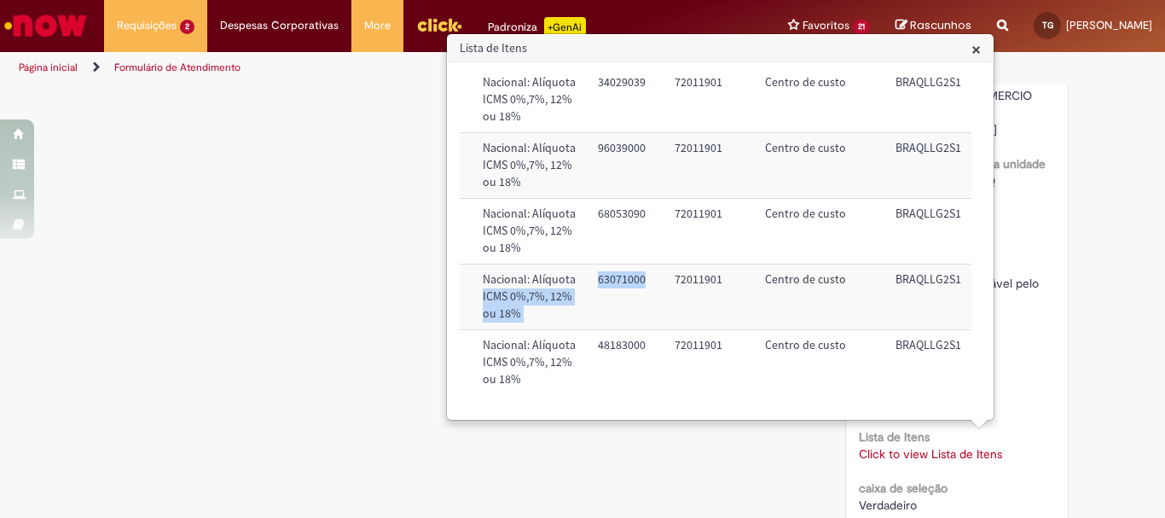
drag, startPoint x: 608, startPoint y: 235, endPoint x: 544, endPoint y: 228, distance: 64.3
click at [544, 264] on tr "Sim 50081998 SACO ALVEJADO PADRAO 43X65 10 7,60 76,00 Nacional: Alíquota ICMS 0…" at bounding box center [363, 297] width 1268 height 66
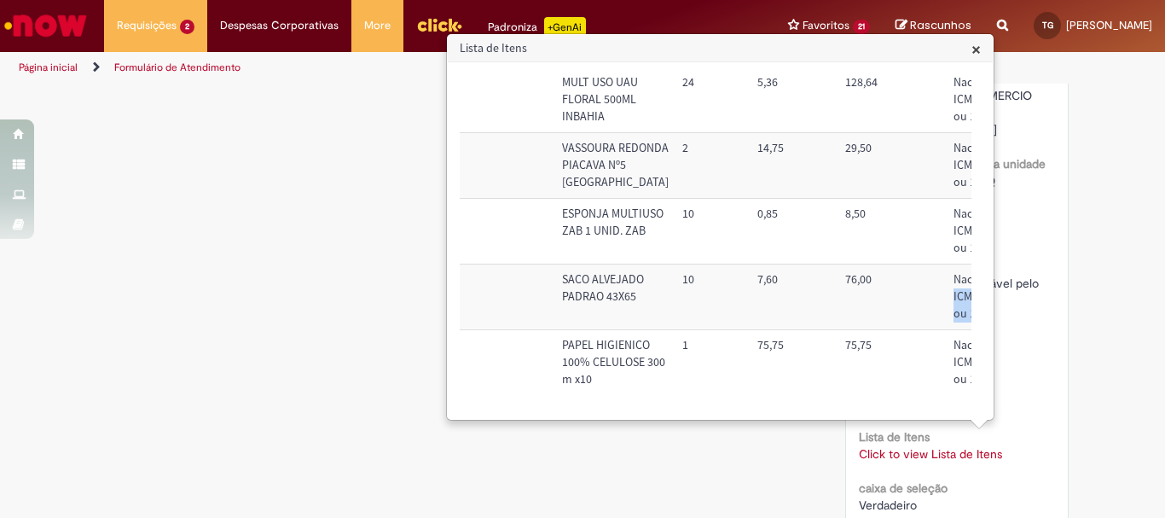
scroll to position [1140, 0]
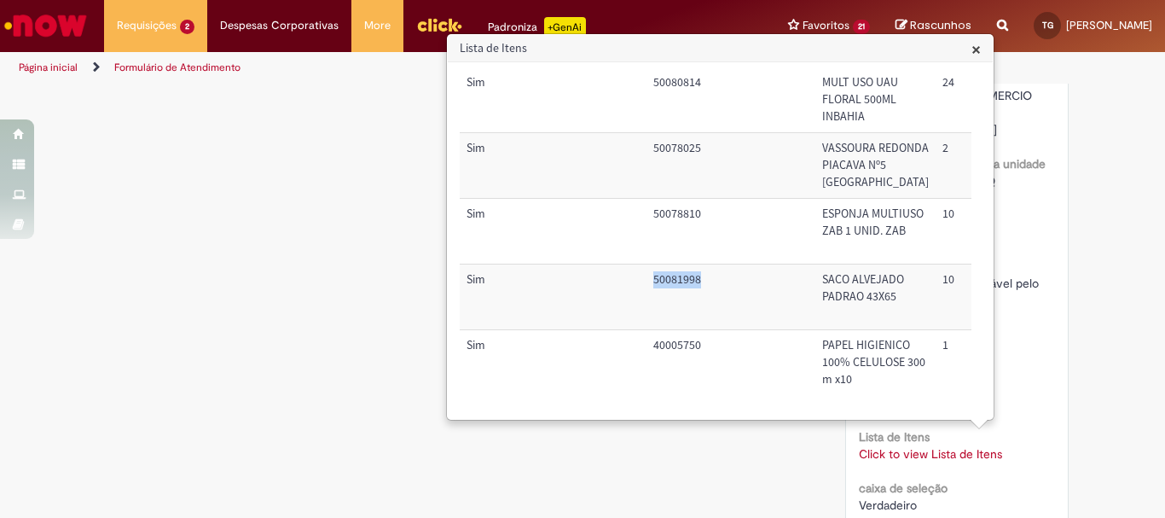
drag, startPoint x: 700, startPoint y: 234, endPoint x: 652, endPoint y: 237, distance: 47.9
click at [652, 264] on td "50081998" at bounding box center [730, 297] width 169 height 66
click at [672, 264] on td "50081998" at bounding box center [730, 297] width 169 height 66
drag, startPoint x: 654, startPoint y: 230, endPoint x: 704, endPoint y: 234, distance: 50.4
click at [704, 264] on td "50081998" at bounding box center [730, 297] width 169 height 66
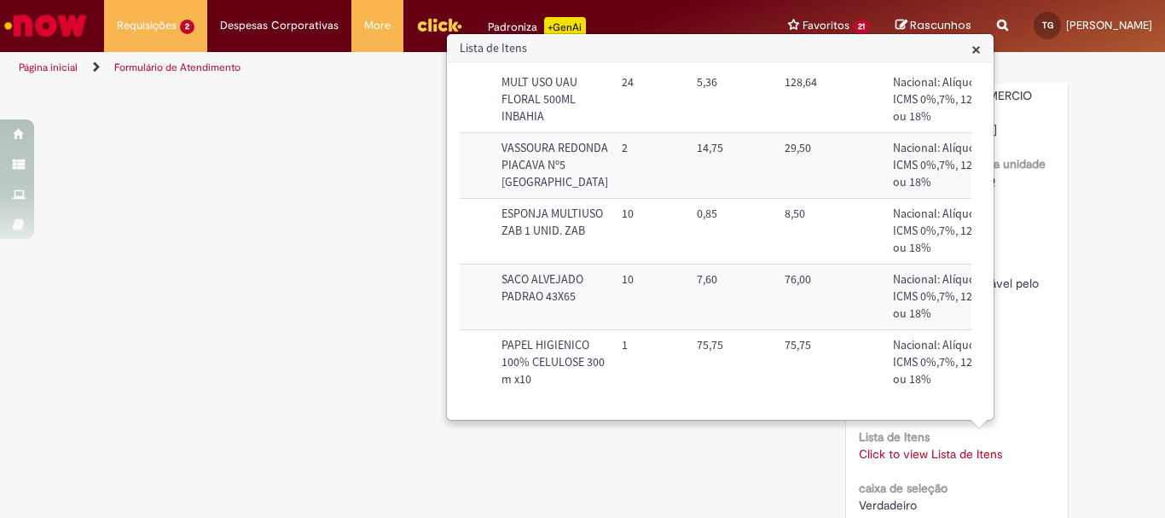
scroll to position [1140, 731]
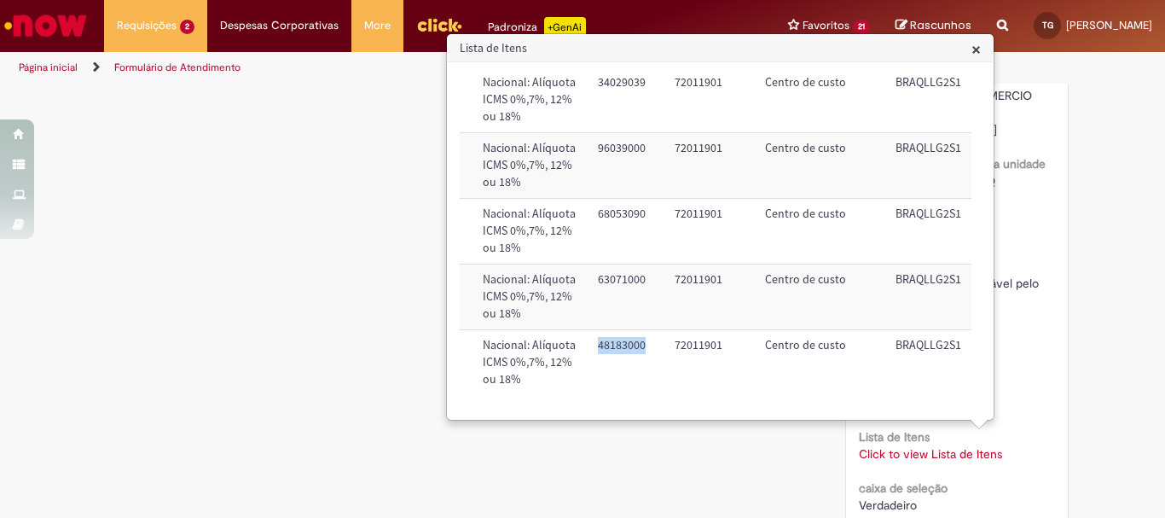
drag, startPoint x: 603, startPoint y: 301, endPoint x: 558, endPoint y: 297, distance: 45.4
click at [591, 329] on td "48183000" at bounding box center [629, 361] width 77 height 65
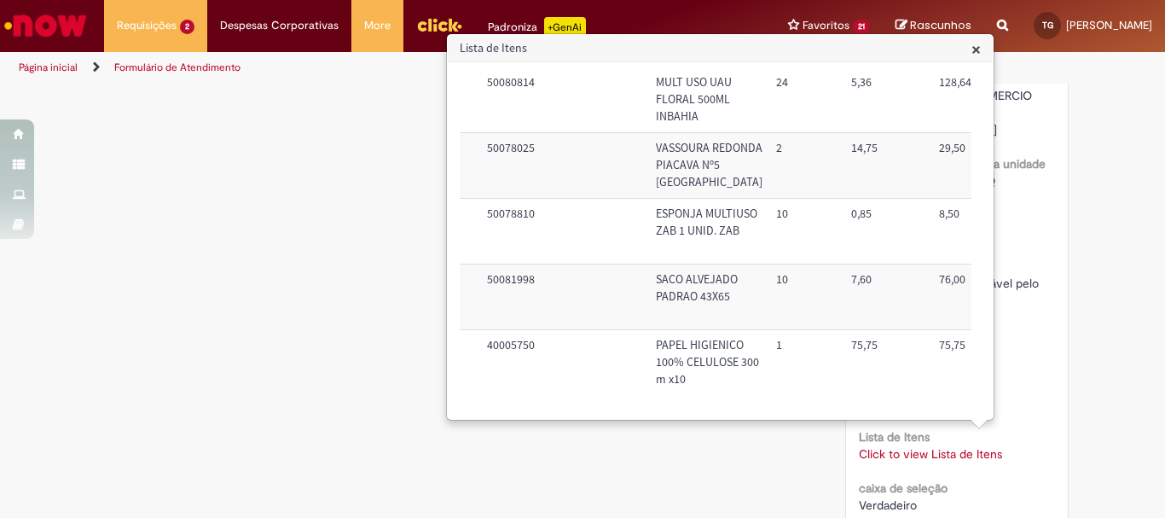
scroll to position [1140, 0]
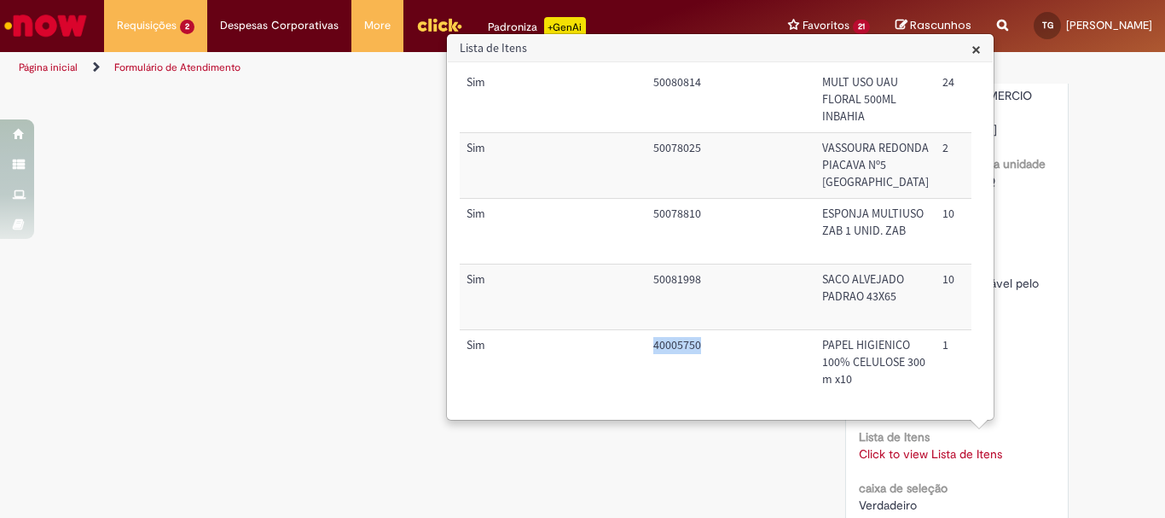
drag, startPoint x: 697, startPoint y: 298, endPoint x: 652, endPoint y: 298, distance: 44.3
click at [652, 329] on td "40005750" at bounding box center [730, 361] width 169 height 65
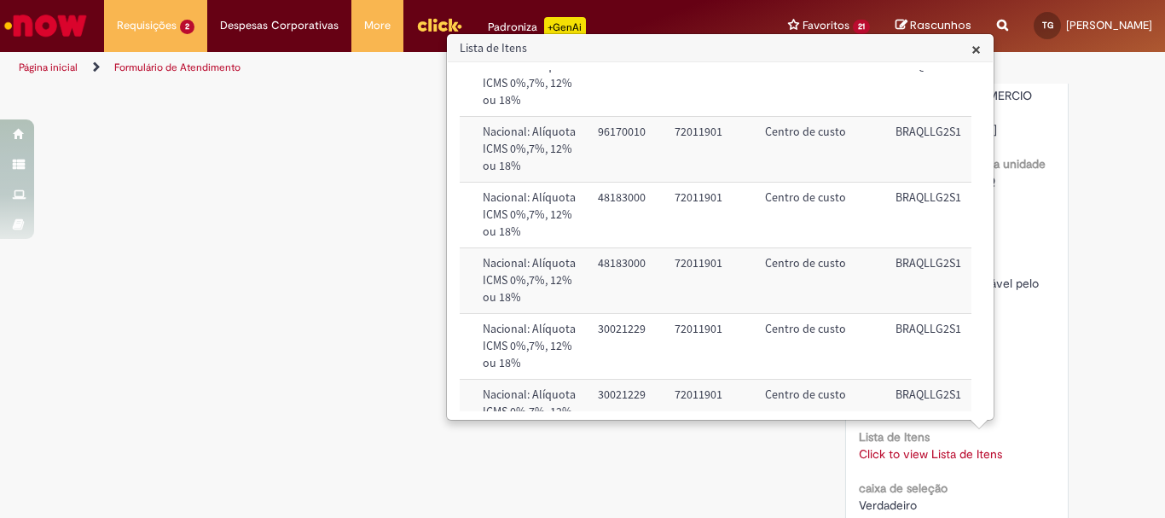
scroll to position [0, 731]
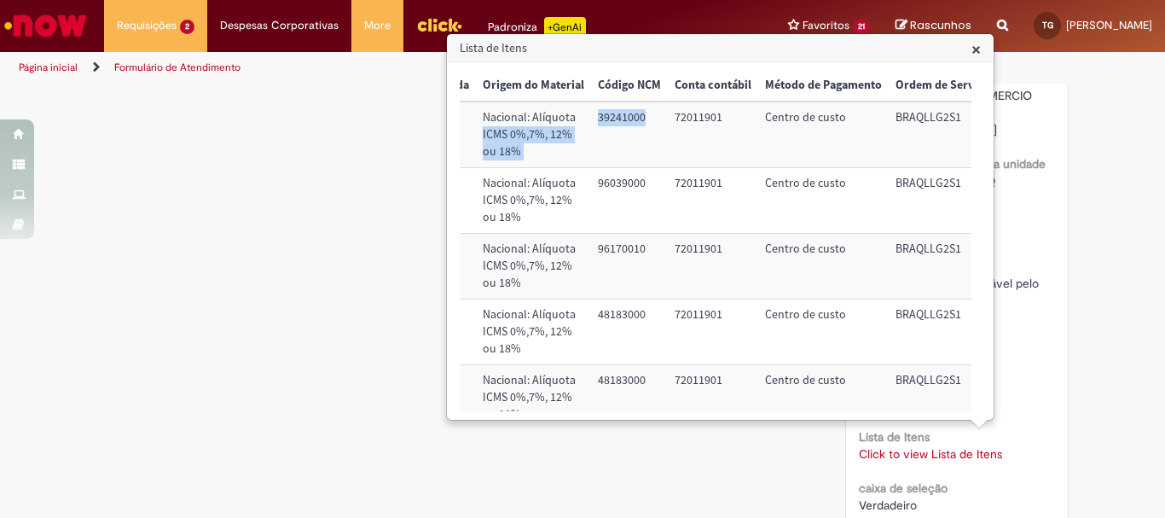
drag, startPoint x: 613, startPoint y: 118, endPoint x: 547, endPoint y: 120, distance: 65.7
click at [547, 120] on tr "Sim 40000349 COPO PLASTICO PP 180ML TR. ISOCOPOS CX 1 143,30 143,30 Nacional: A…" at bounding box center [363, 134] width 1268 height 66
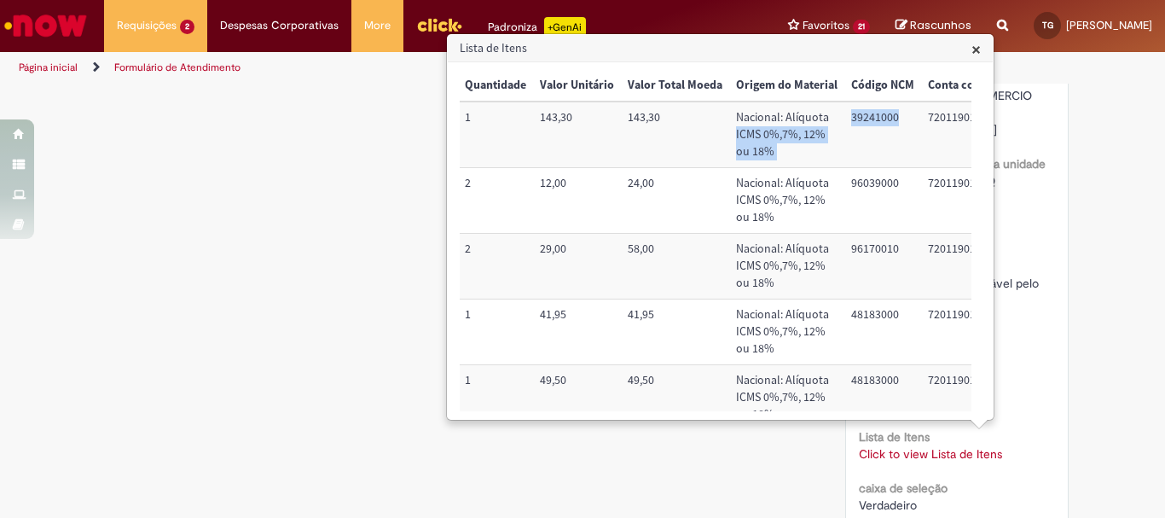
scroll to position [0, 0]
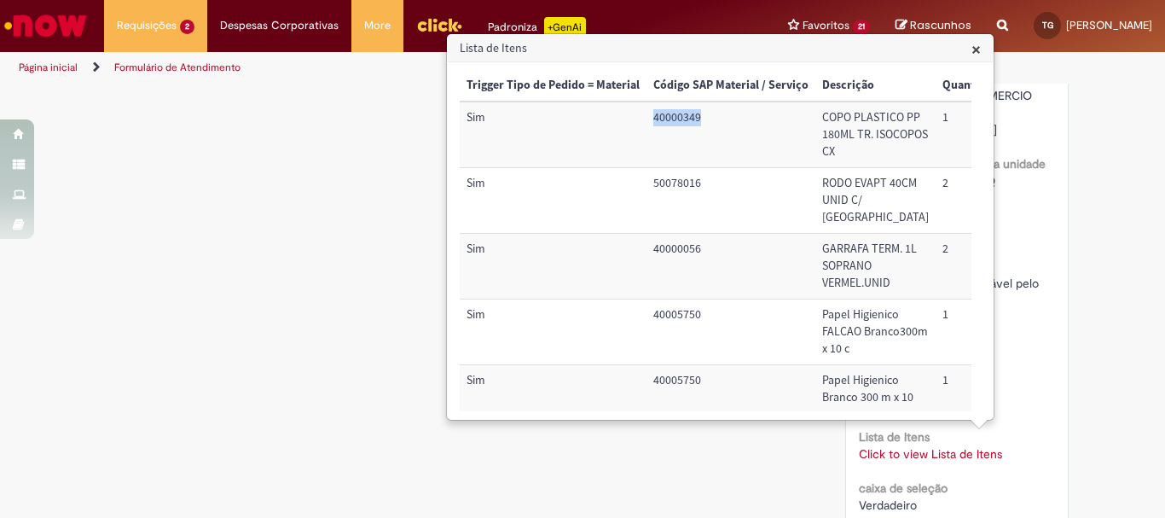
drag, startPoint x: 695, startPoint y: 117, endPoint x: 652, endPoint y: 122, distance: 42.9
click at [652, 122] on td "40000349" at bounding box center [730, 134] width 169 height 66
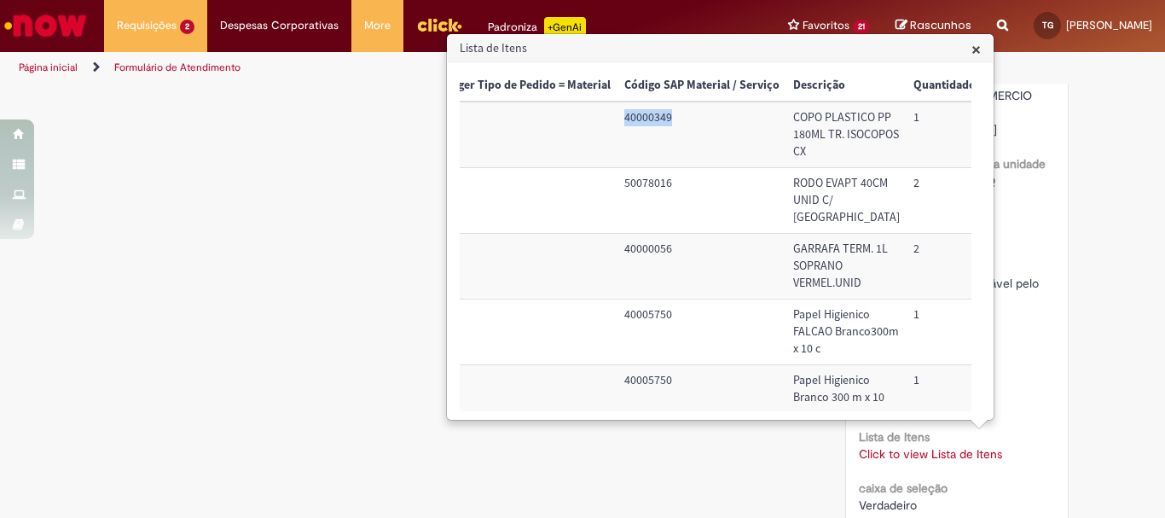
scroll to position [0, 731]
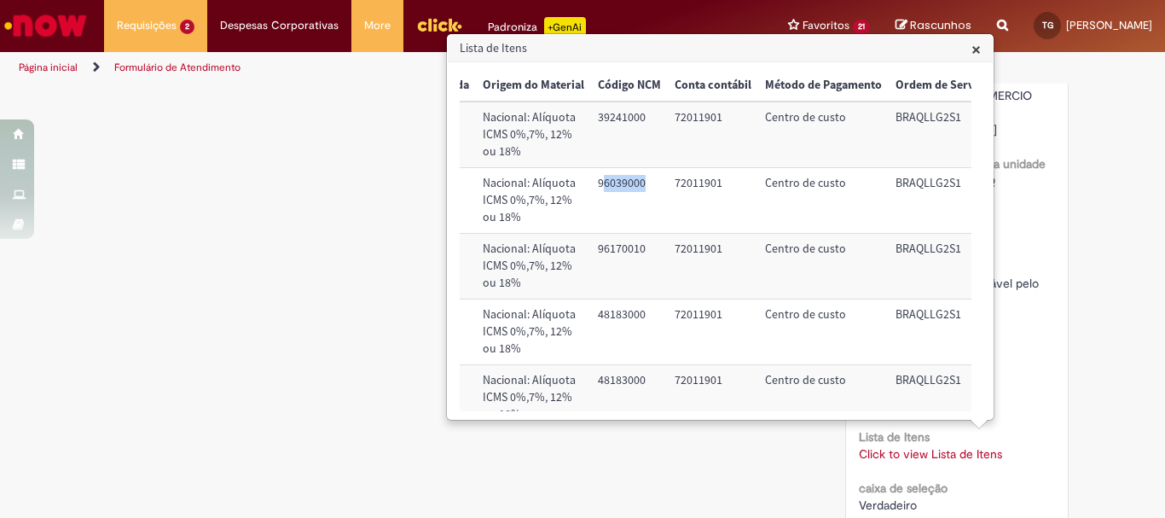
drag, startPoint x: 610, startPoint y: 200, endPoint x: 568, endPoint y: 197, distance: 41.9
click at [591, 197] on td "96039000" at bounding box center [629, 201] width 77 height 66
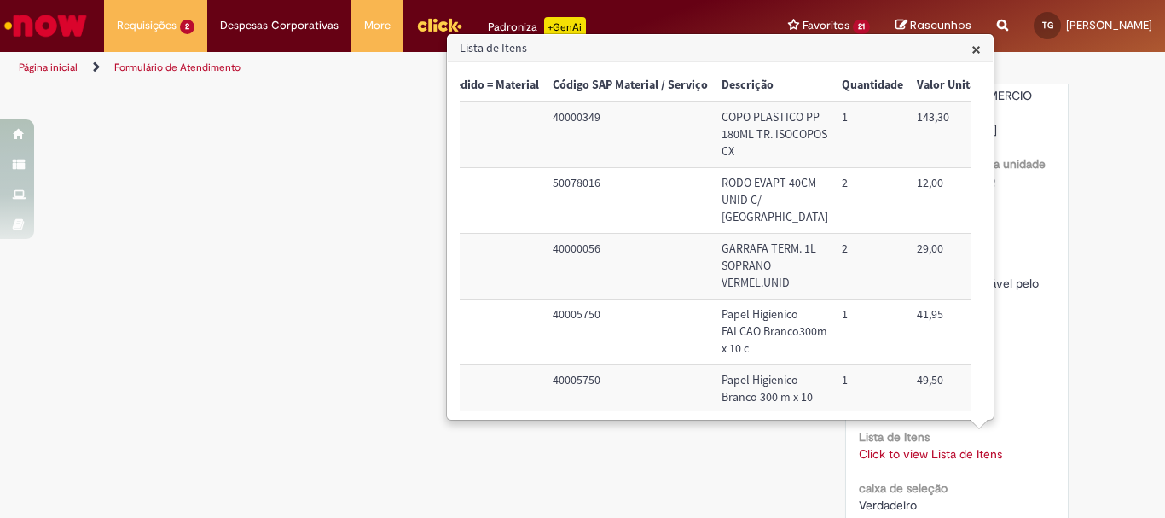
scroll to position [0, 0]
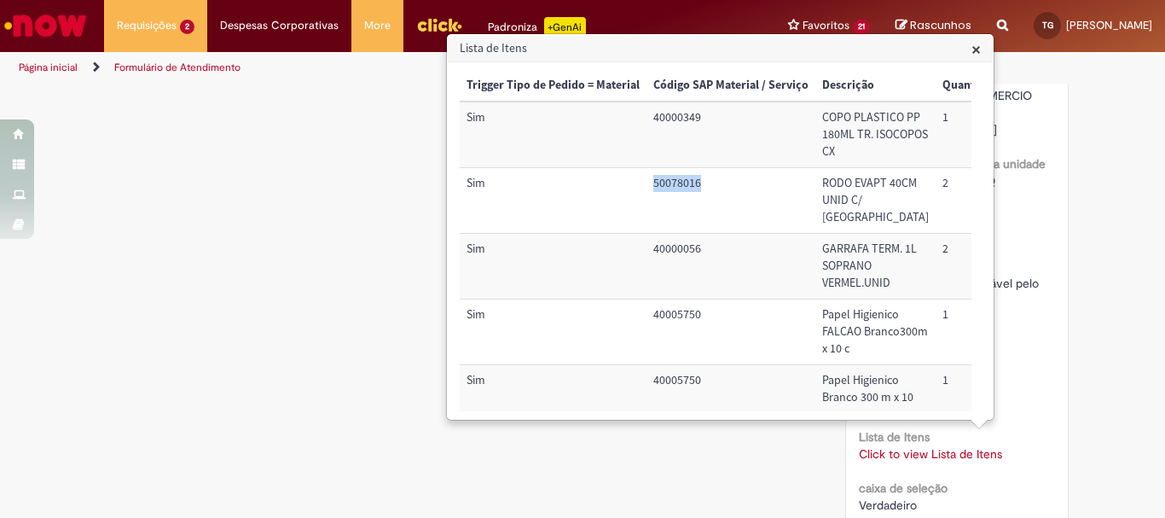
drag, startPoint x: 708, startPoint y: 202, endPoint x: 644, endPoint y: 206, distance: 64.0
click at [644, 206] on tr "Sim 50078016 RODO EVAPT 40CM UNID C/ [GEOGRAPHIC_DATA] 2 12,00 24,00 Nacional: …" at bounding box center [1094, 201] width 1268 height 66
click at [683, 194] on td "50078016" at bounding box center [730, 201] width 169 height 66
drag, startPoint x: 656, startPoint y: 200, endPoint x: 699, endPoint y: 198, distance: 43.6
click at [699, 198] on td "50078016" at bounding box center [730, 201] width 169 height 66
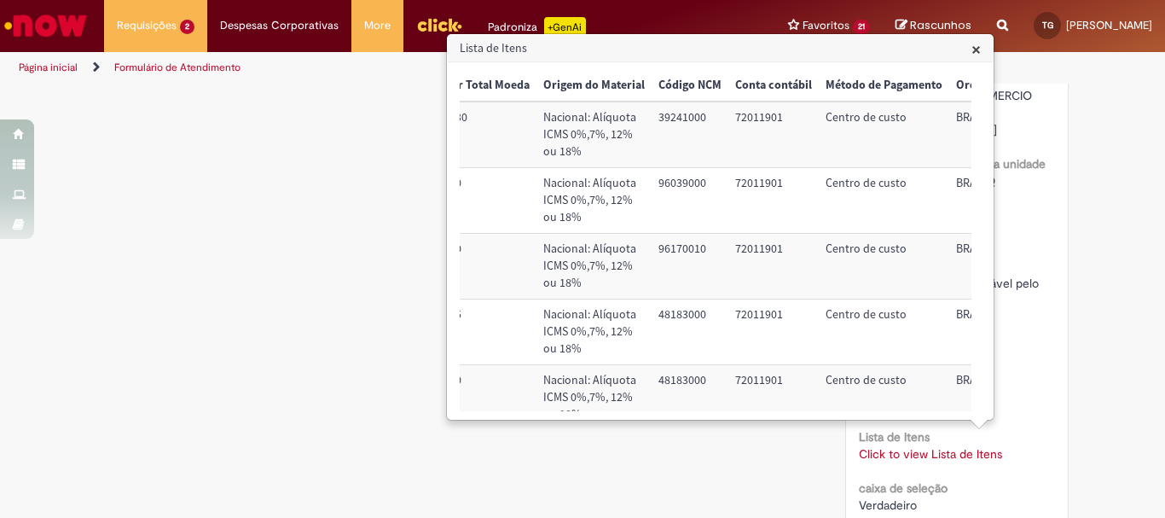
scroll to position [0, 731]
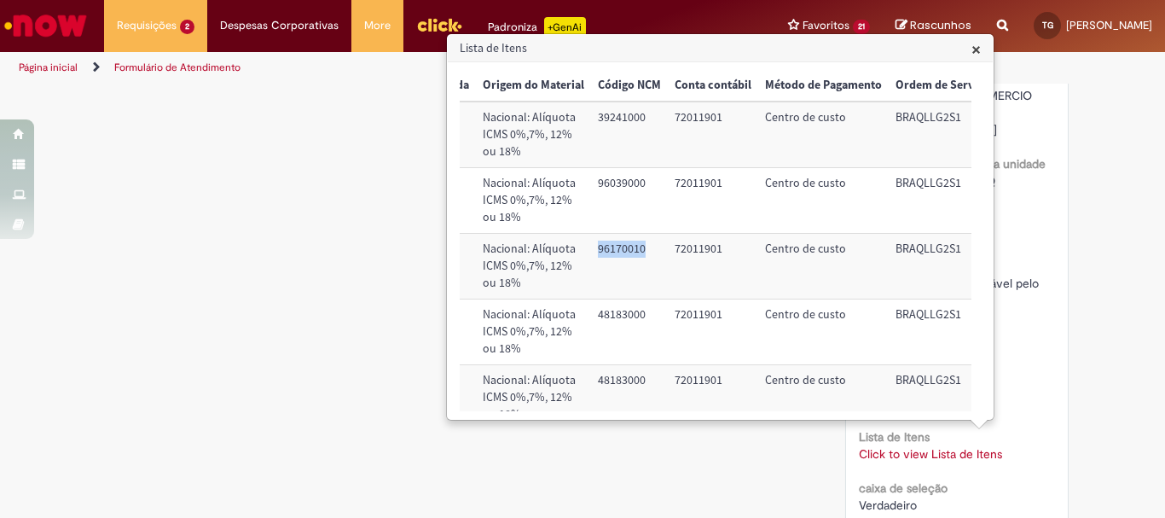
drag, startPoint x: 599, startPoint y: 288, endPoint x: 557, endPoint y: 282, distance: 43.1
click at [591, 282] on td "96170010" at bounding box center [629, 267] width 77 height 66
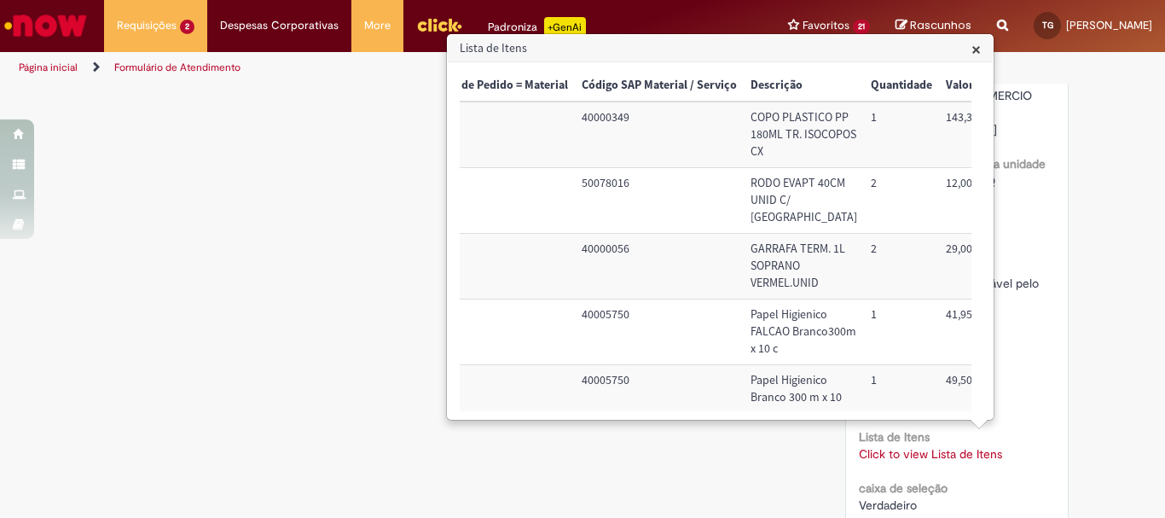
scroll to position [0, 0]
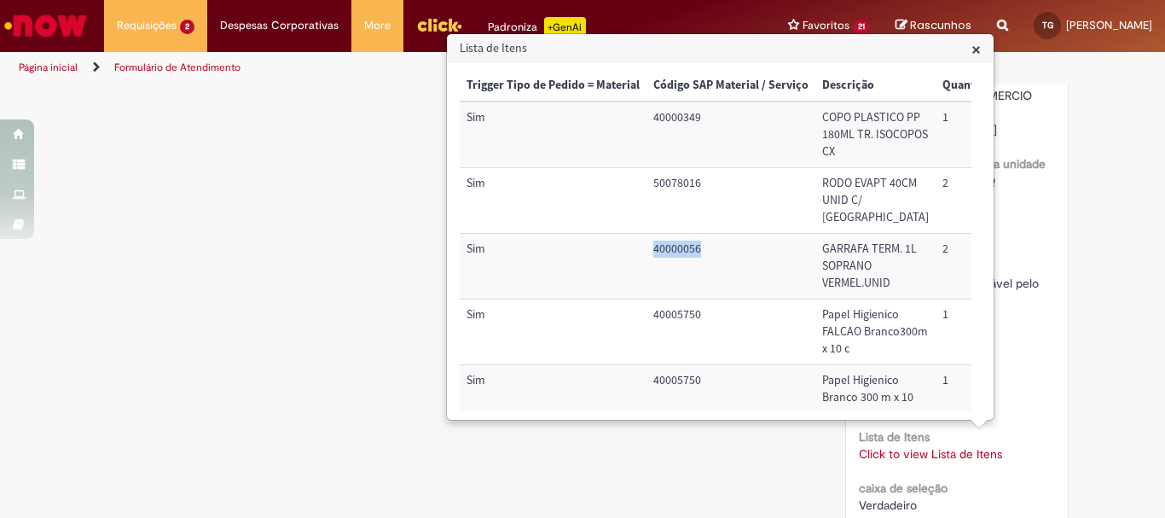
drag, startPoint x: 698, startPoint y: 283, endPoint x: 652, endPoint y: 285, distance: 46.1
click at [652, 285] on td "40000056" at bounding box center [730, 267] width 169 height 66
